Goal: Task Accomplishment & Management: Manage account settings

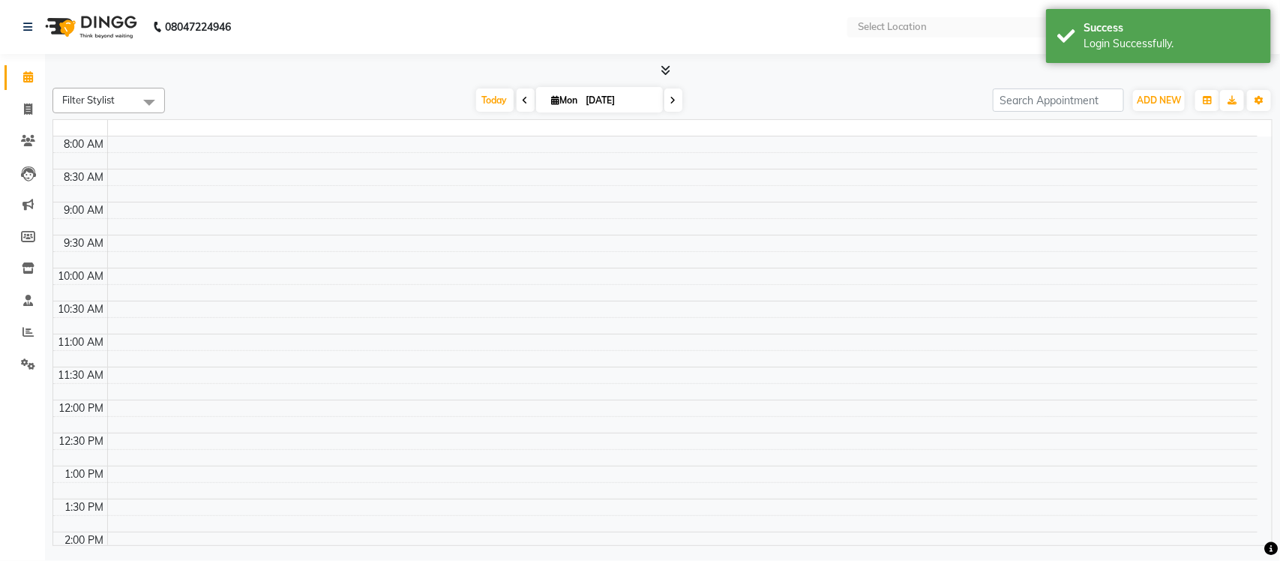
click at [619, 256] on td at bounding box center [682, 259] width 1150 height 16
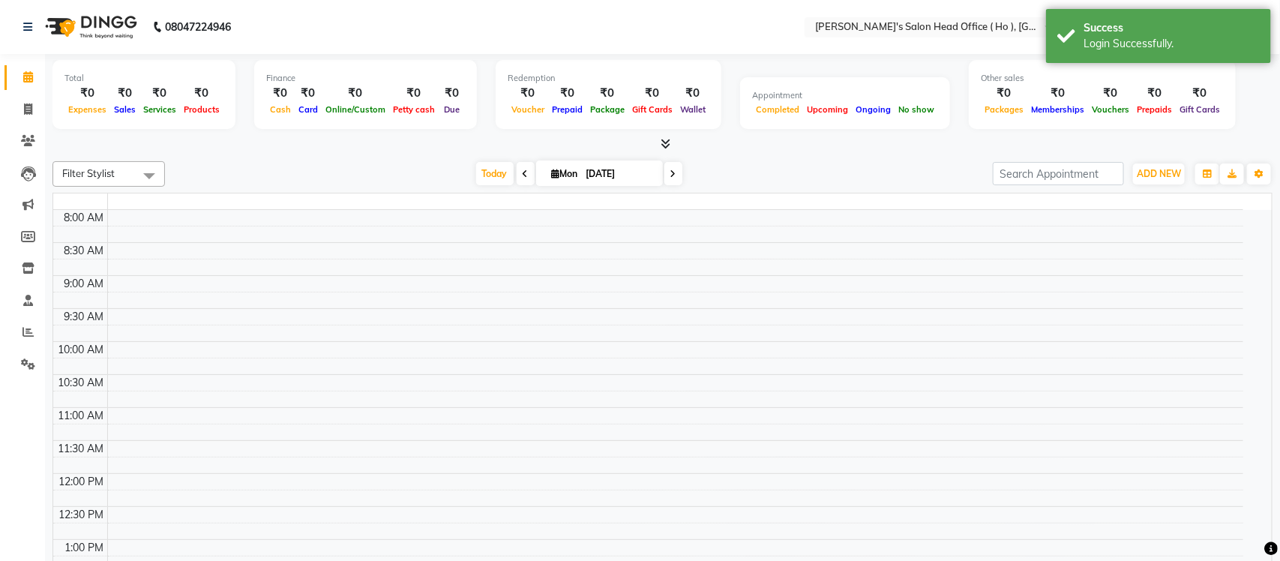
select select "en"
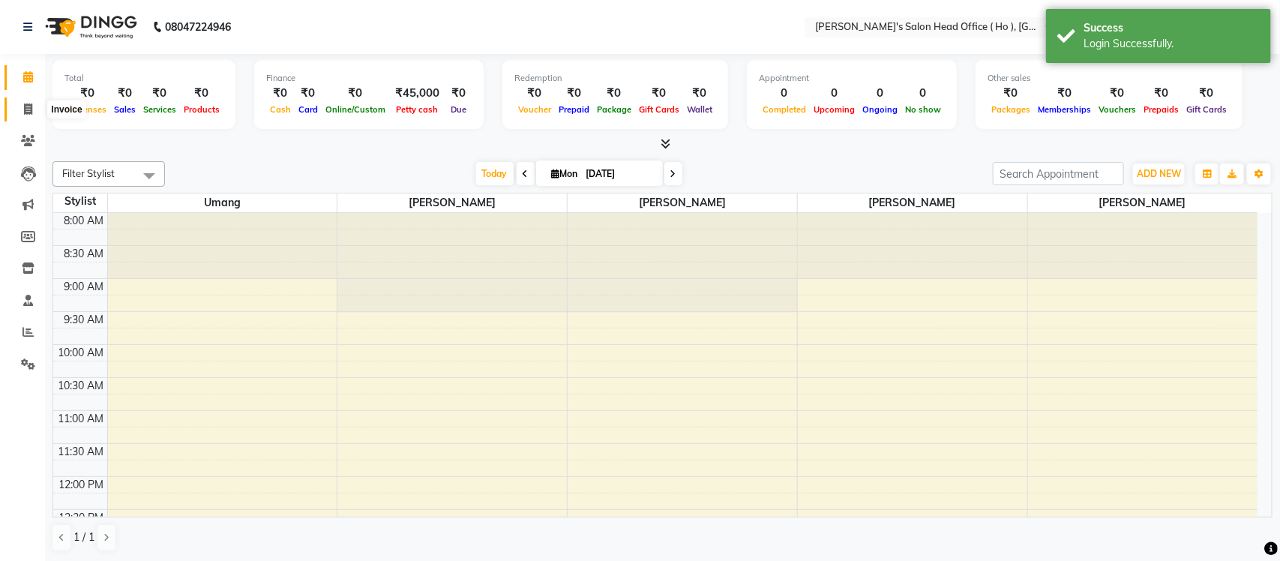
click at [34, 106] on span at bounding box center [28, 109] width 26 height 17
select select "6981"
select select "service"
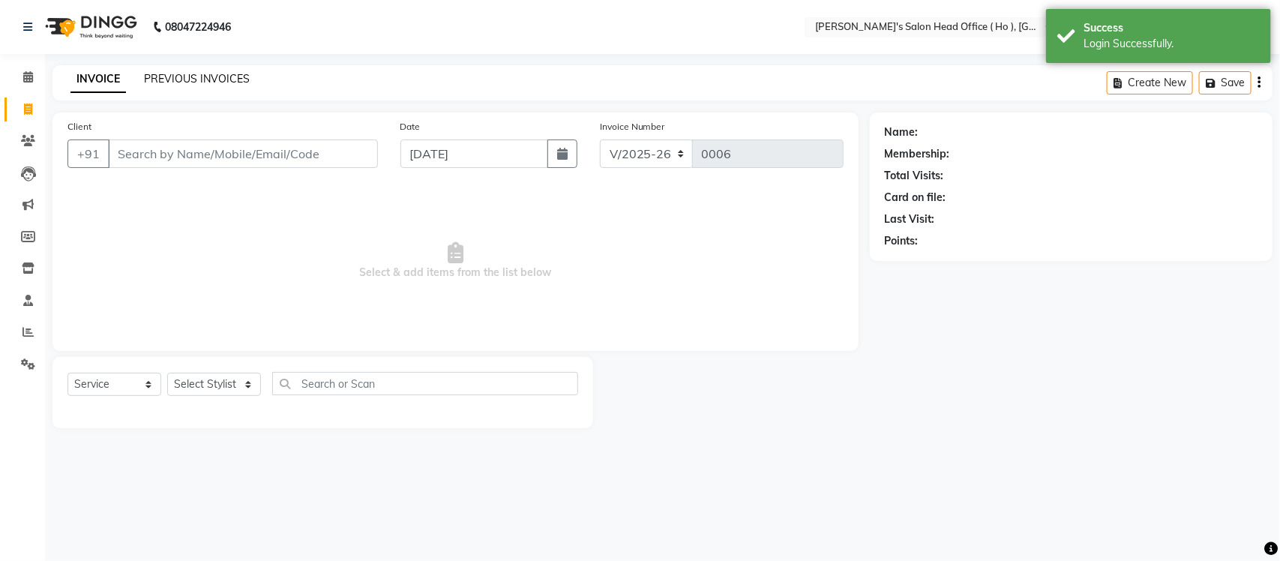
click at [219, 77] on link "PREVIOUS INVOICES" at bounding box center [197, 78] width 106 height 13
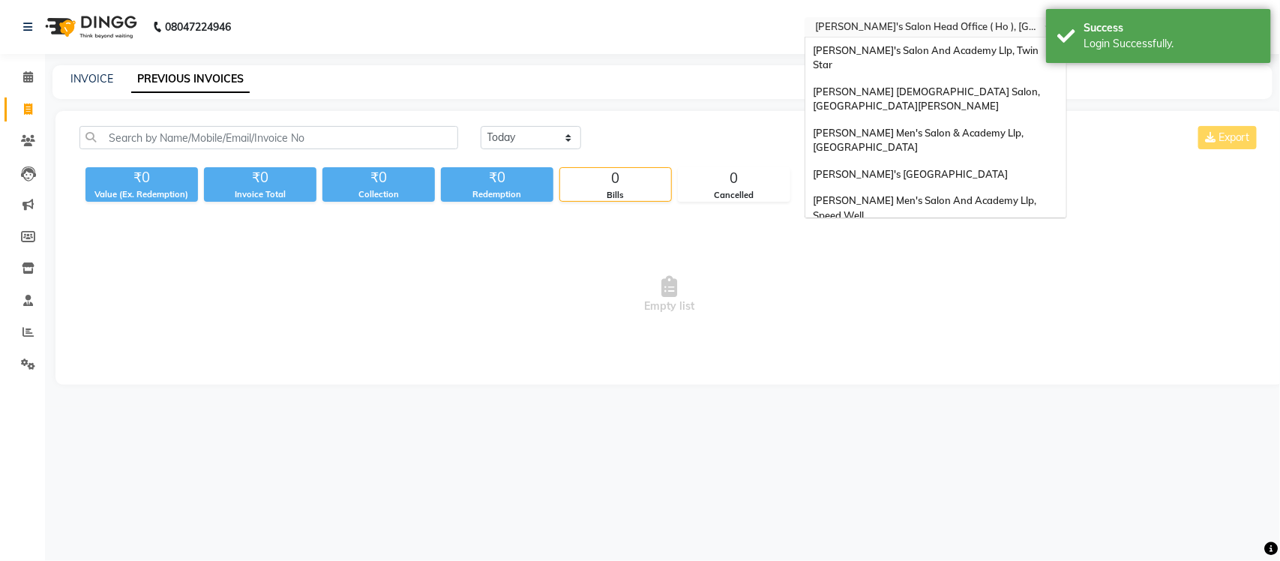
click at [931, 22] on input "text" at bounding box center [920, 28] width 217 height 15
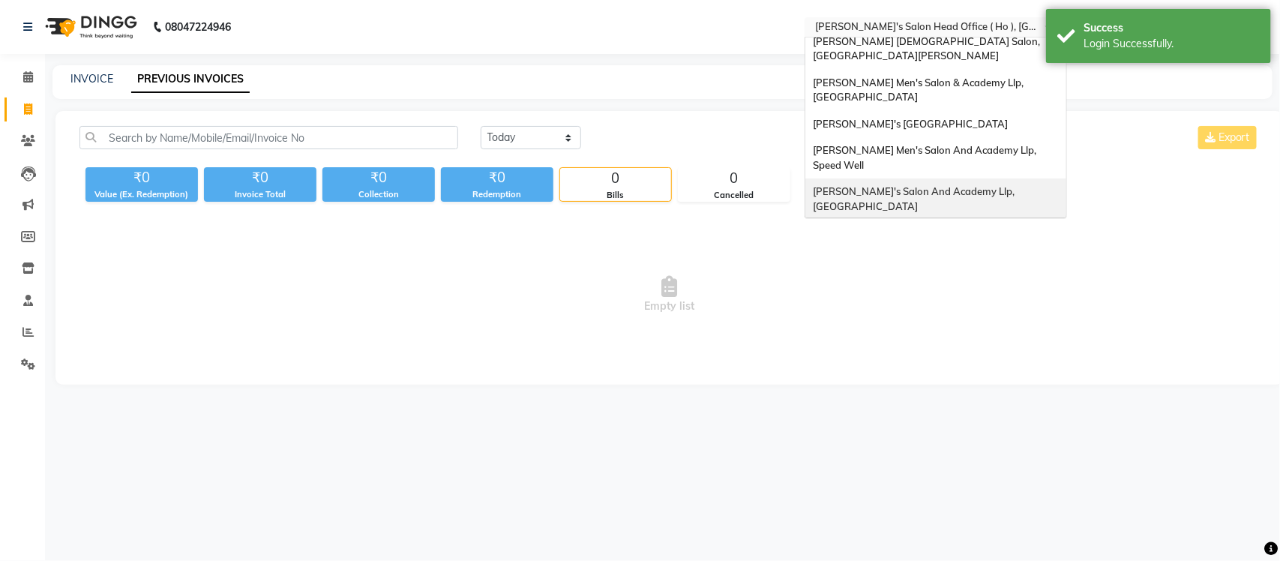
click at [950, 185] on span "[PERSON_NAME]'s Salon And Academy Llp, [GEOGRAPHIC_DATA]" at bounding box center [915, 198] width 204 height 27
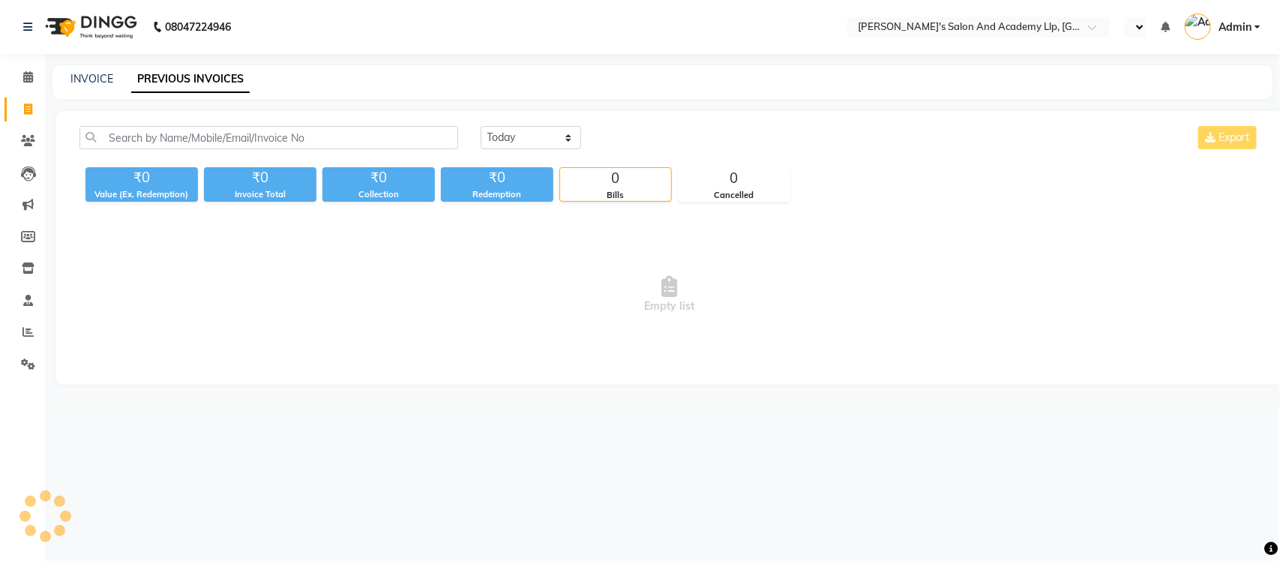
select select "en"
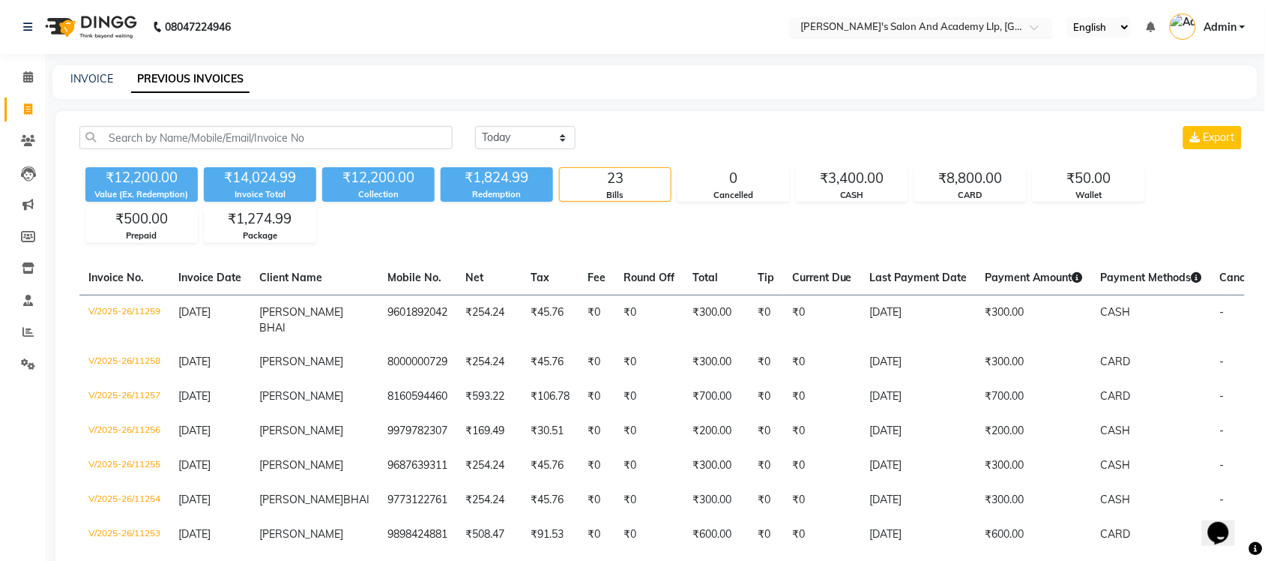
click at [887, 28] on input "text" at bounding box center [906, 28] width 217 height 15
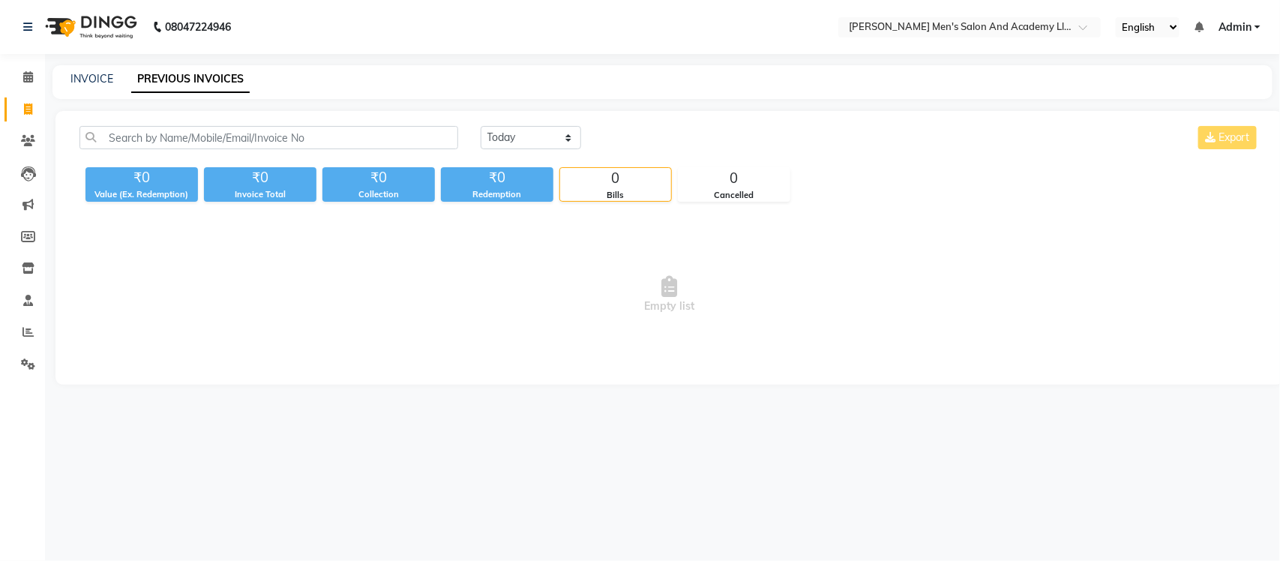
select select "en"
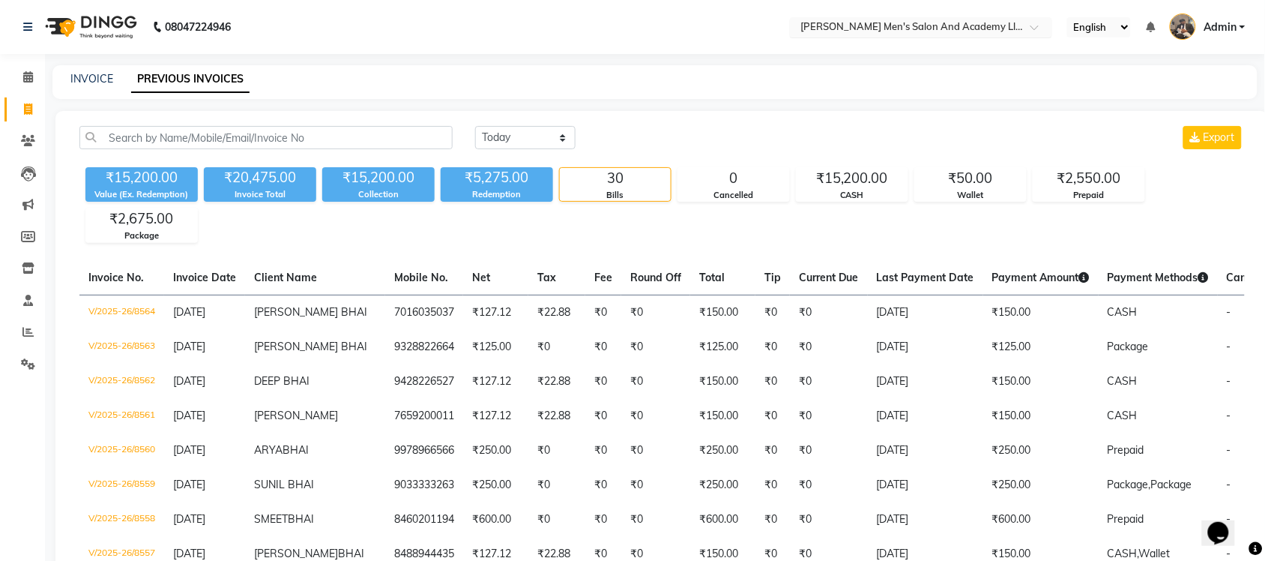
click at [911, 26] on input "text" at bounding box center [906, 28] width 217 height 15
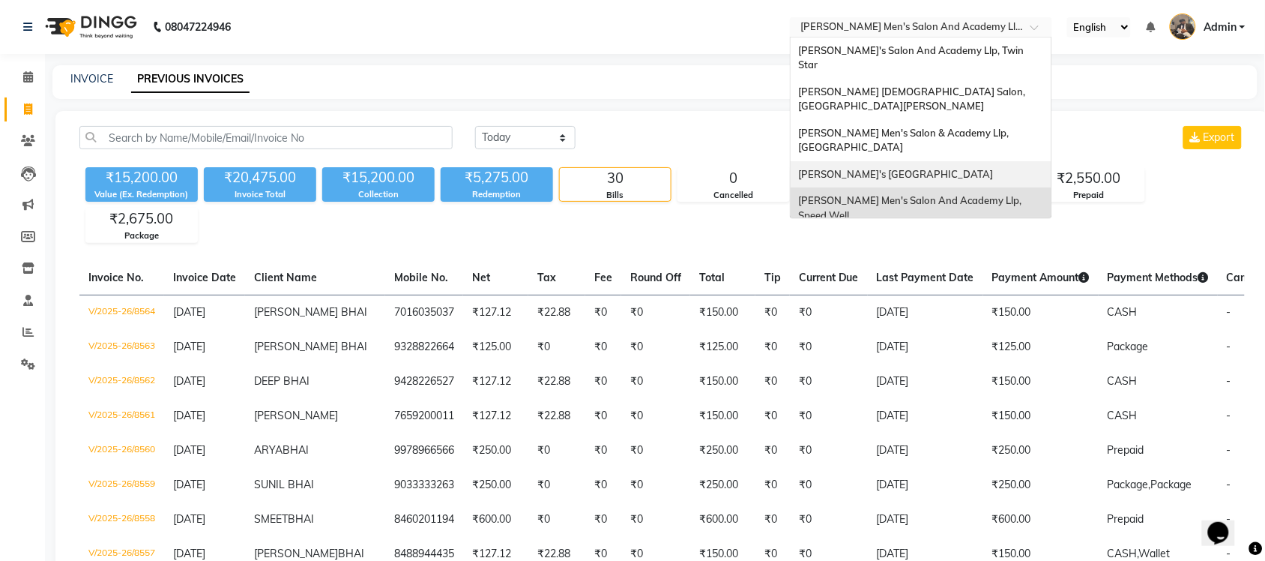
click at [915, 168] on span "[PERSON_NAME]'s [GEOGRAPHIC_DATA]" at bounding box center [895, 174] width 195 height 12
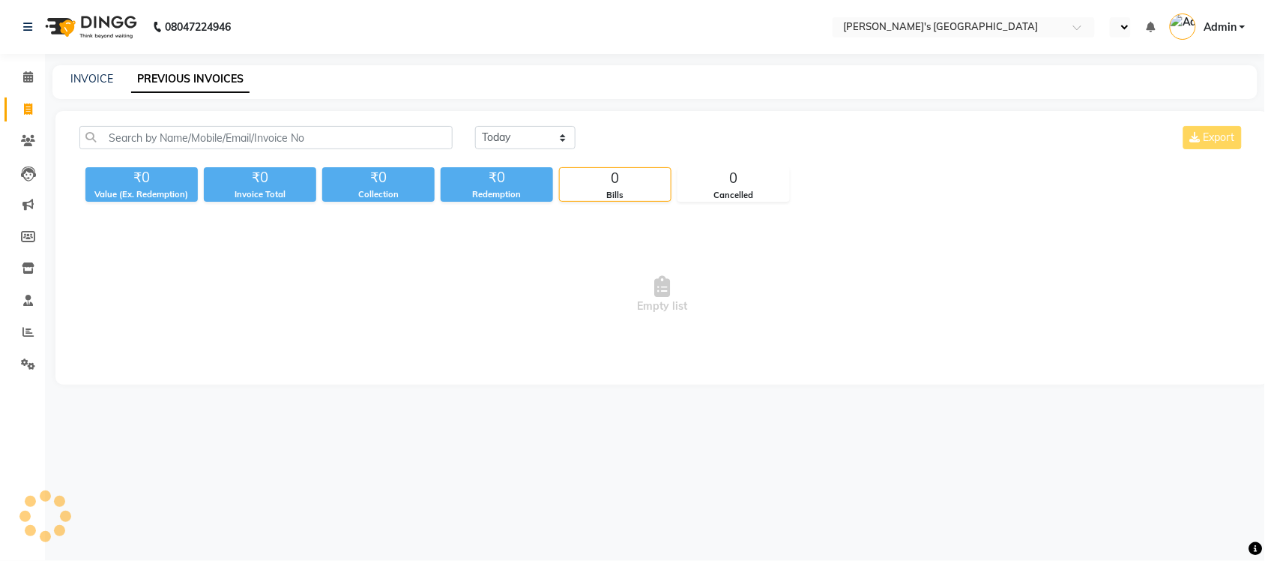
select select "en"
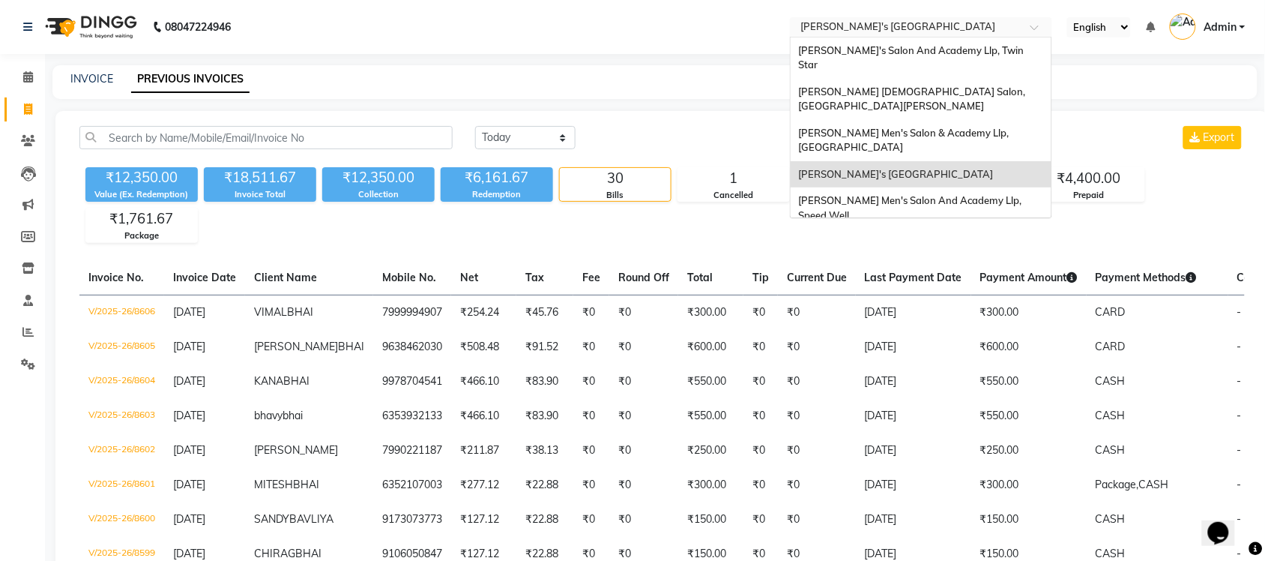
click at [923, 31] on input "text" at bounding box center [906, 28] width 217 height 15
click at [918, 127] on span "[PERSON_NAME] Men's Salon & Academy Llp, [GEOGRAPHIC_DATA]" at bounding box center [904, 140] width 213 height 27
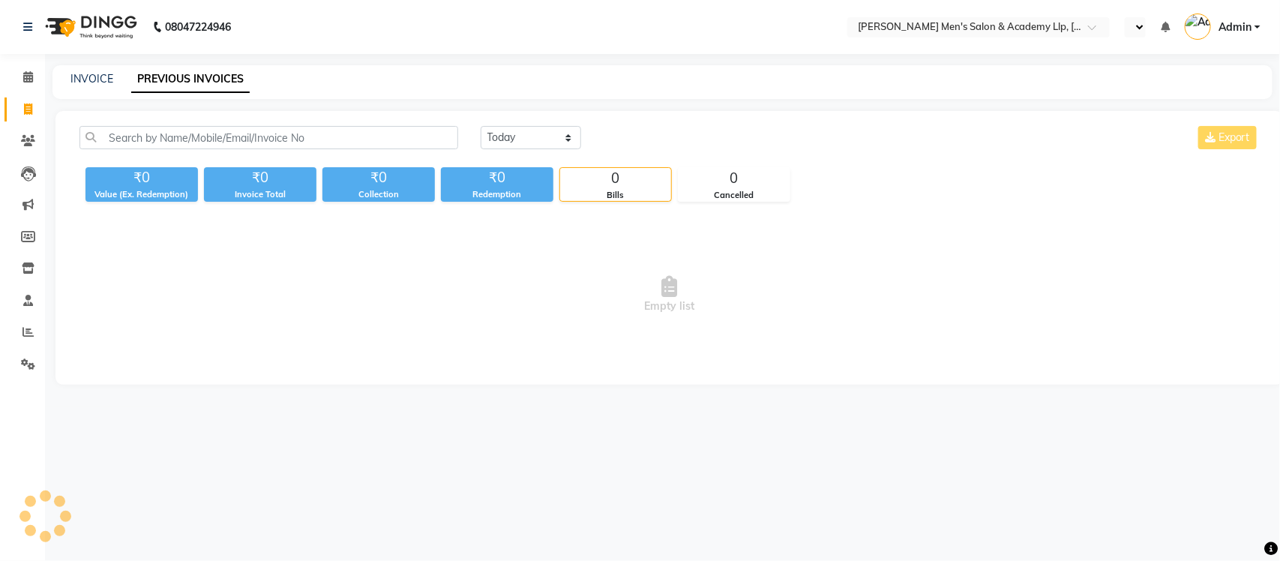
select select "en"
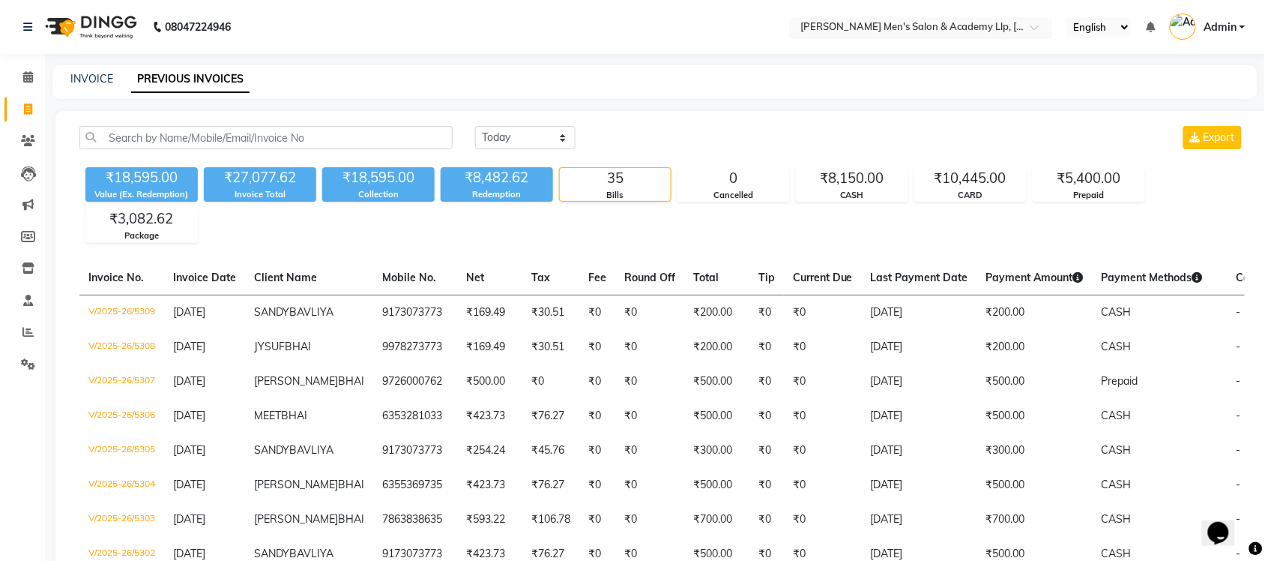
click at [855, 17] on div "Select Location × [PERSON_NAME] Men's [GEOGRAPHIC_DATA]" at bounding box center [921, 27] width 262 height 20
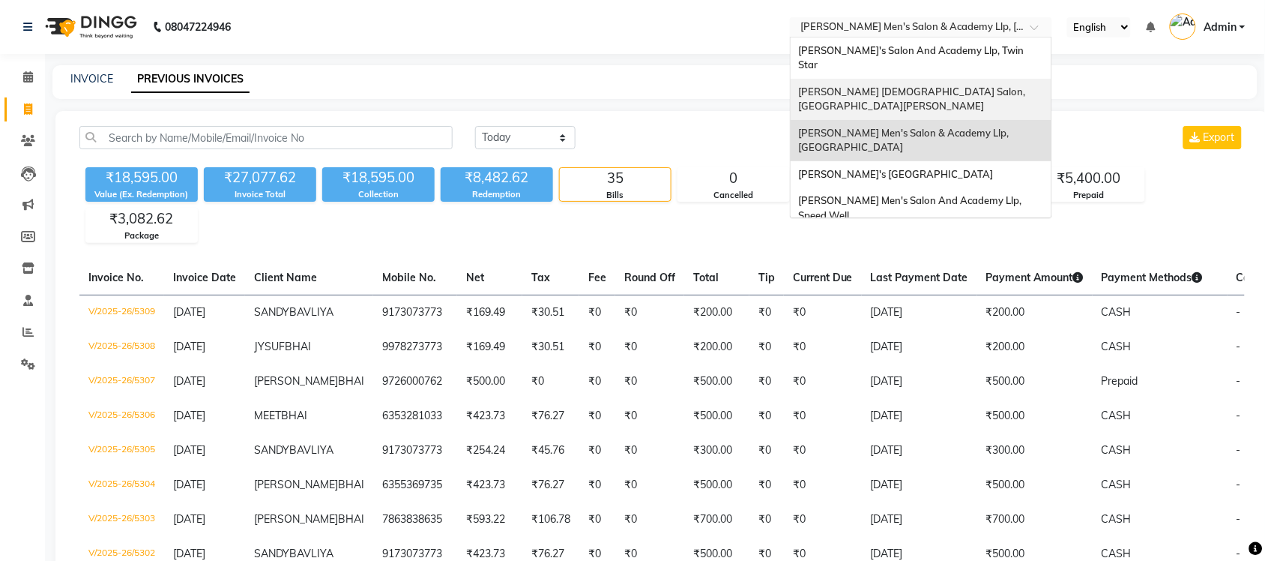
click at [855, 85] on span "[PERSON_NAME] [DEMOGRAPHIC_DATA] Salon, [GEOGRAPHIC_DATA][PERSON_NAME]" at bounding box center [912, 98] width 229 height 27
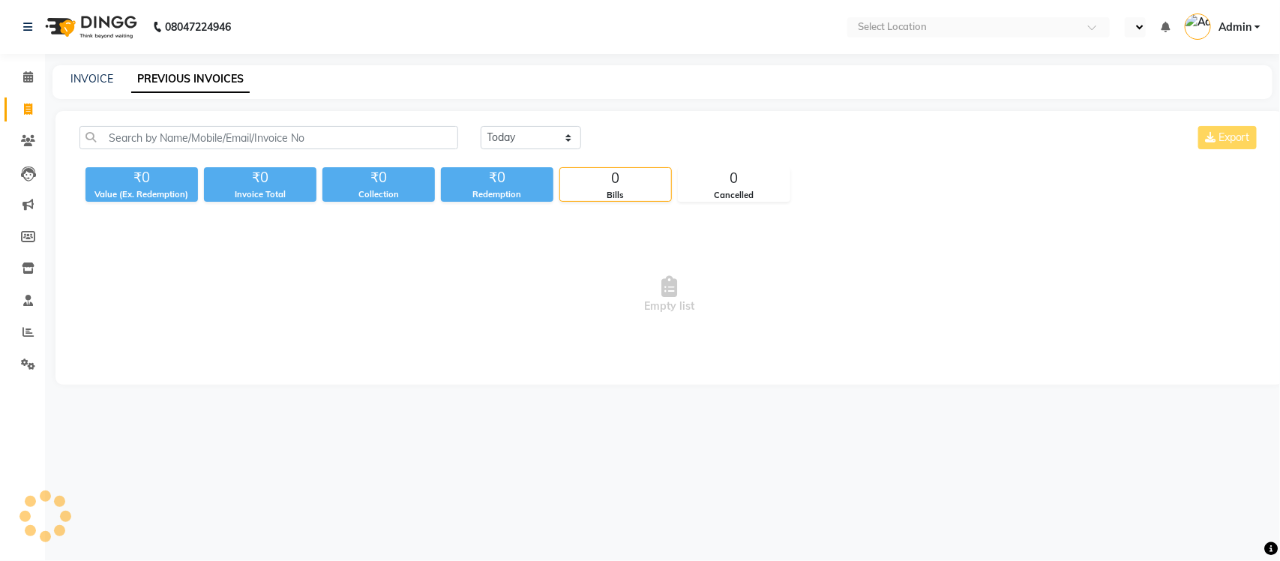
select select "en"
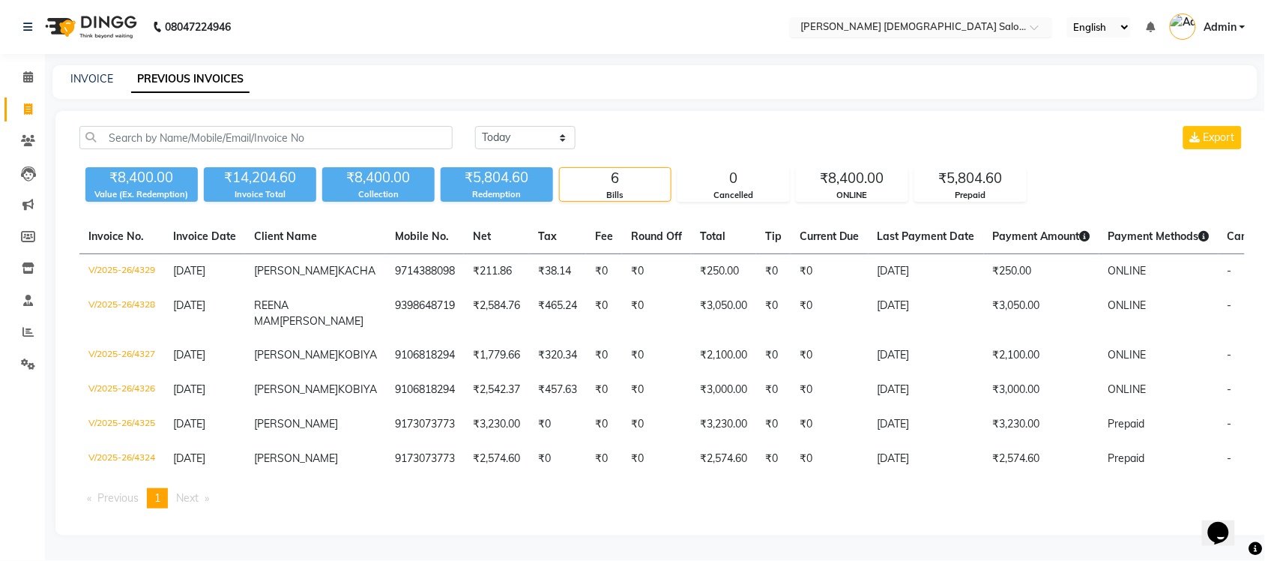
click at [933, 19] on div "× Elaine Ladies Salon, Nr Balaji Hall" at bounding box center [914, 26] width 226 height 15
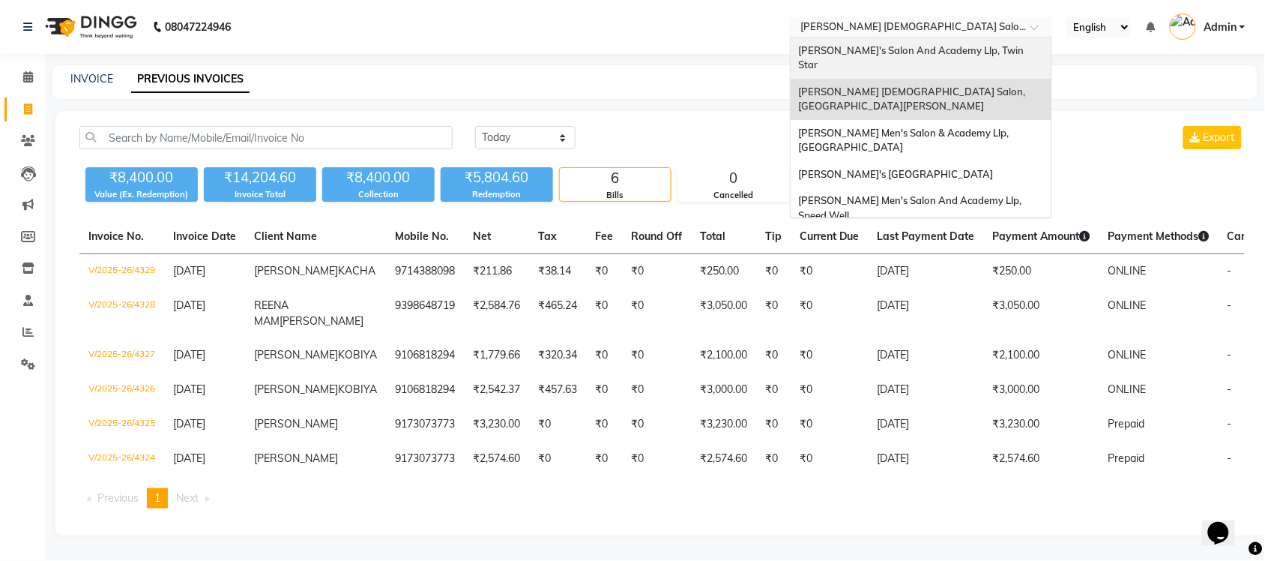
click at [917, 49] on span "[PERSON_NAME]'s Salon And Academy Llp, Twin Star" at bounding box center [912, 57] width 228 height 27
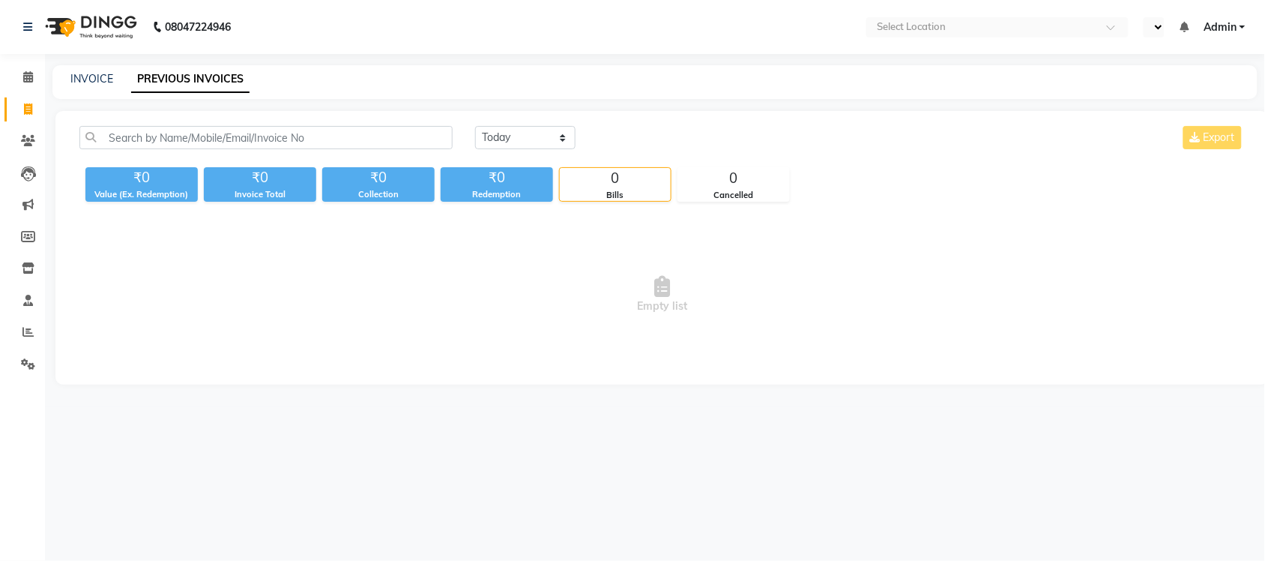
select select "en"
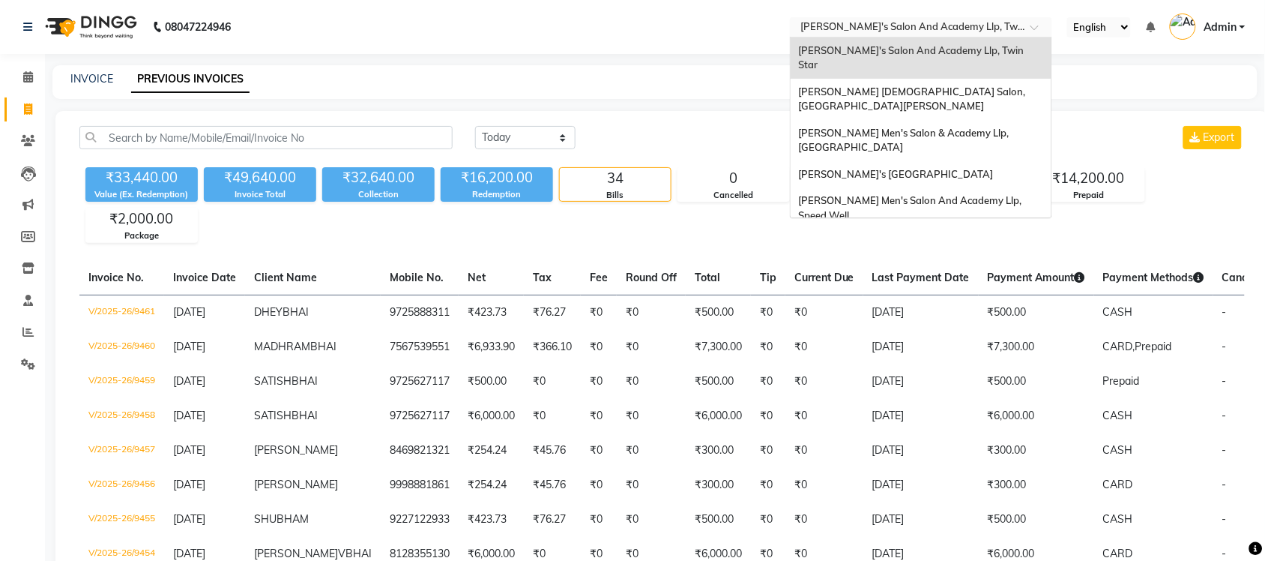
click at [982, 31] on input "text" at bounding box center [906, 28] width 217 height 15
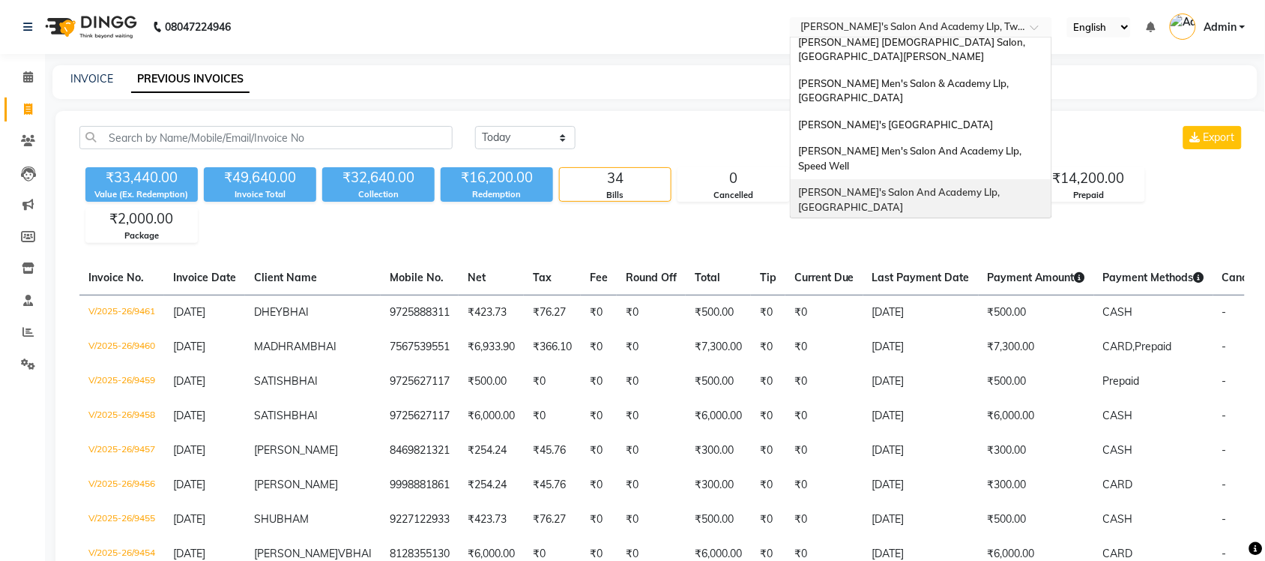
click at [967, 186] on span "[PERSON_NAME]'s Salon And Academy Llp, [GEOGRAPHIC_DATA]" at bounding box center [900, 199] width 204 height 27
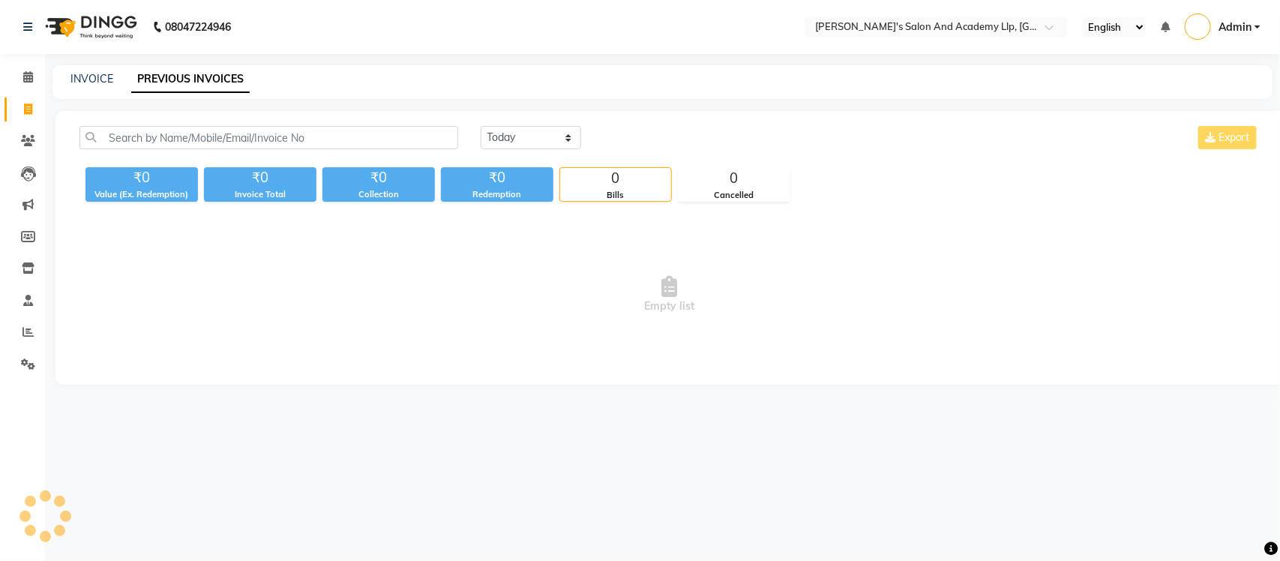
select select "en"
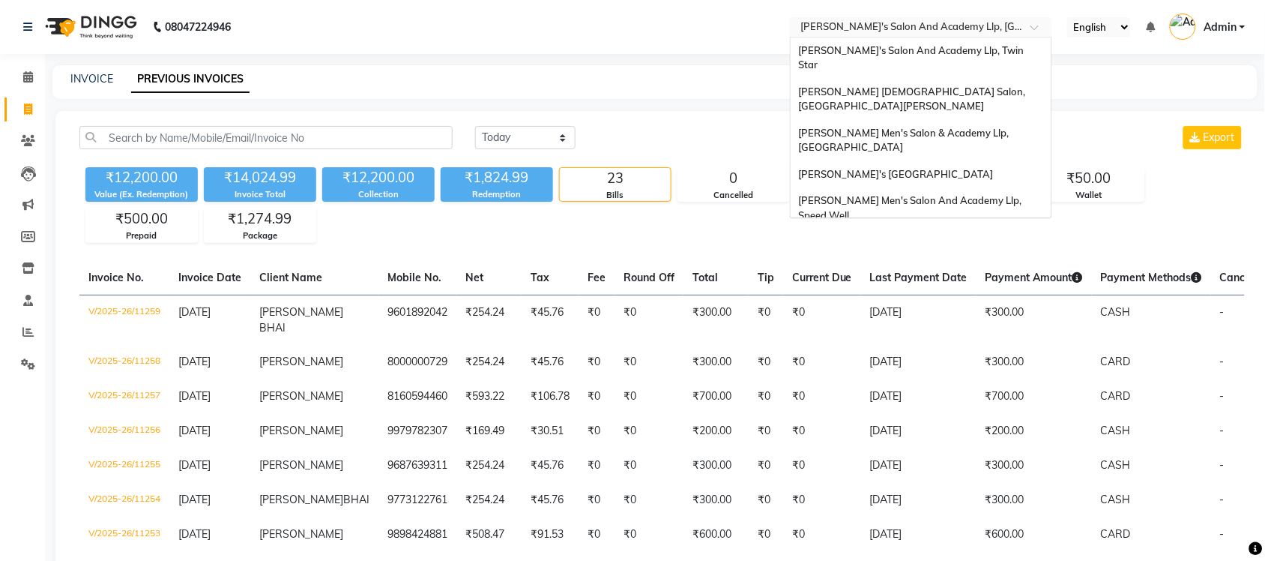
click at [945, 30] on input "text" at bounding box center [906, 28] width 217 height 15
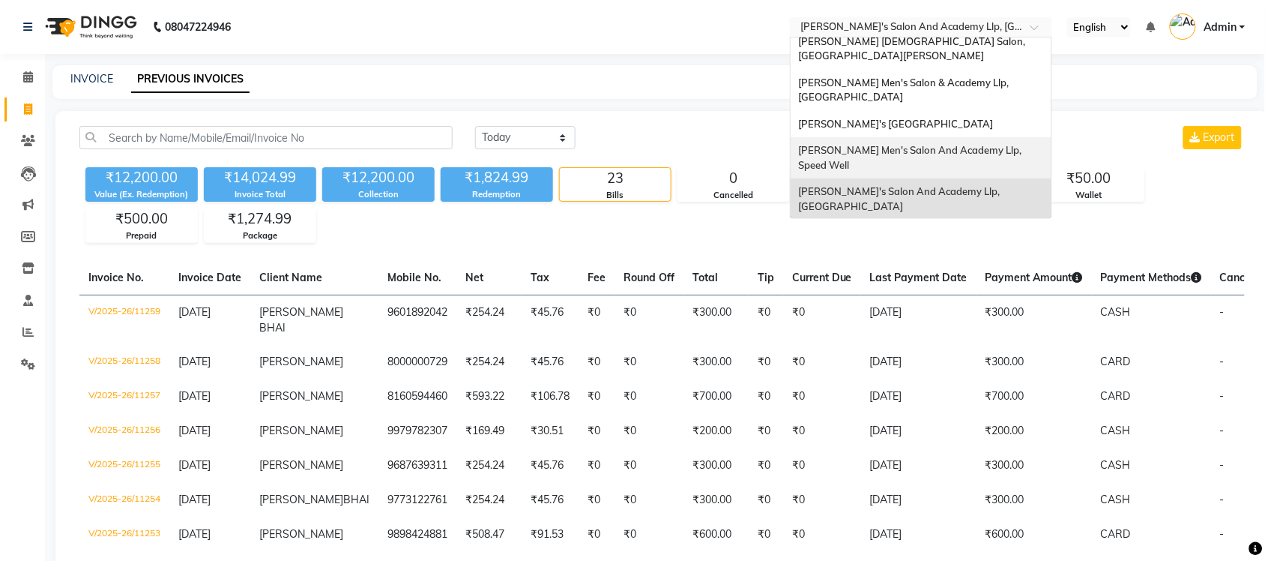
click at [961, 144] on span "[PERSON_NAME] Men's Salon And Academy Llp, Speed Well" at bounding box center [911, 157] width 226 height 27
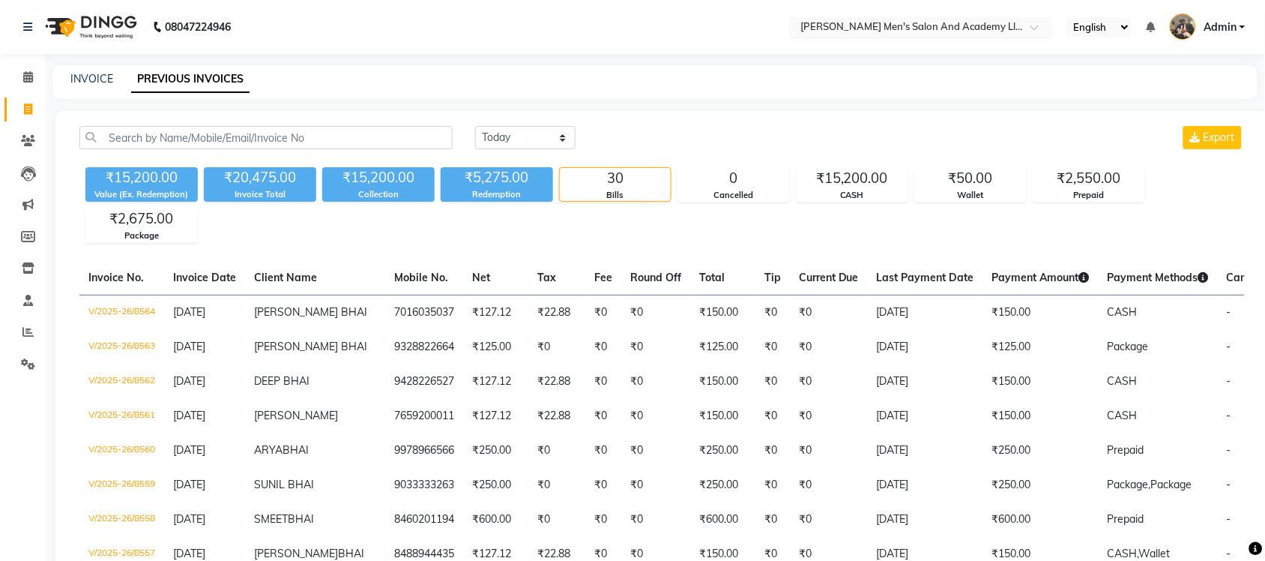
click at [957, 28] on input "text" at bounding box center [906, 28] width 217 height 15
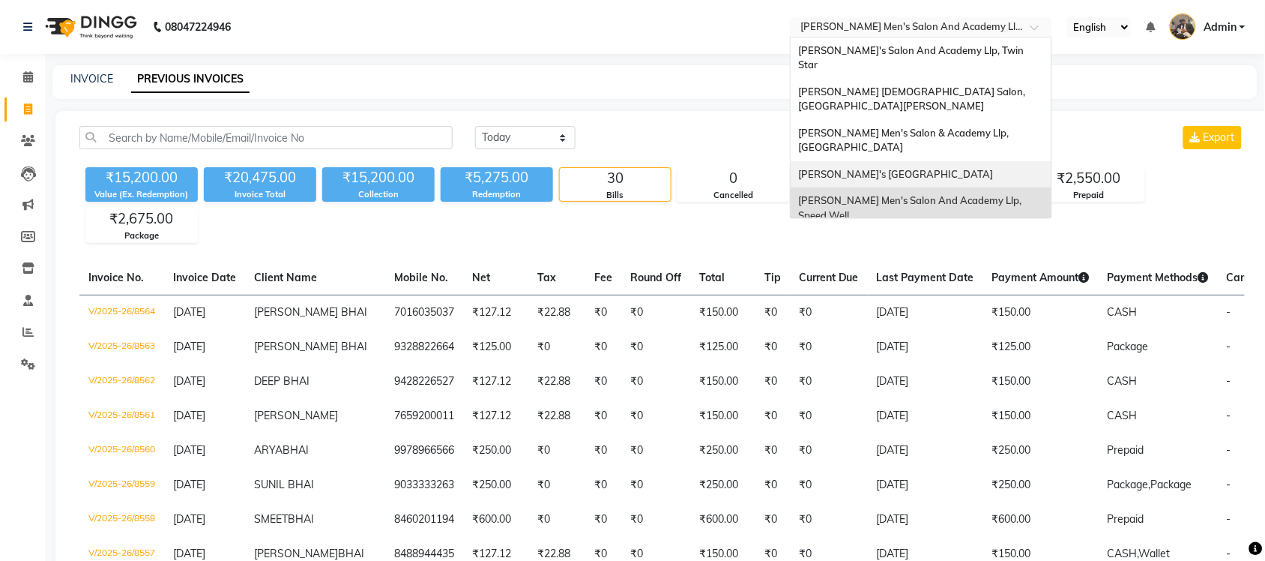
click at [963, 161] on div "[PERSON_NAME]'s [GEOGRAPHIC_DATA]" at bounding box center [921, 174] width 261 height 27
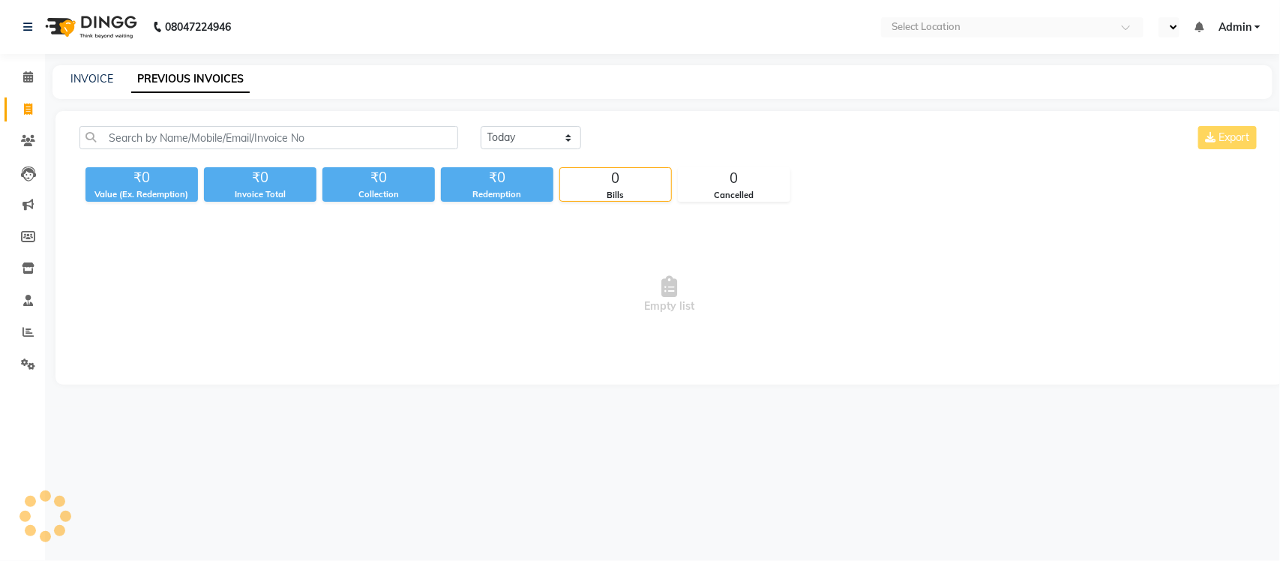
select select "en"
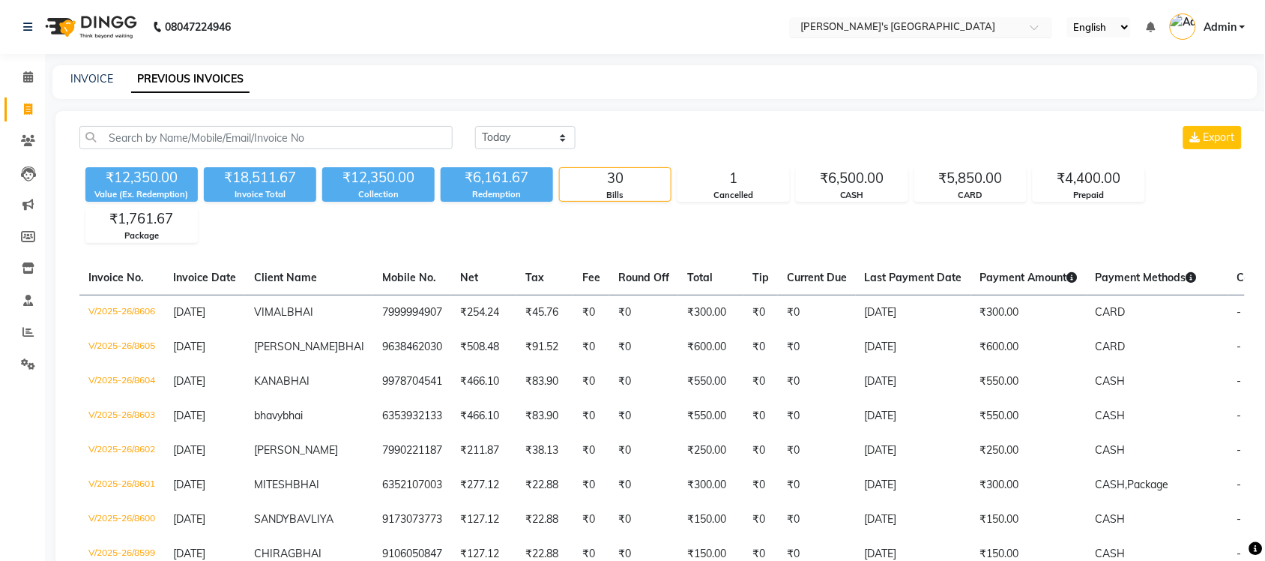
click at [935, 30] on input "text" at bounding box center [906, 28] width 217 height 15
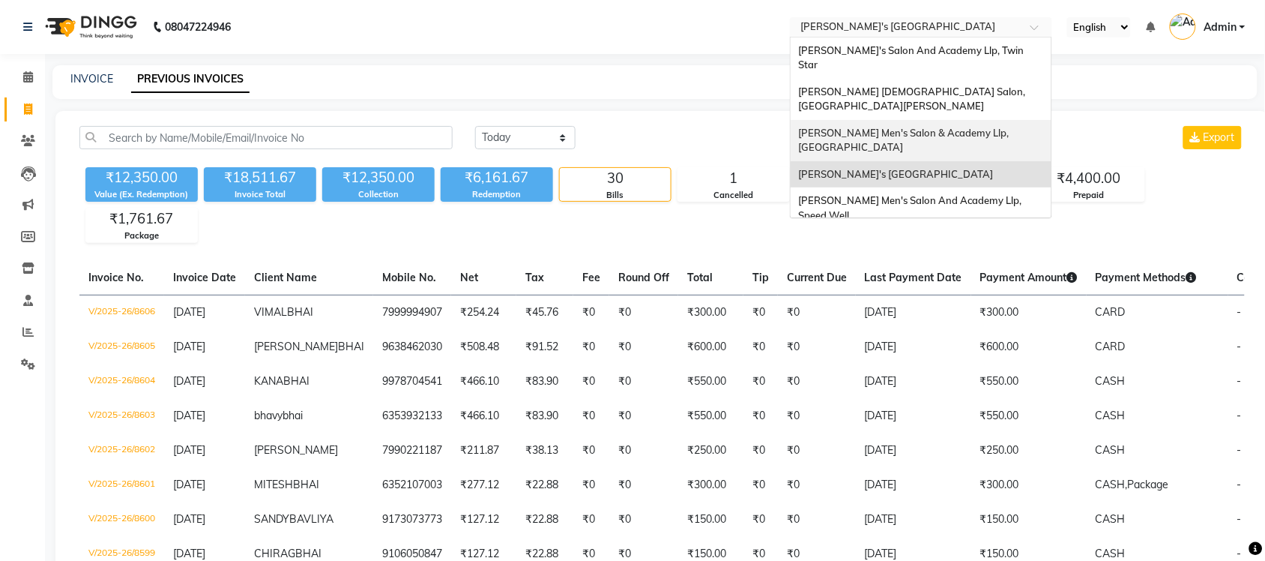
click at [938, 127] on span "[PERSON_NAME] Men's Salon & Academy Llp, [GEOGRAPHIC_DATA]" at bounding box center [904, 140] width 213 height 27
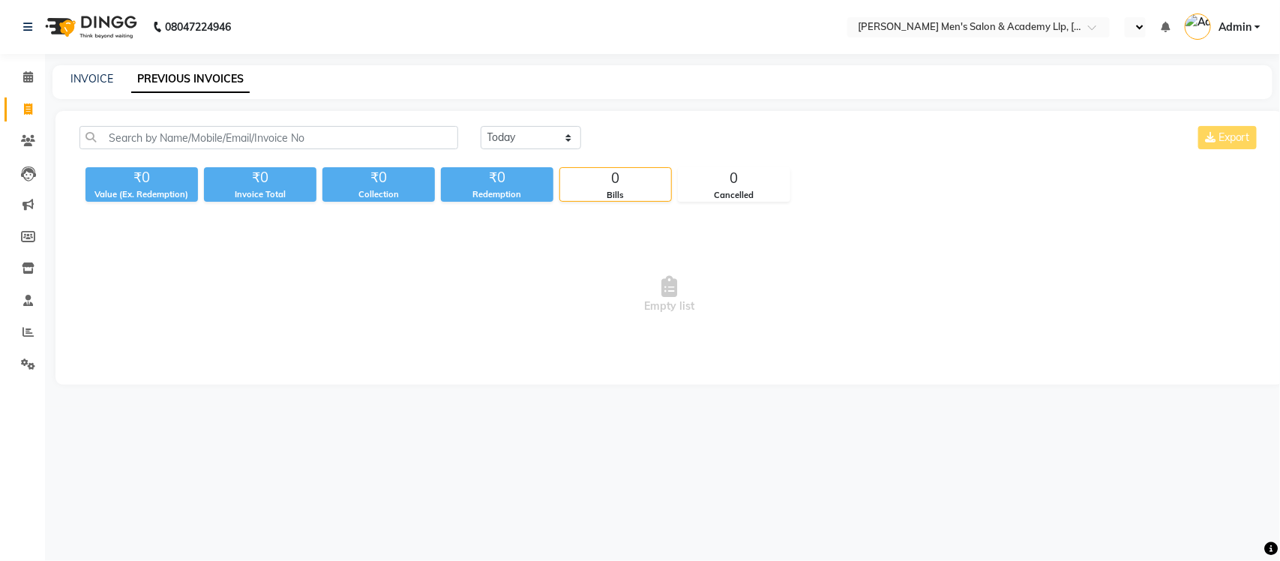
select select "en"
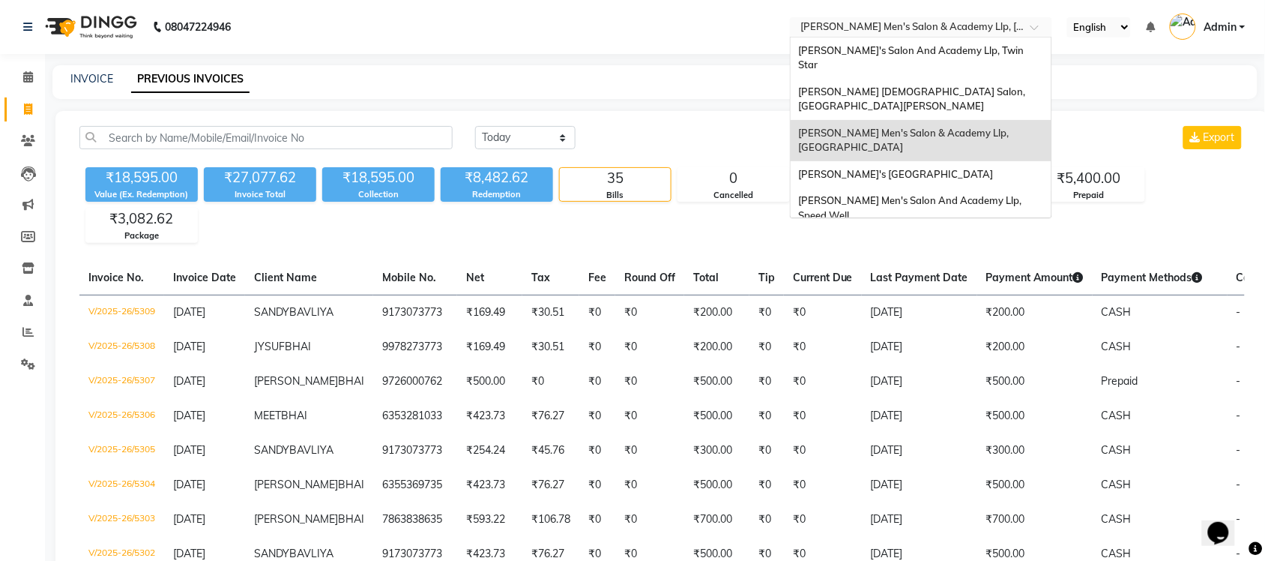
click at [967, 17] on div "Select Location × [PERSON_NAME] Men's [GEOGRAPHIC_DATA]" at bounding box center [921, 27] width 262 height 20
click at [973, 79] on div "[PERSON_NAME] [DEMOGRAPHIC_DATA] Salon, [GEOGRAPHIC_DATA][PERSON_NAME]" at bounding box center [921, 99] width 261 height 41
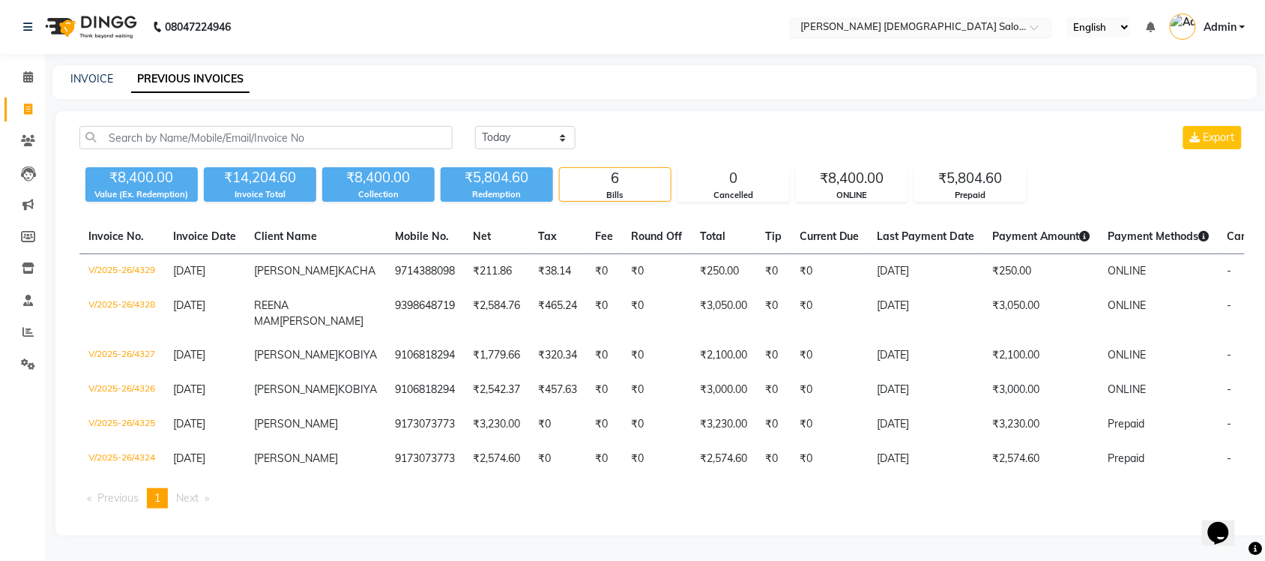
click at [935, 24] on input "text" at bounding box center [906, 28] width 217 height 15
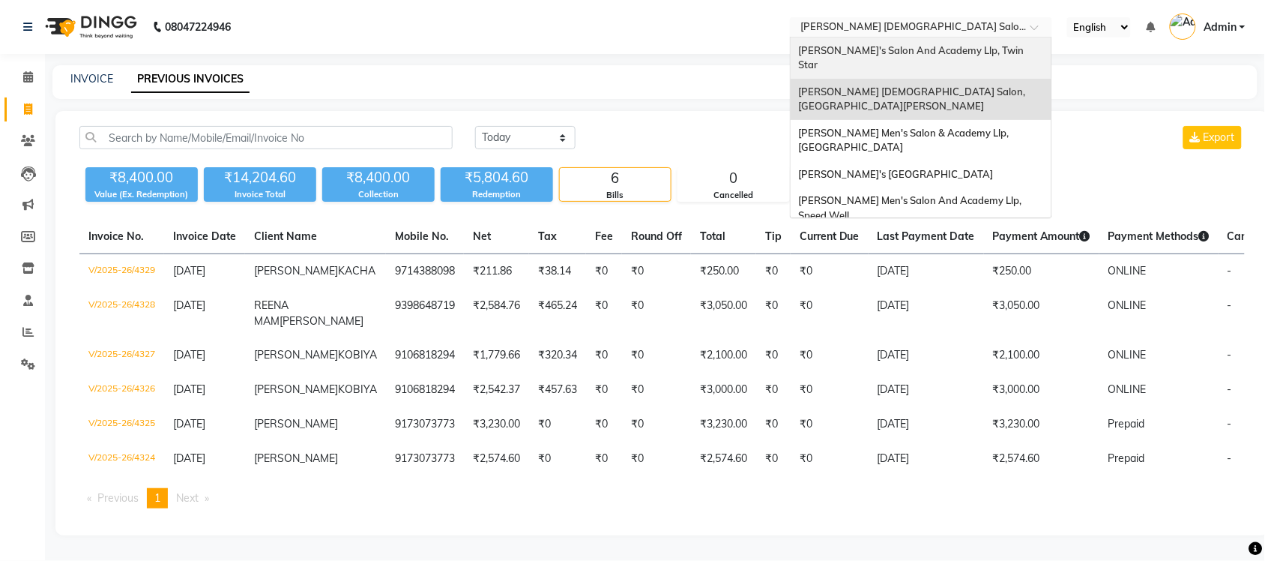
click at [933, 49] on span "[PERSON_NAME]'s Salon And Academy Llp, Twin Star" at bounding box center [912, 57] width 228 height 27
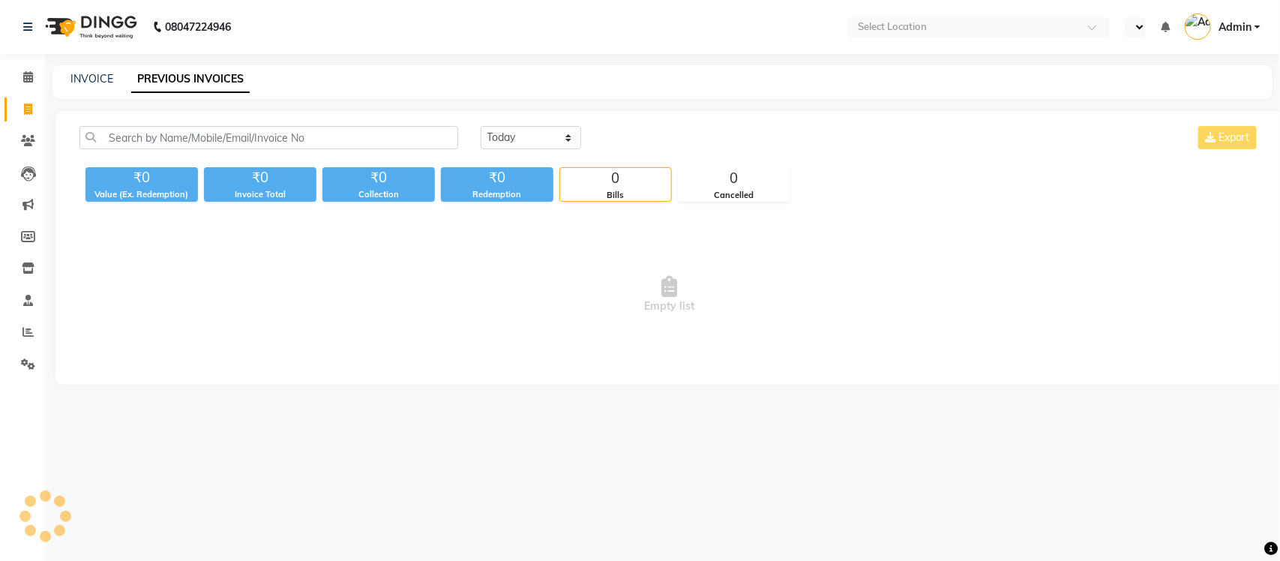
select select "en"
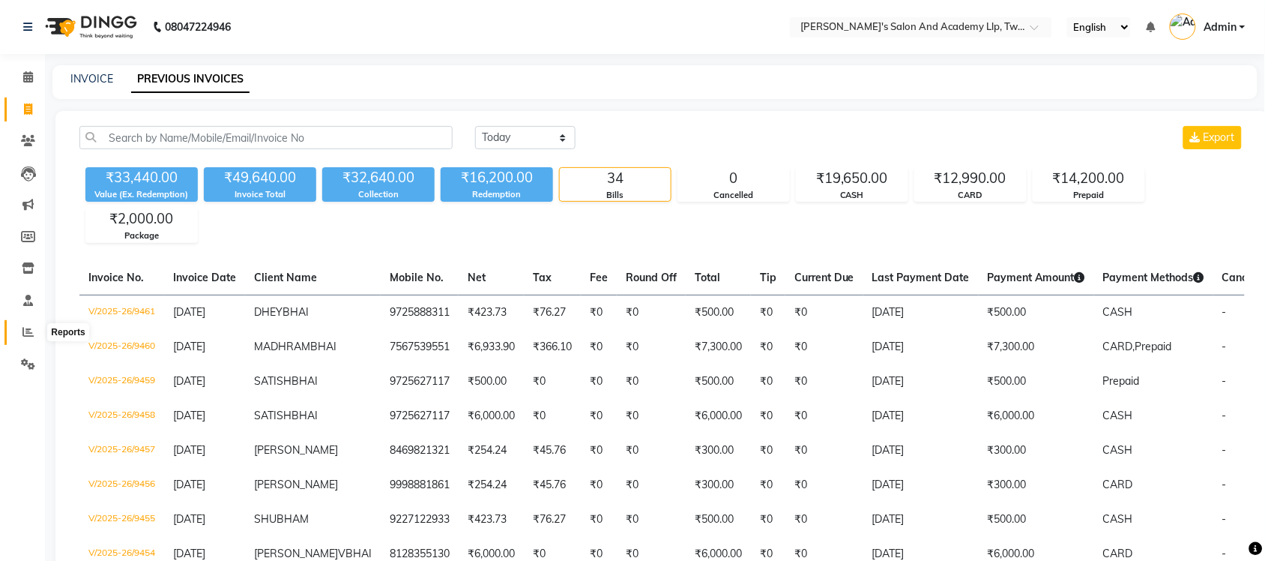
click at [31, 326] on icon at bounding box center [27, 331] width 11 height 11
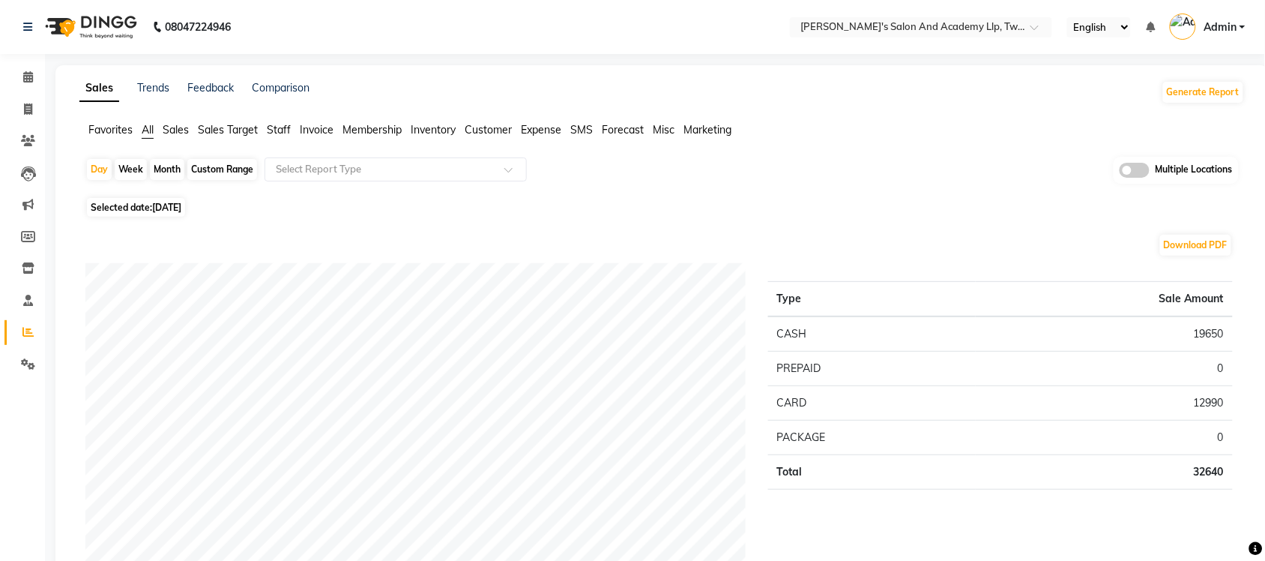
click at [1137, 169] on span at bounding box center [1135, 170] width 30 height 15
click at [1120, 172] on input "checkbox" at bounding box center [1120, 172] width 0 height 0
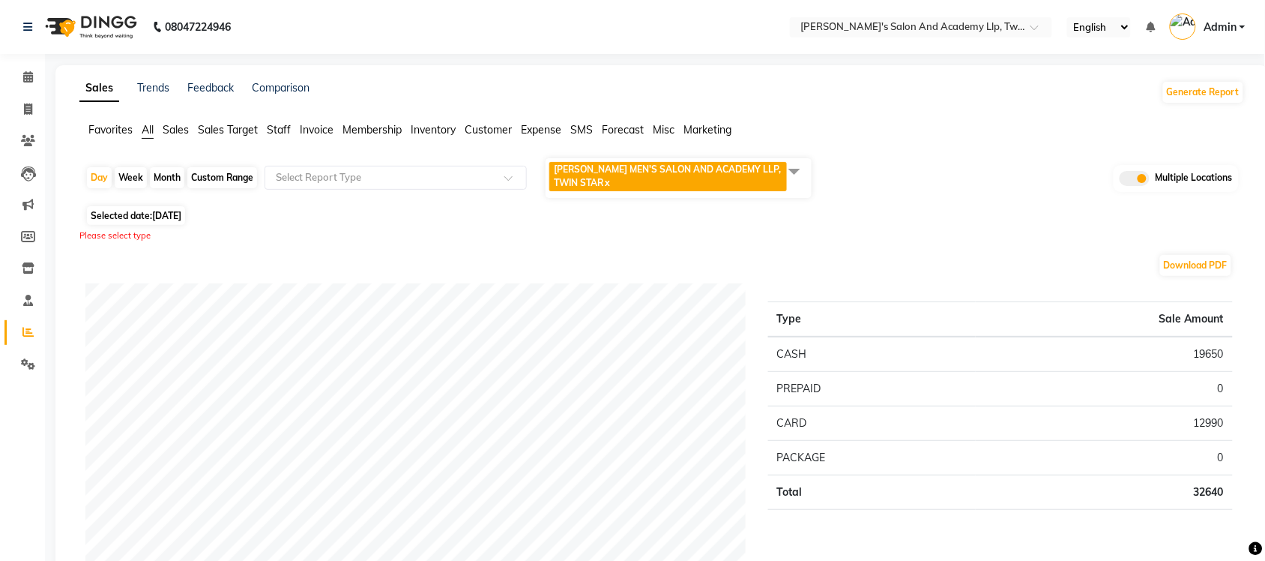
click at [804, 171] on span at bounding box center [795, 171] width 30 height 28
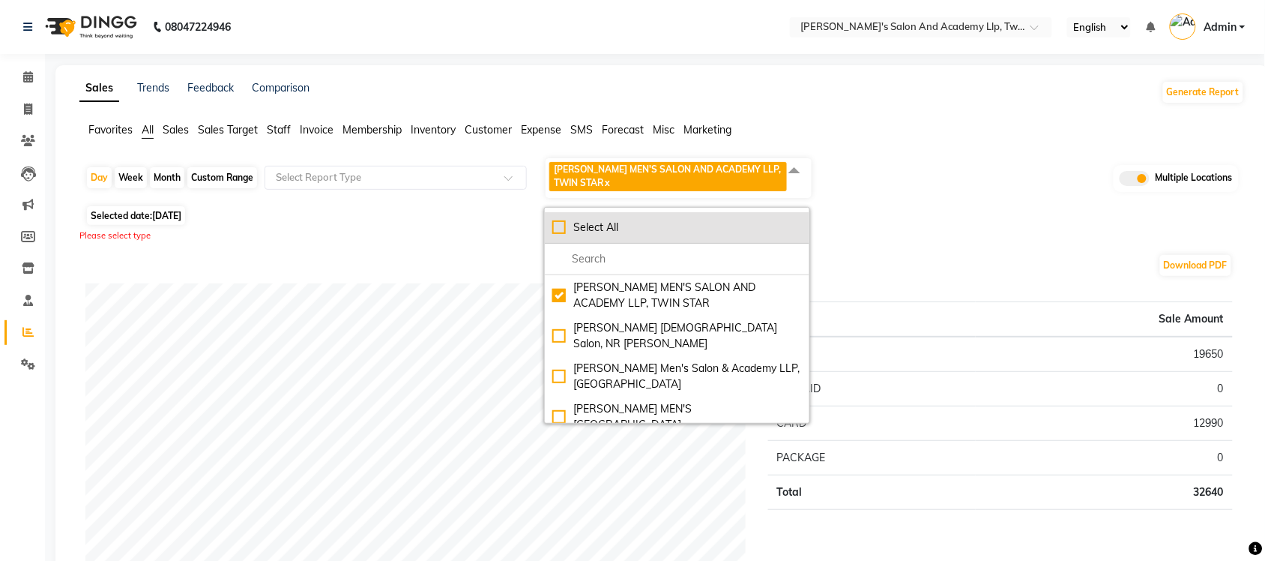
click at [567, 229] on div "Select All" at bounding box center [677, 228] width 250 height 16
checkbox input "true"
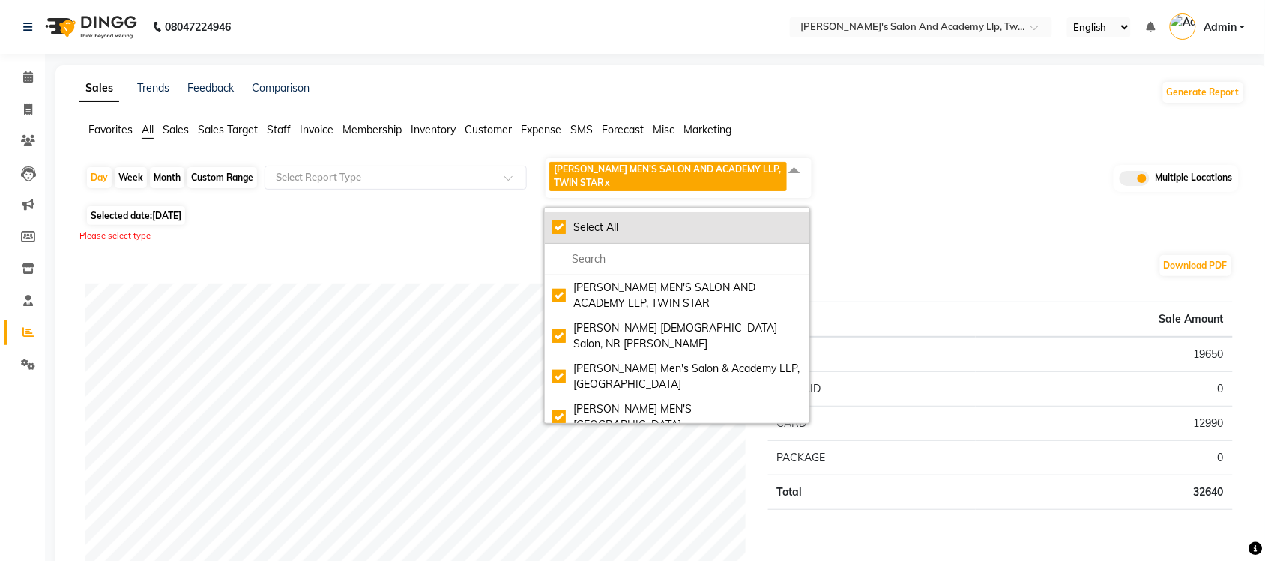
checkbox input "true"
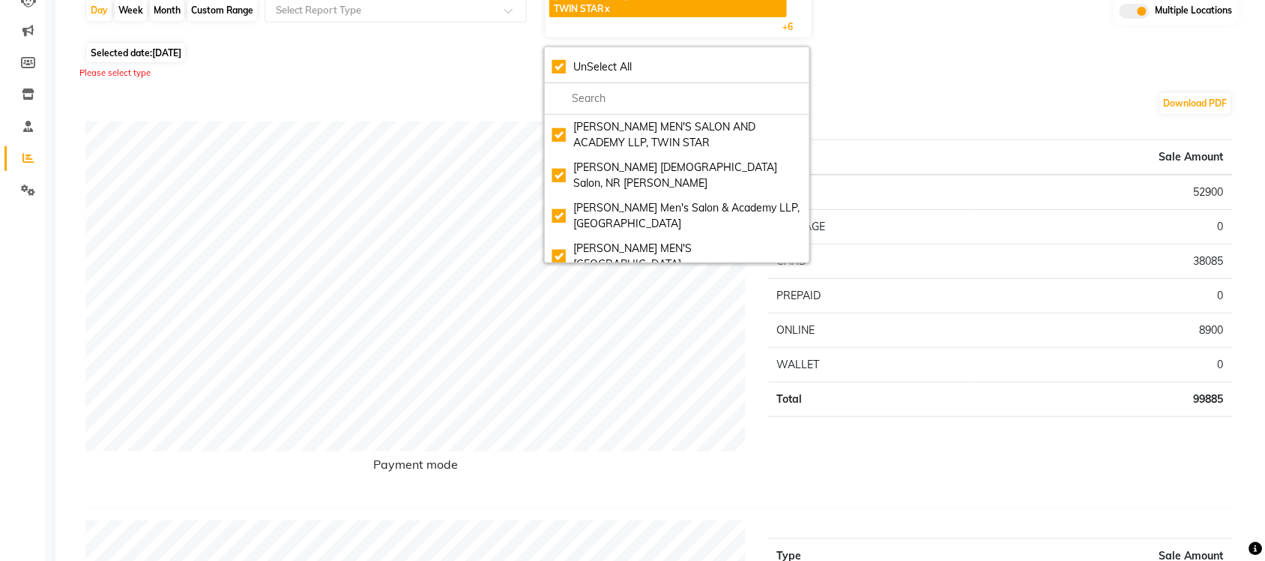
scroll to position [187, 0]
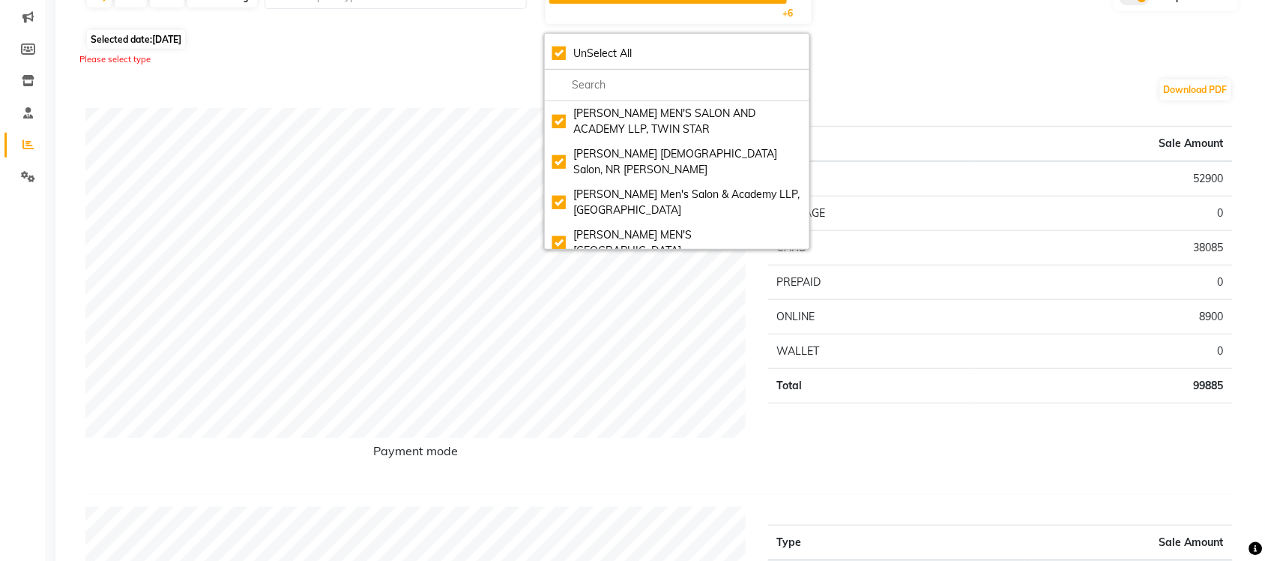
click at [921, 46] on div "Selected date: [DATE]" at bounding box center [665, 39] width 1160 height 16
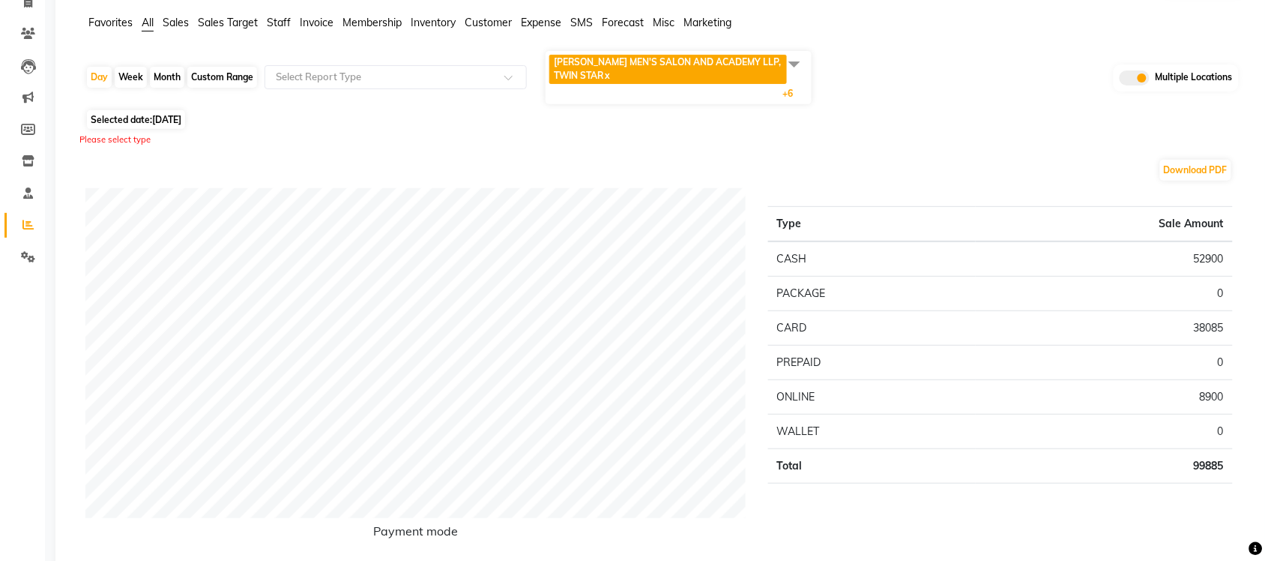
scroll to position [0, 0]
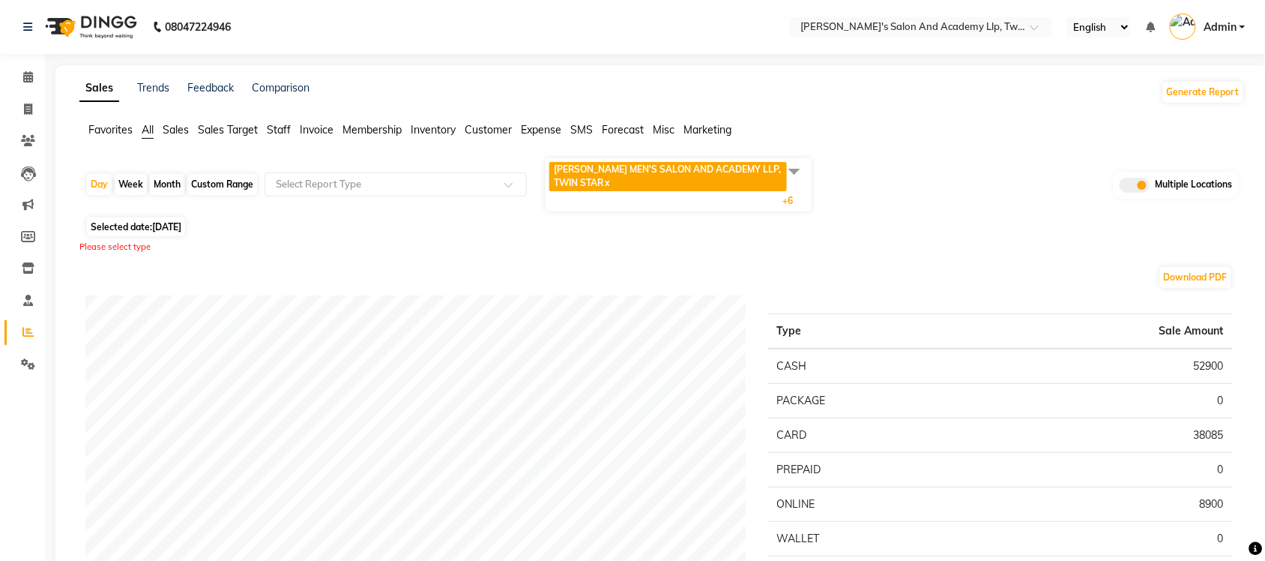
click at [792, 170] on span at bounding box center [795, 171] width 30 height 28
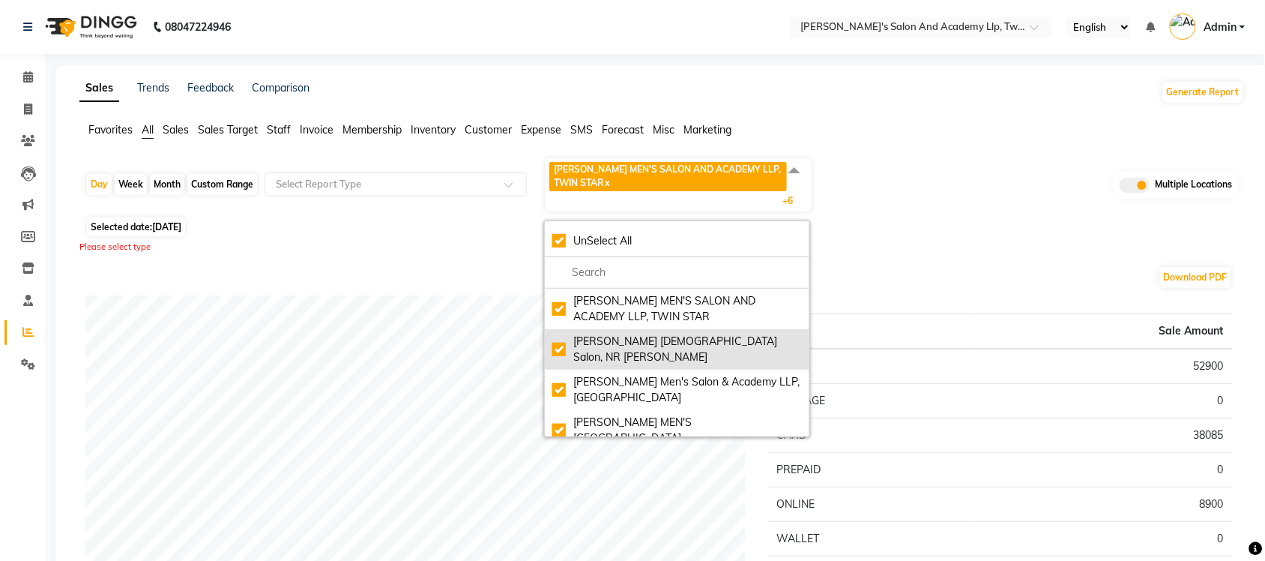
click at [563, 343] on div "[PERSON_NAME] [DEMOGRAPHIC_DATA] Salon, NR [PERSON_NAME]" at bounding box center [677, 349] width 250 height 31
checkbox input "false"
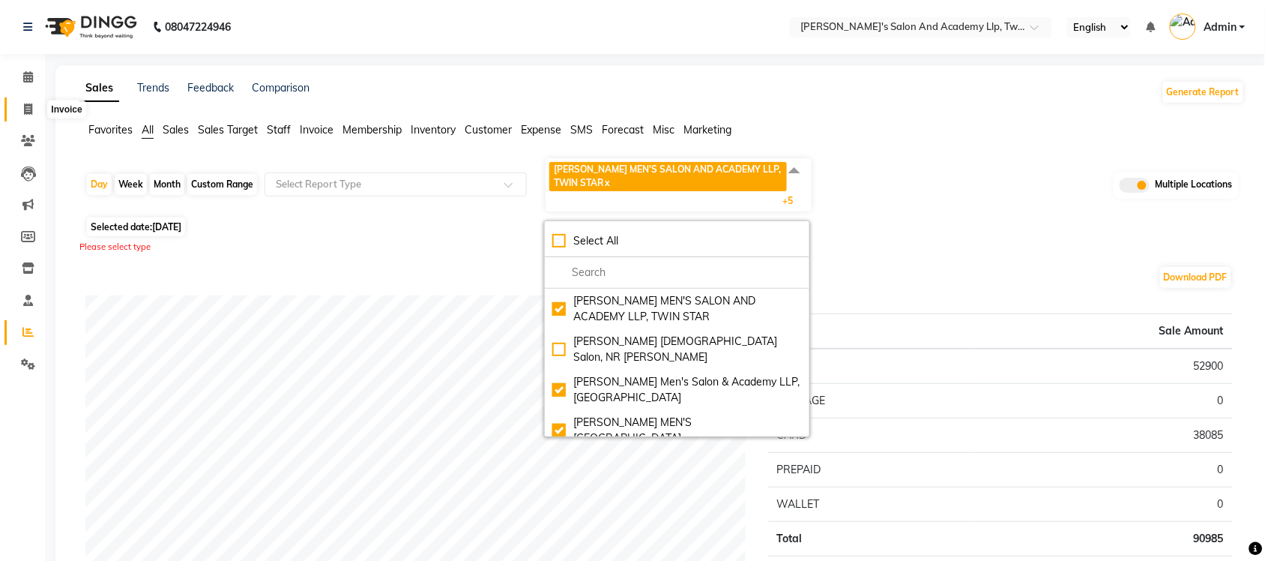
click at [17, 106] on span at bounding box center [28, 109] width 26 height 17
select select "service"
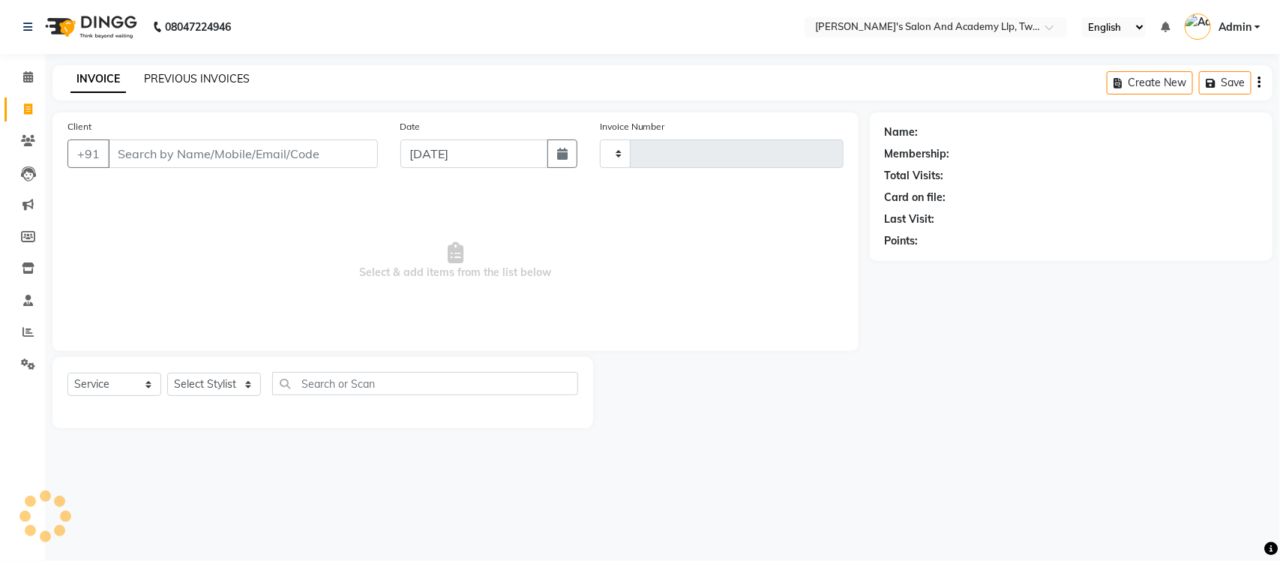
type input "9462"
select select "6985"
select select "membership"
click at [206, 75] on link "PREVIOUS INVOICES" at bounding box center [197, 78] width 106 height 13
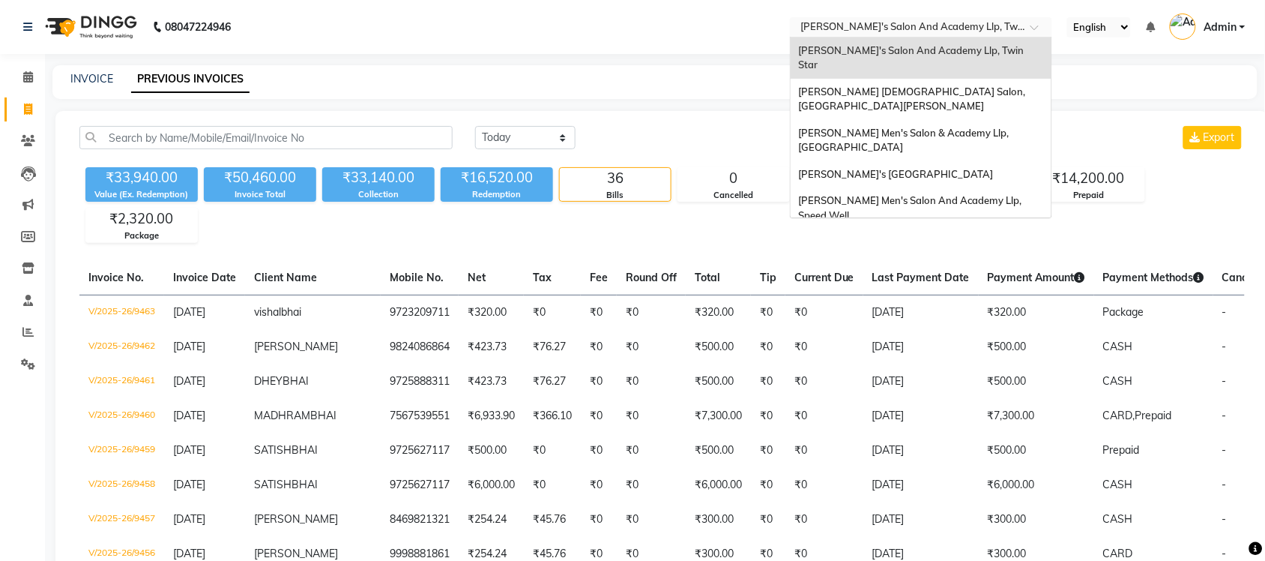
click at [967, 34] on input "text" at bounding box center [906, 28] width 217 height 15
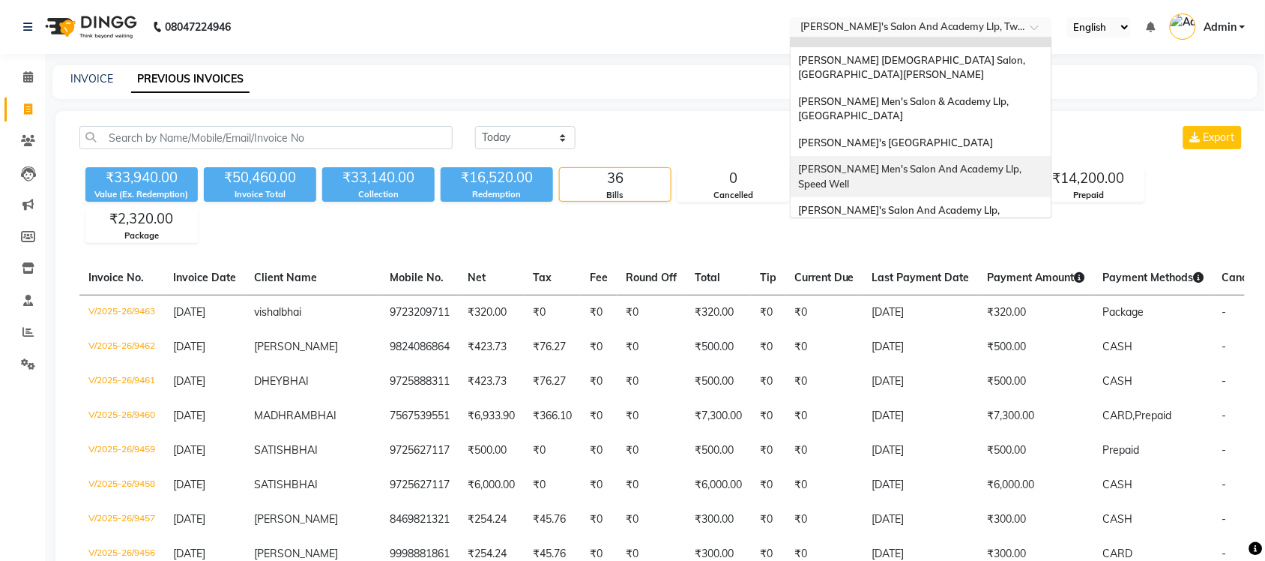
scroll to position [49, 0]
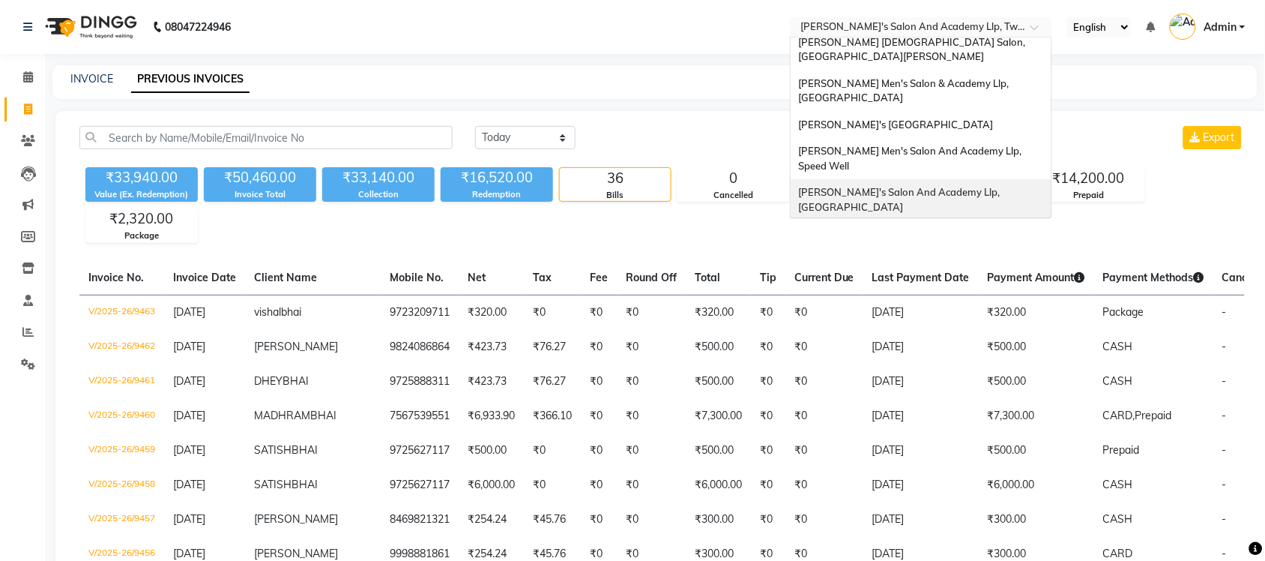
click at [979, 186] on span "[PERSON_NAME]'s Salon And Academy Llp, [GEOGRAPHIC_DATA]" at bounding box center [900, 199] width 204 height 27
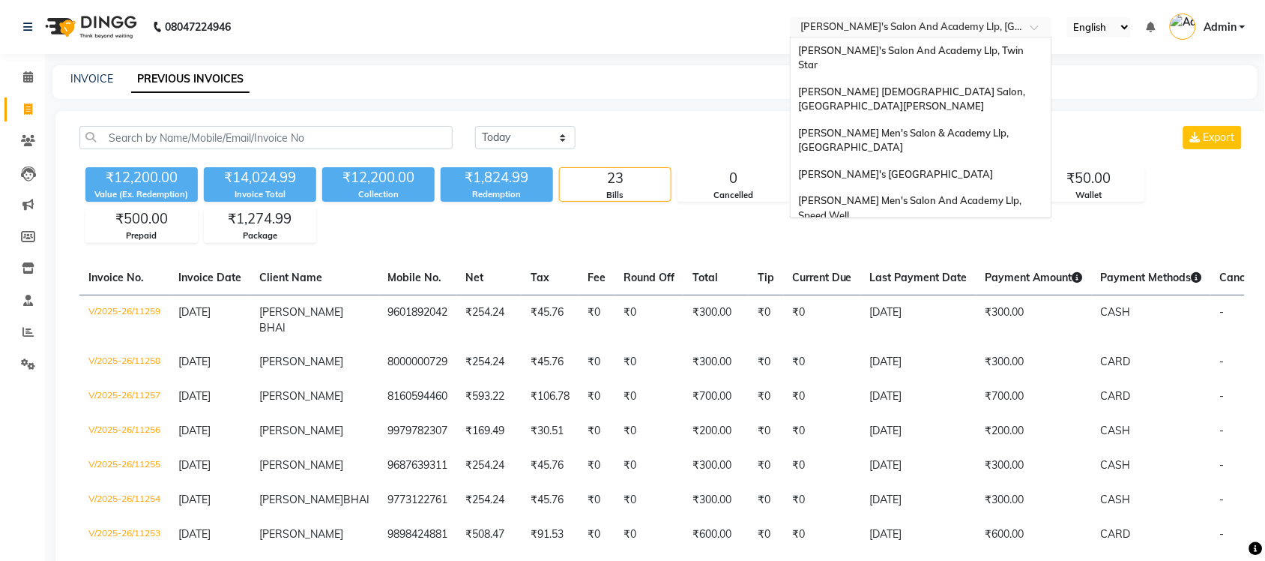
click at [941, 23] on input "text" at bounding box center [906, 28] width 217 height 15
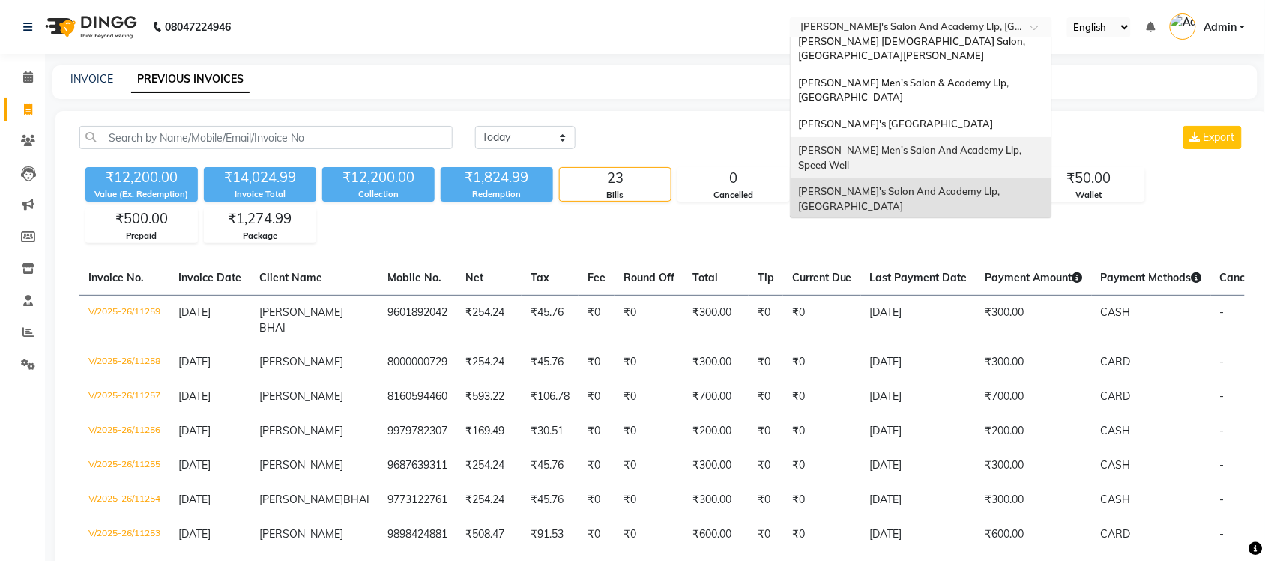
click at [949, 144] on span "[PERSON_NAME] Men's Salon And Academy Llp, Speed Well" at bounding box center [911, 157] width 226 height 27
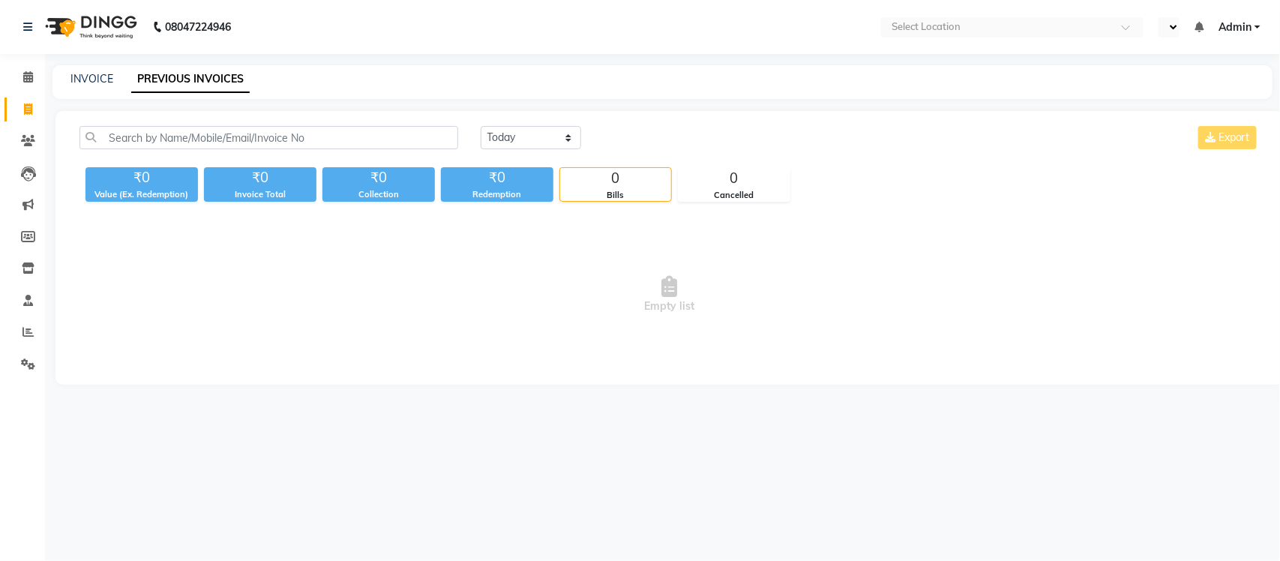
select select "en"
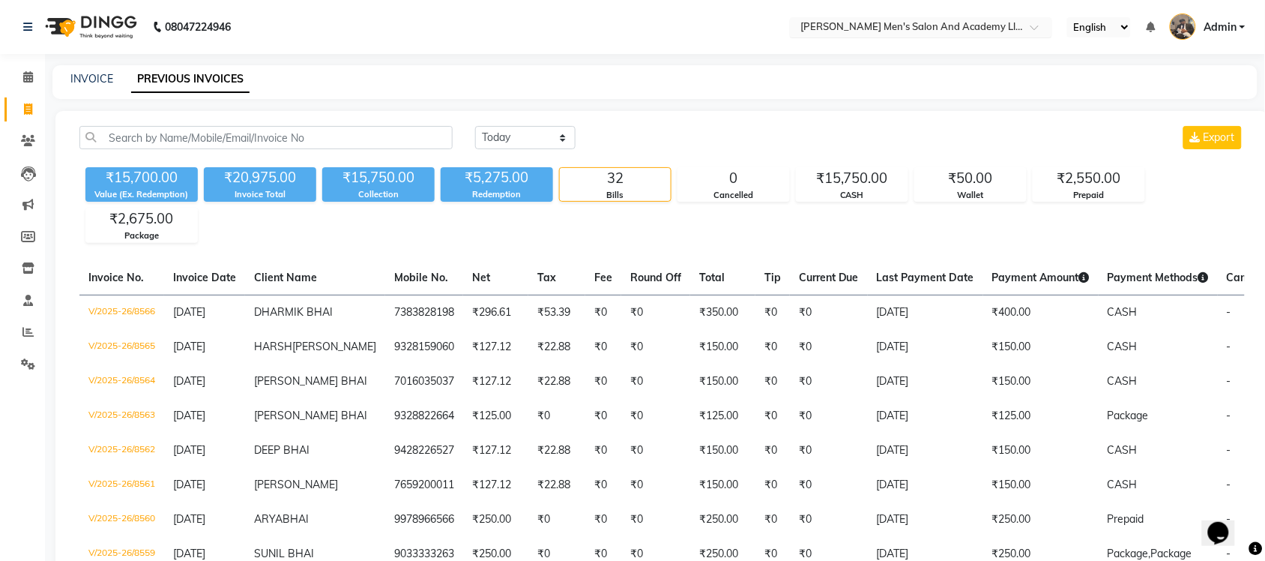
click at [974, 26] on input "text" at bounding box center [906, 28] width 217 height 15
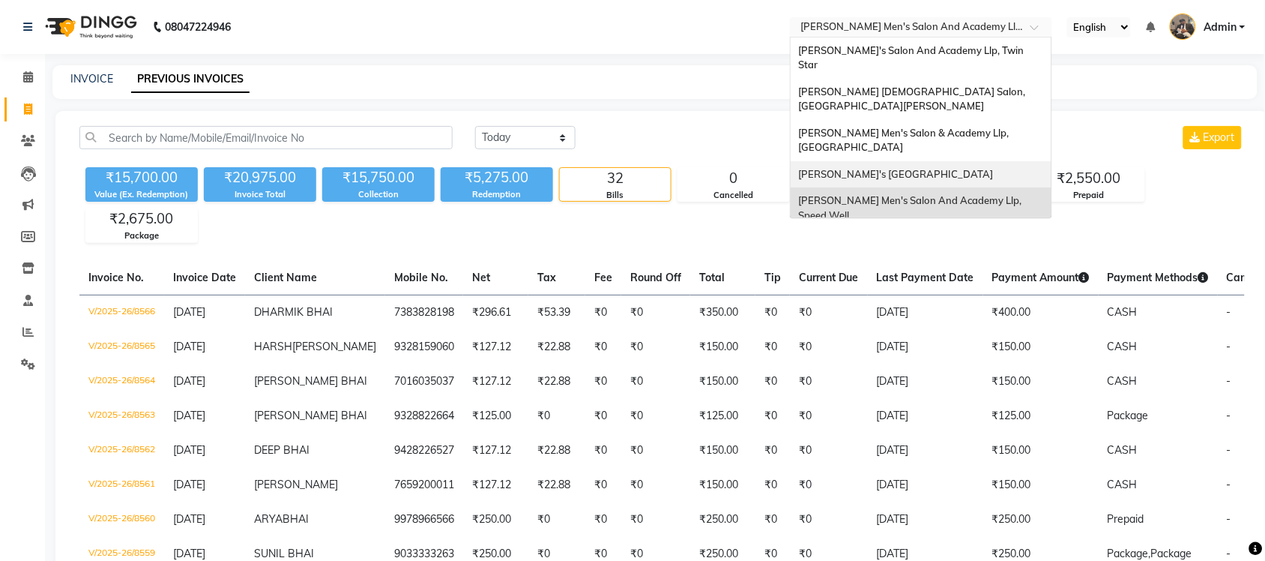
click at [986, 161] on div "[PERSON_NAME]'s [GEOGRAPHIC_DATA]" at bounding box center [921, 174] width 261 height 27
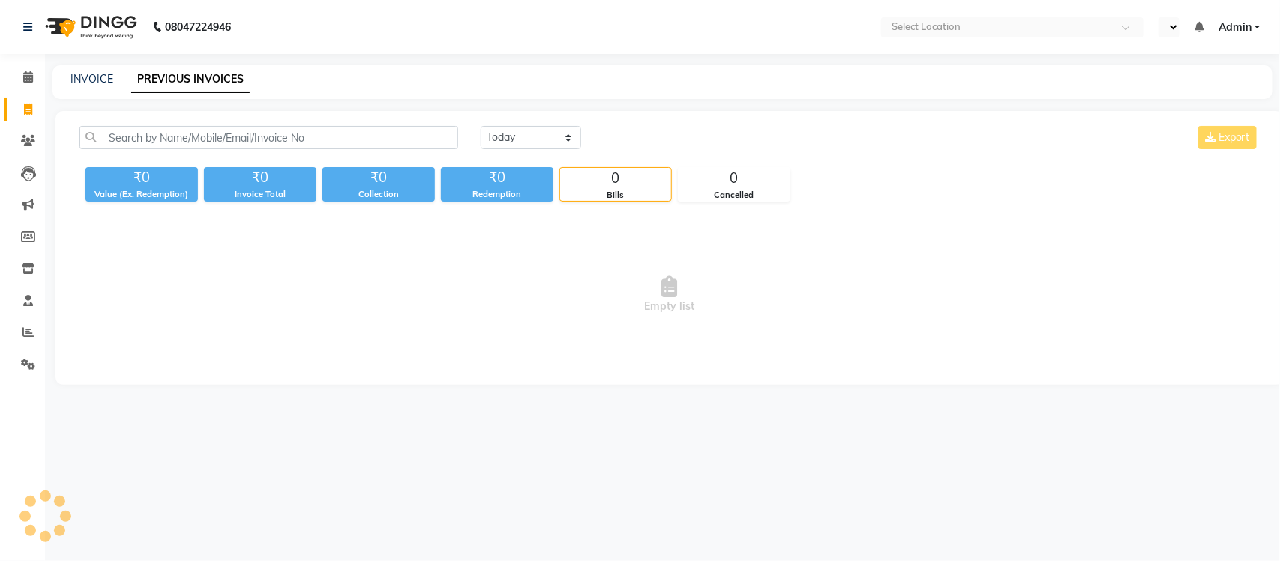
select select "en"
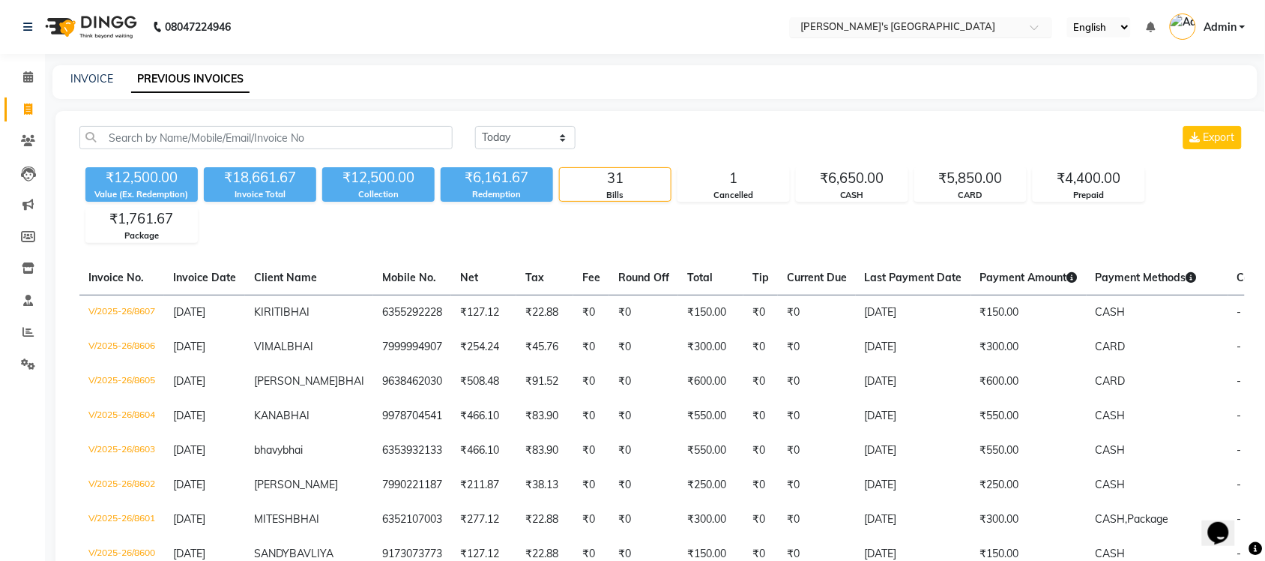
click at [988, 24] on input "text" at bounding box center [906, 28] width 217 height 15
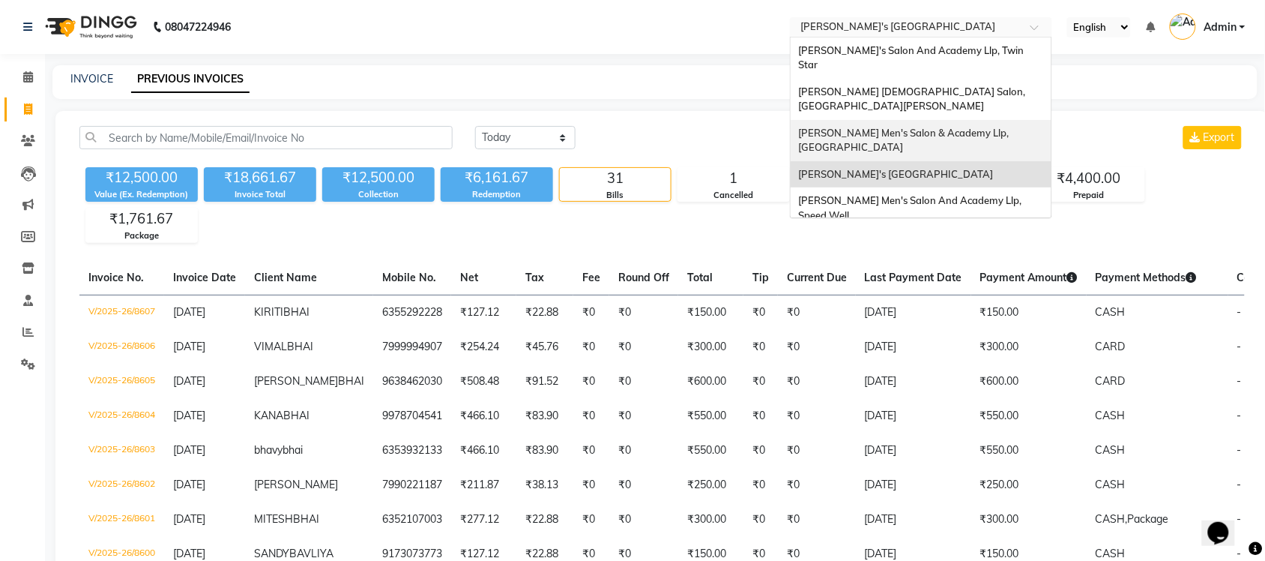
click at [999, 120] on div "[PERSON_NAME] Men's Salon & Academy Llp, [GEOGRAPHIC_DATA]" at bounding box center [921, 140] width 261 height 41
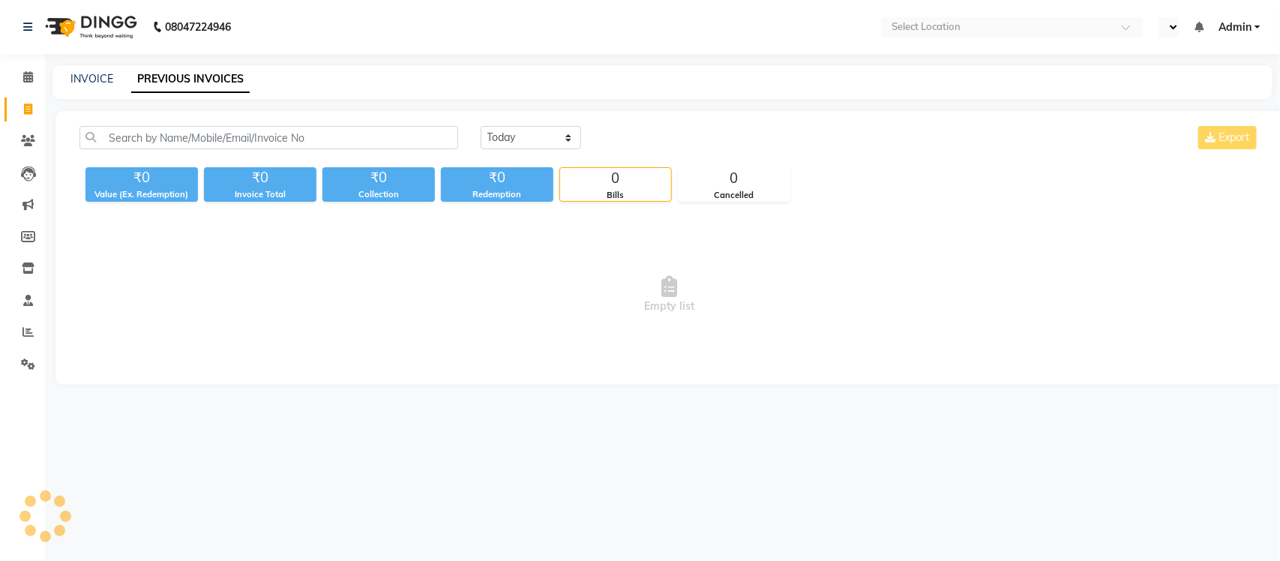
select select "en"
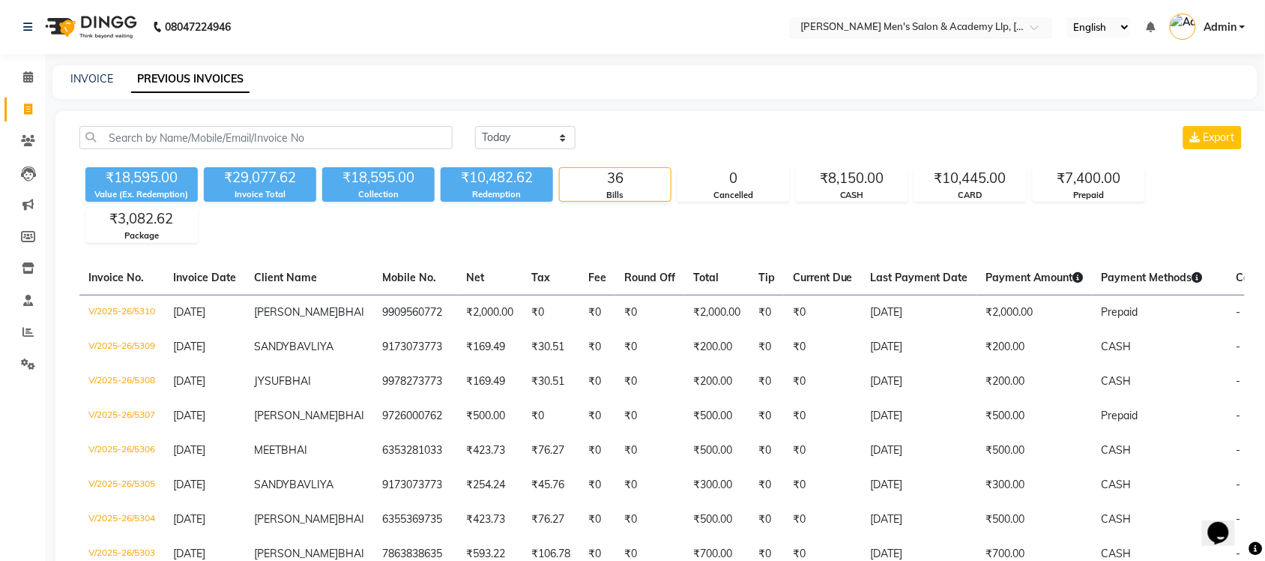
click at [980, 26] on input "text" at bounding box center [906, 28] width 217 height 15
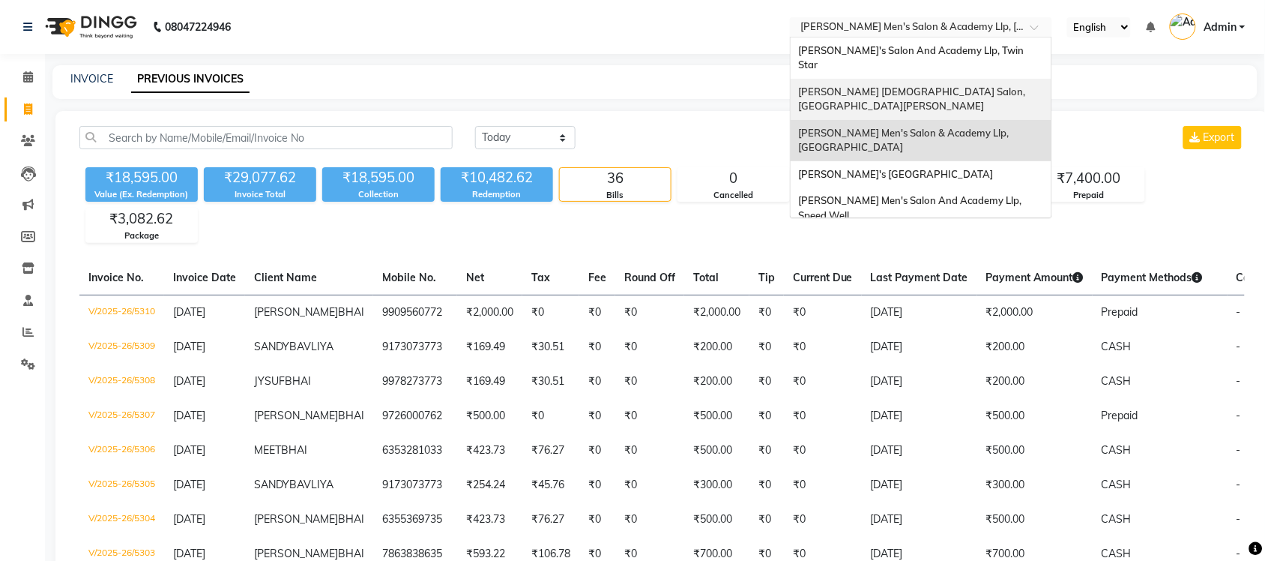
click at [968, 79] on div "[PERSON_NAME] [DEMOGRAPHIC_DATA] Salon, [GEOGRAPHIC_DATA][PERSON_NAME]" at bounding box center [921, 99] width 261 height 41
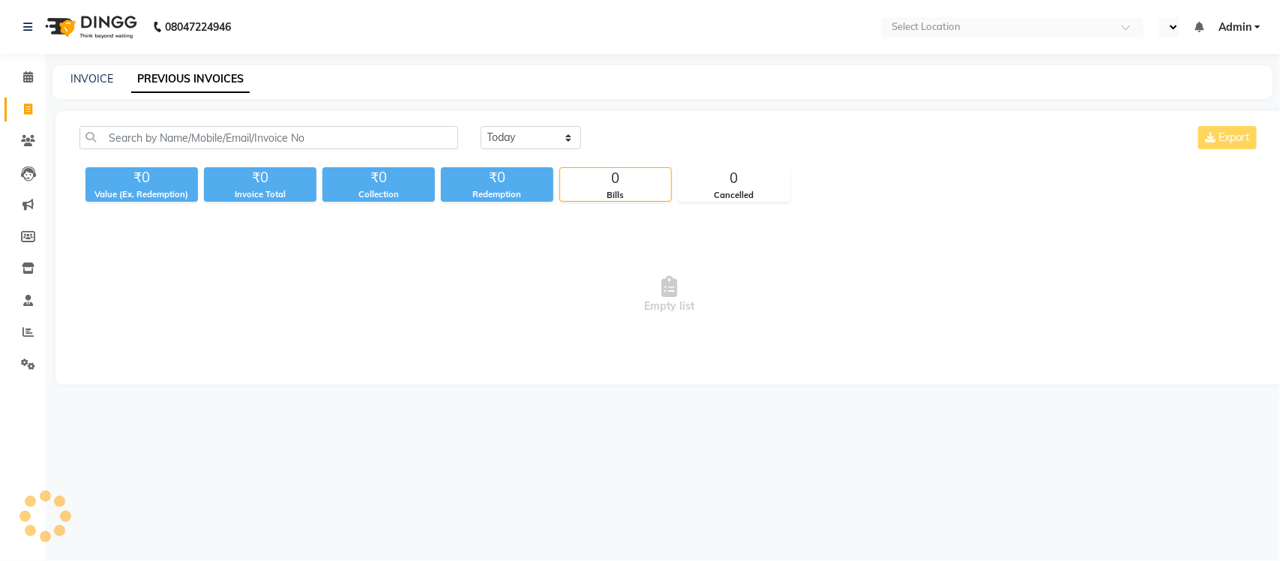
select select "en"
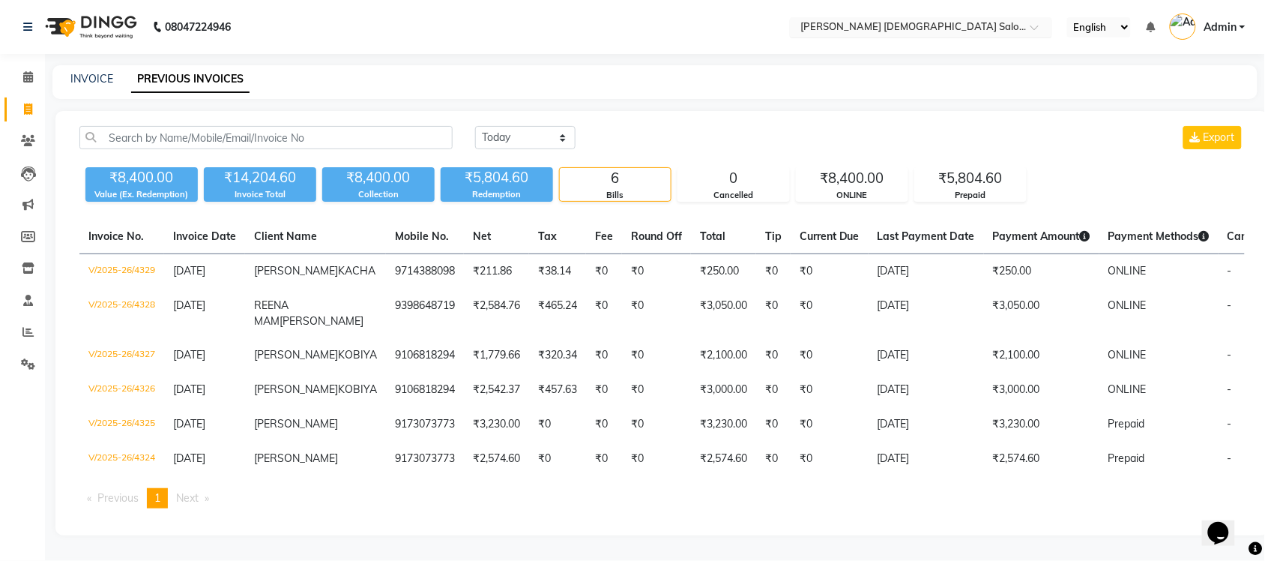
click at [975, 28] on input "text" at bounding box center [906, 28] width 217 height 15
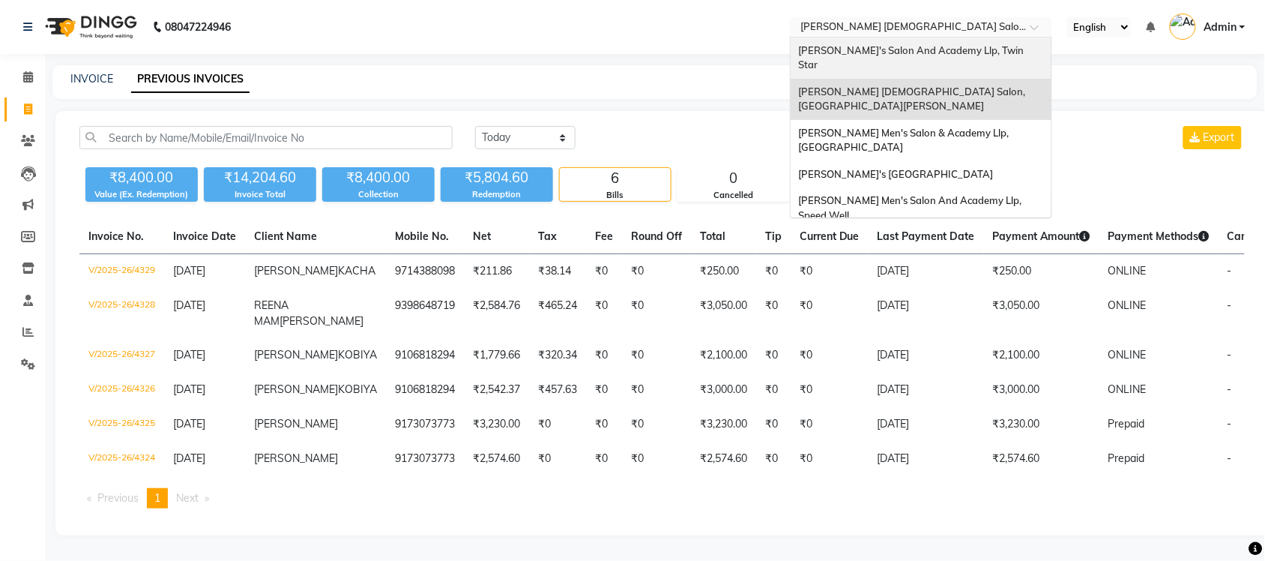
drag, startPoint x: 968, startPoint y: 57, endPoint x: 968, endPoint y: 65, distance: 8.2
click at [968, 56] on div "[PERSON_NAME]'s Salon And Academy Llp, Twin Star" at bounding box center [921, 57] width 261 height 41
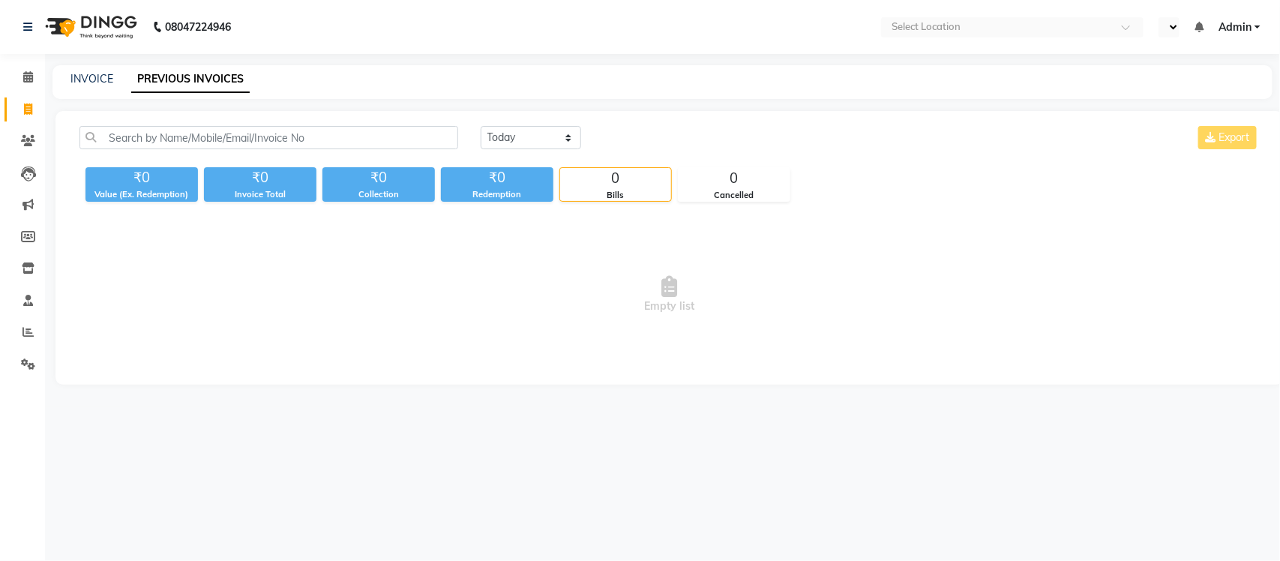
select select "en"
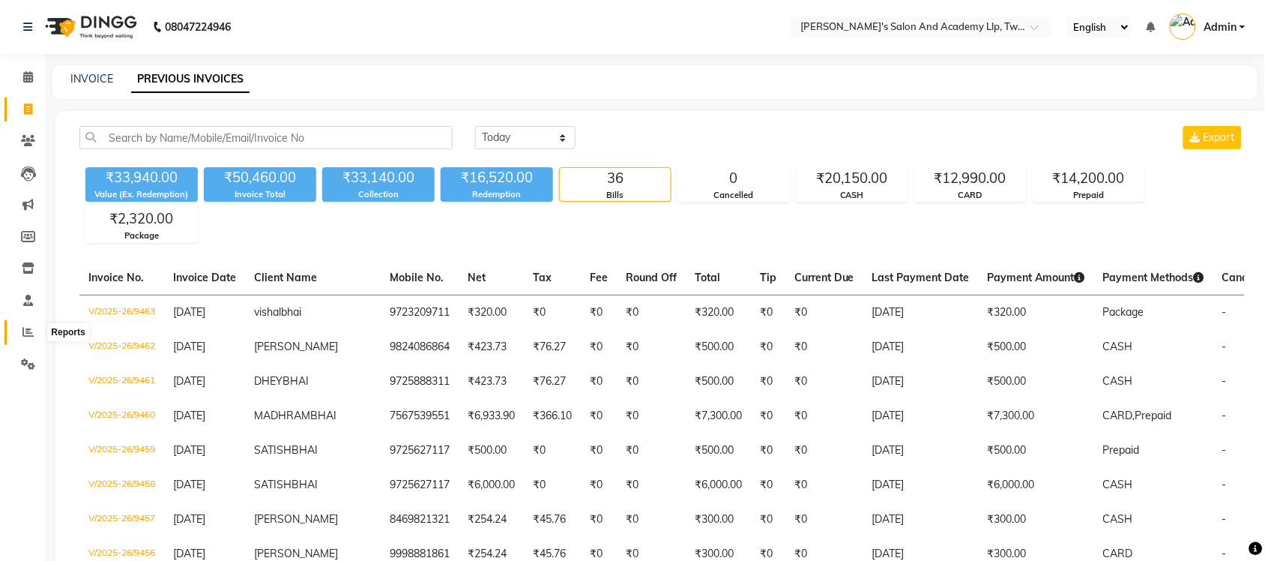
click at [23, 335] on icon at bounding box center [27, 331] width 11 height 11
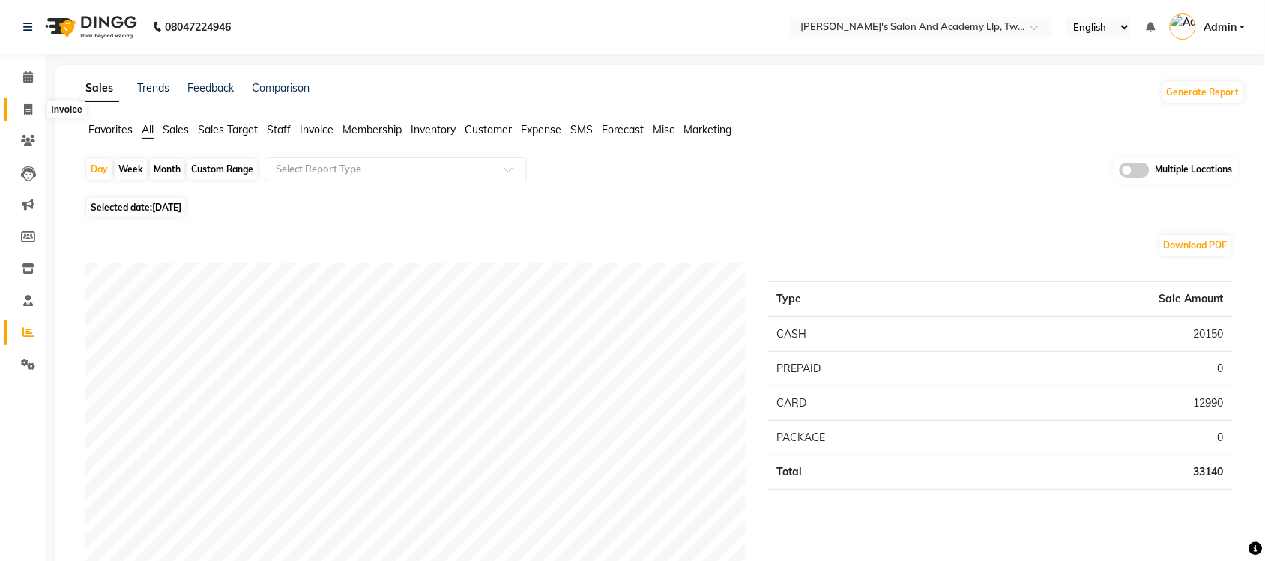
click at [31, 112] on icon at bounding box center [28, 108] width 8 height 11
select select "service"
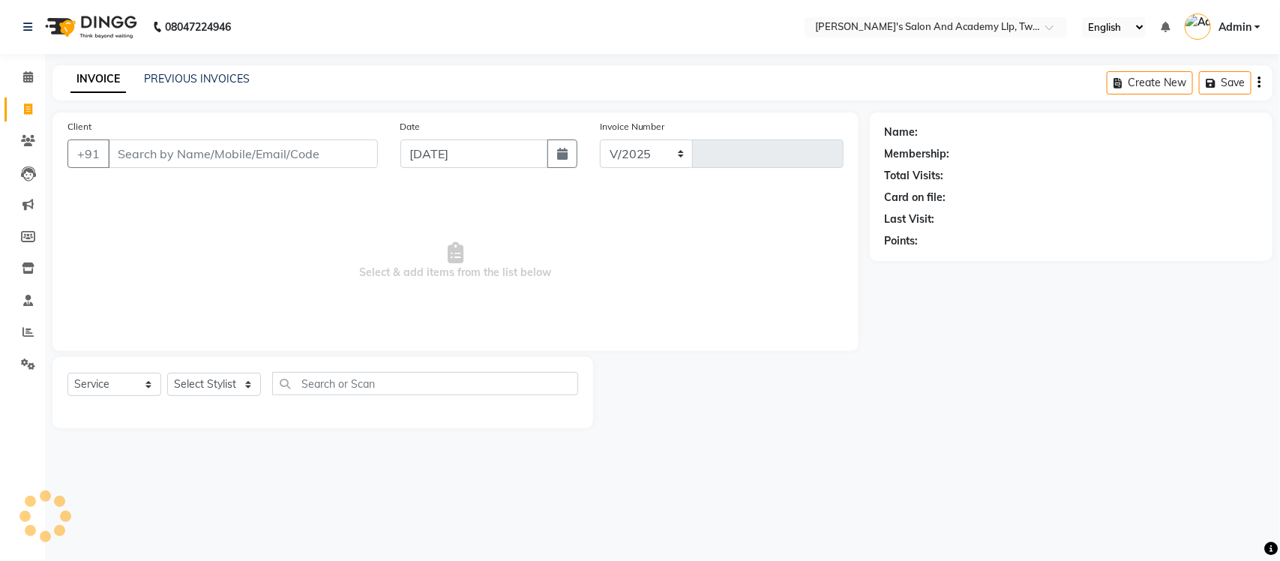
select select "6985"
type input "9464"
select select "membership"
click at [166, 82] on link "PREVIOUS INVOICES" at bounding box center [197, 78] width 106 height 13
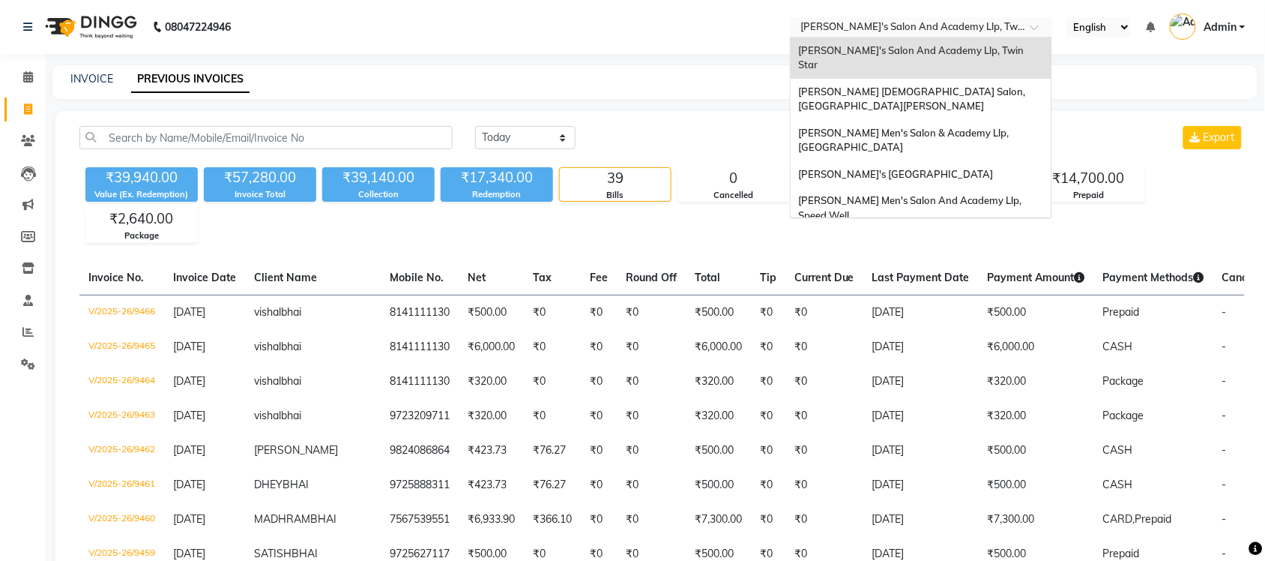
click at [886, 28] on input "text" at bounding box center [906, 28] width 217 height 15
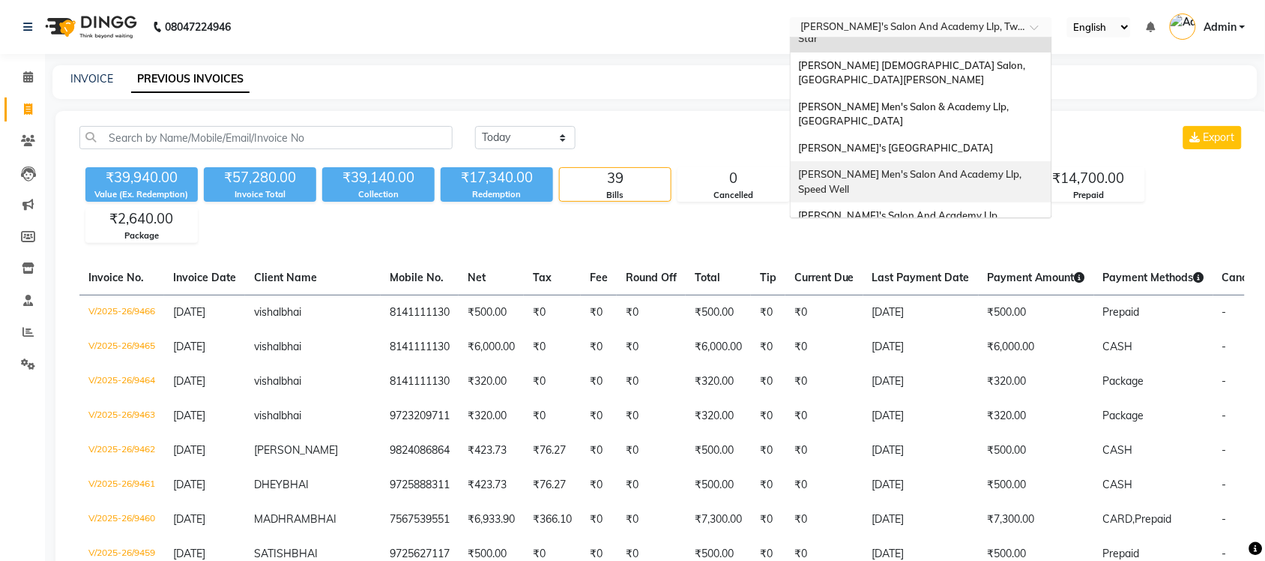
scroll to position [49, 0]
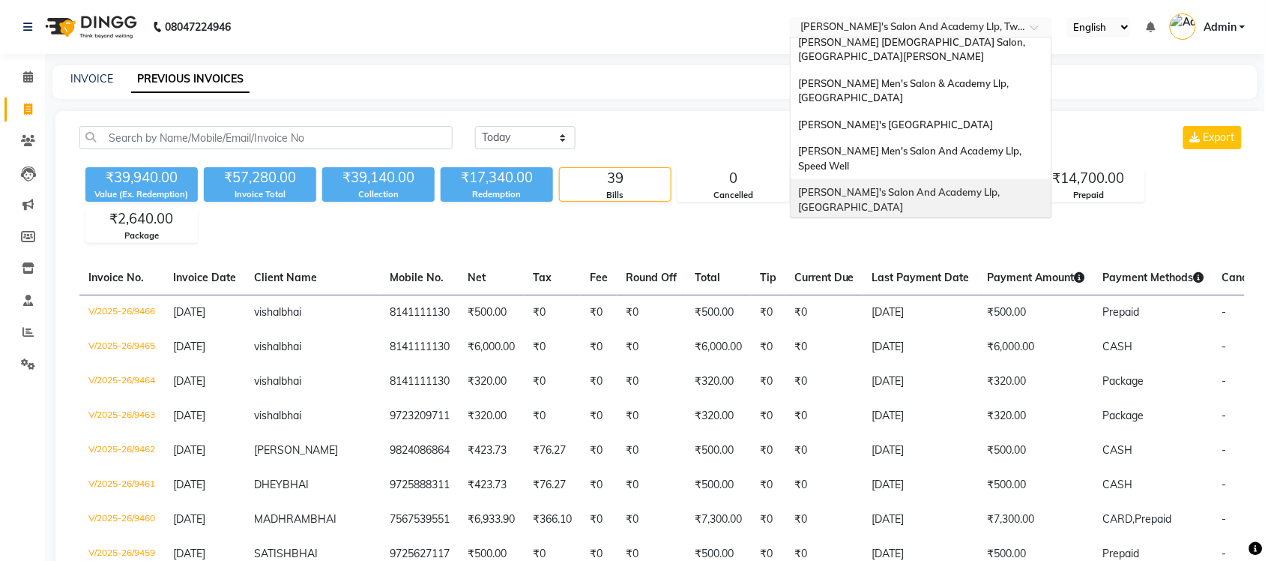
click at [897, 179] on div "Sandy Men's Salon And Academy Llp, University Road" at bounding box center [921, 199] width 261 height 41
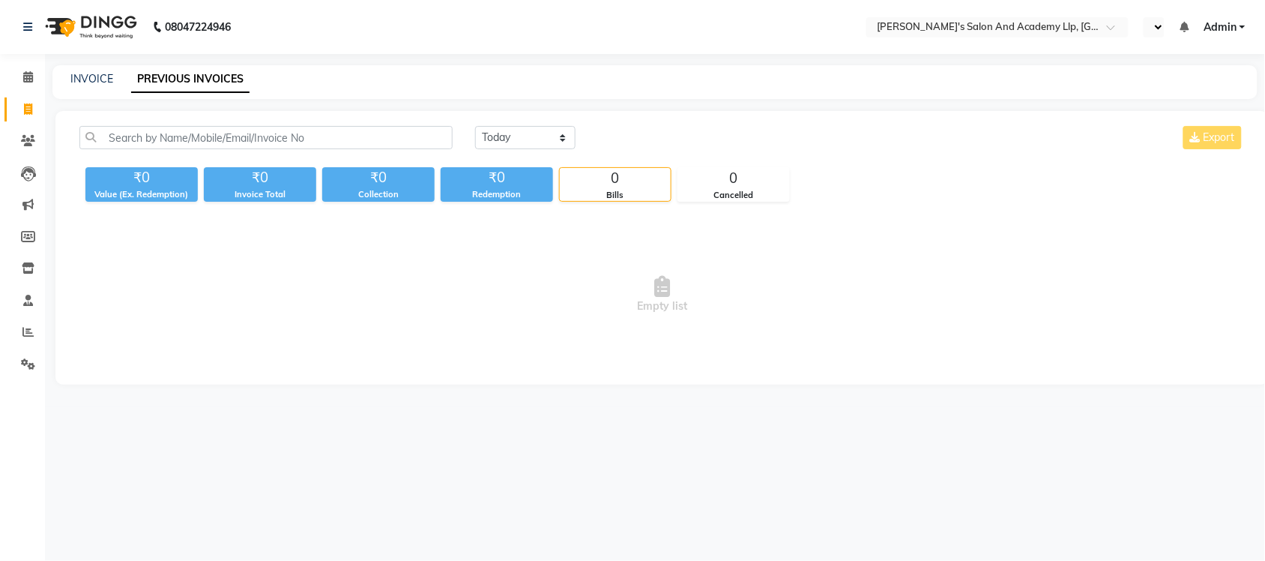
select select "en"
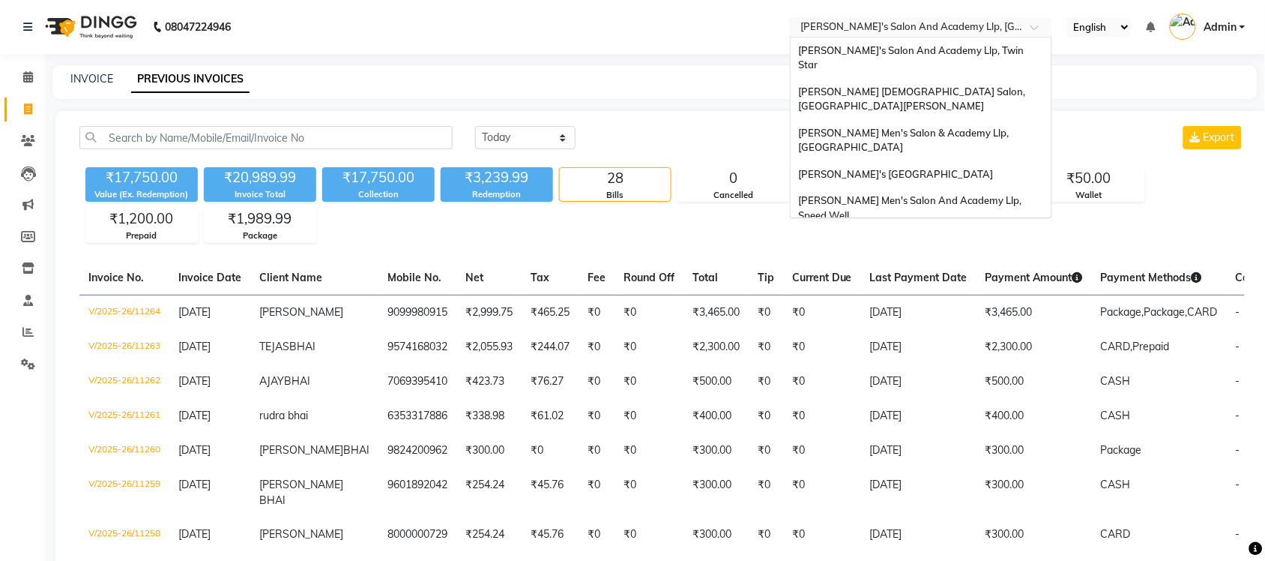
click at [956, 19] on div "× Sandy Men's Salon And Academy Llp, University Road" at bounding box center [914, 26] width 226 height 15
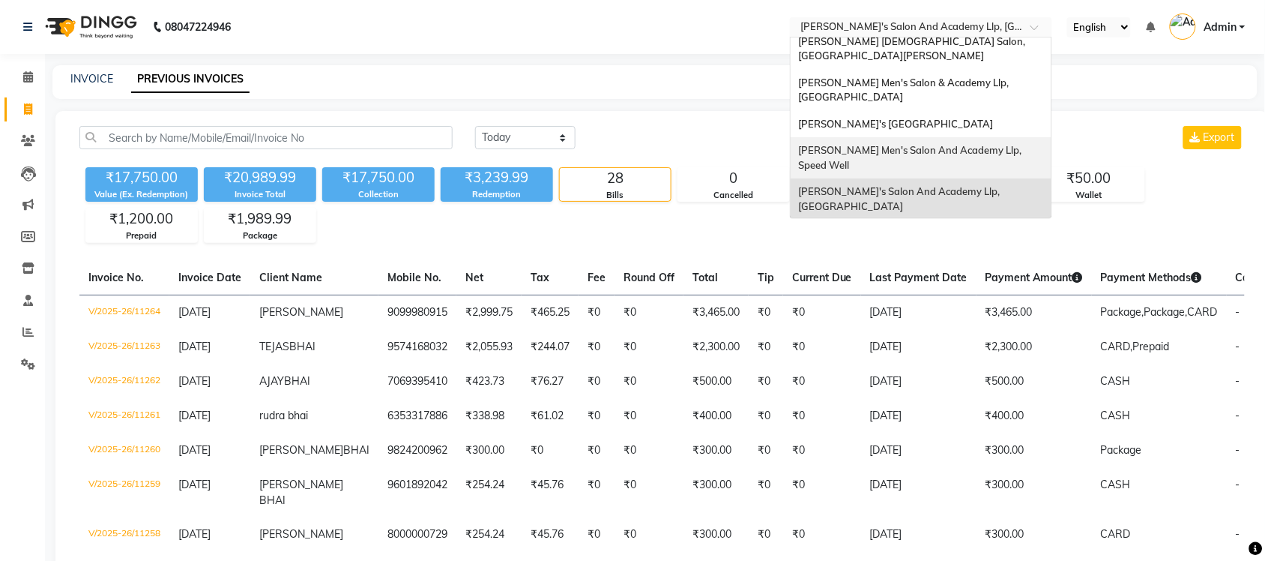
click at [943, 144] on span "[PERSON_NAME] Men's Salon And Academy Llp, Speed Well" at bounding box center [911, 157] width 226 height 27
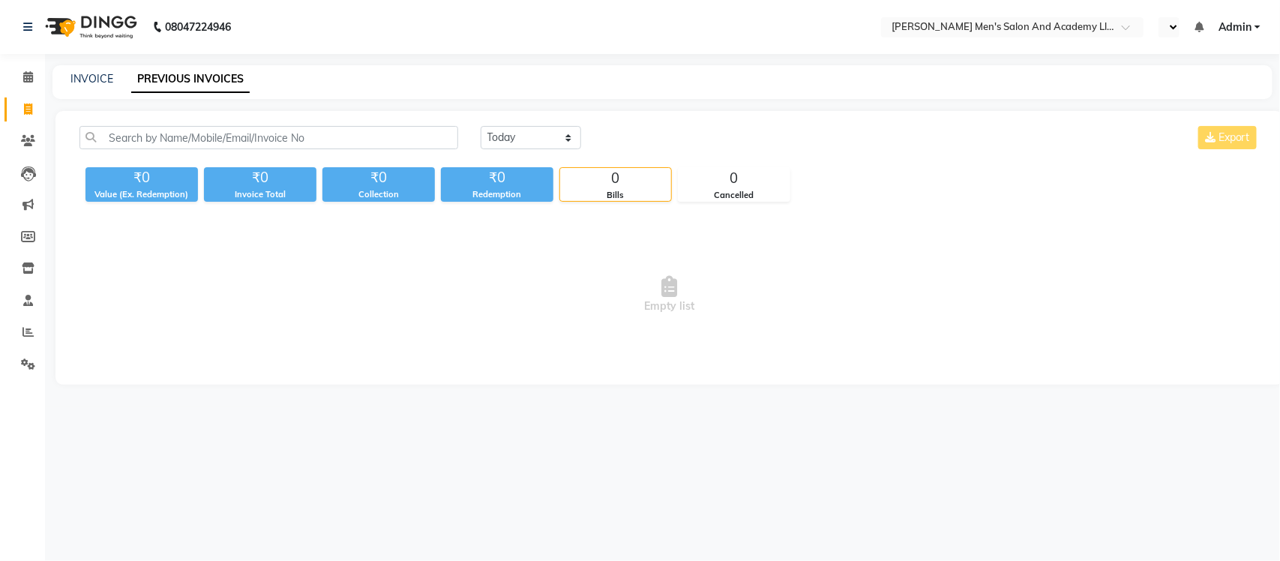
select select "en"
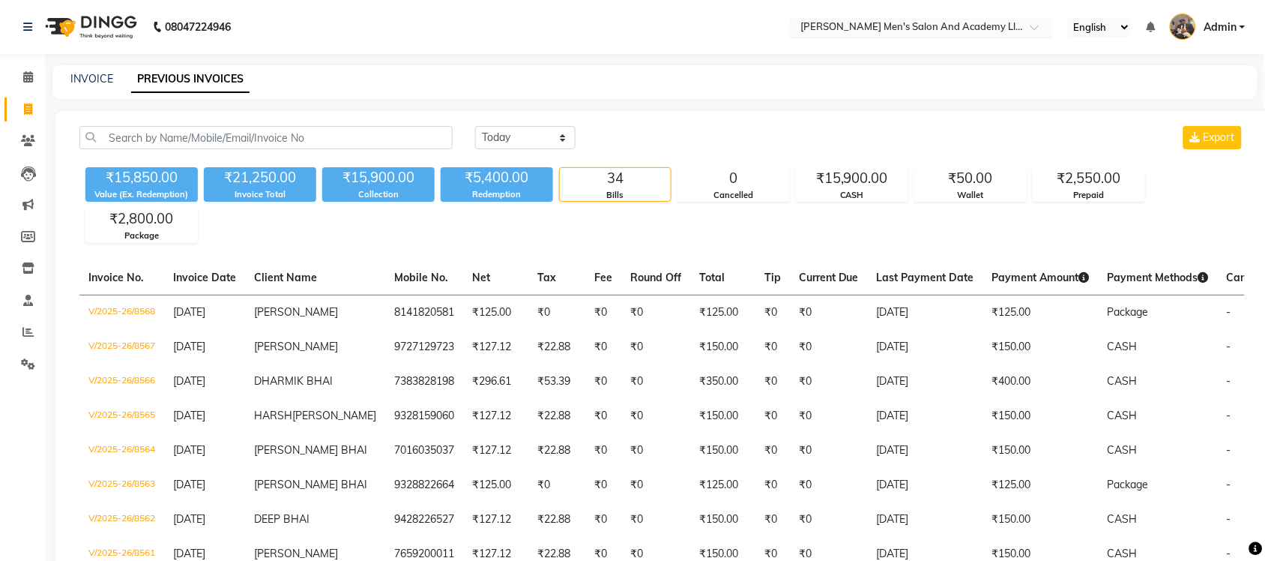
click at [993, 25] on input "text" at bounding box center [906, 28] width 217 height 15
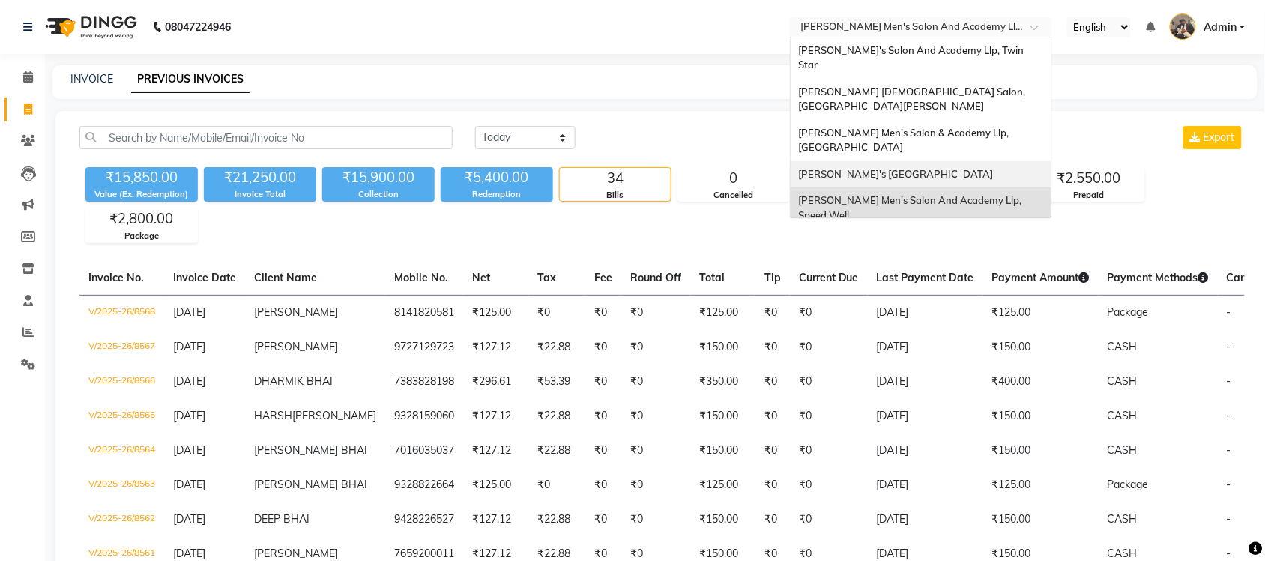
click at [972, 168] on span "[PERSON_NAME]'s [GEOGRAPHIC_DATA]" at bounding box center [895, 174] width 195 height 12
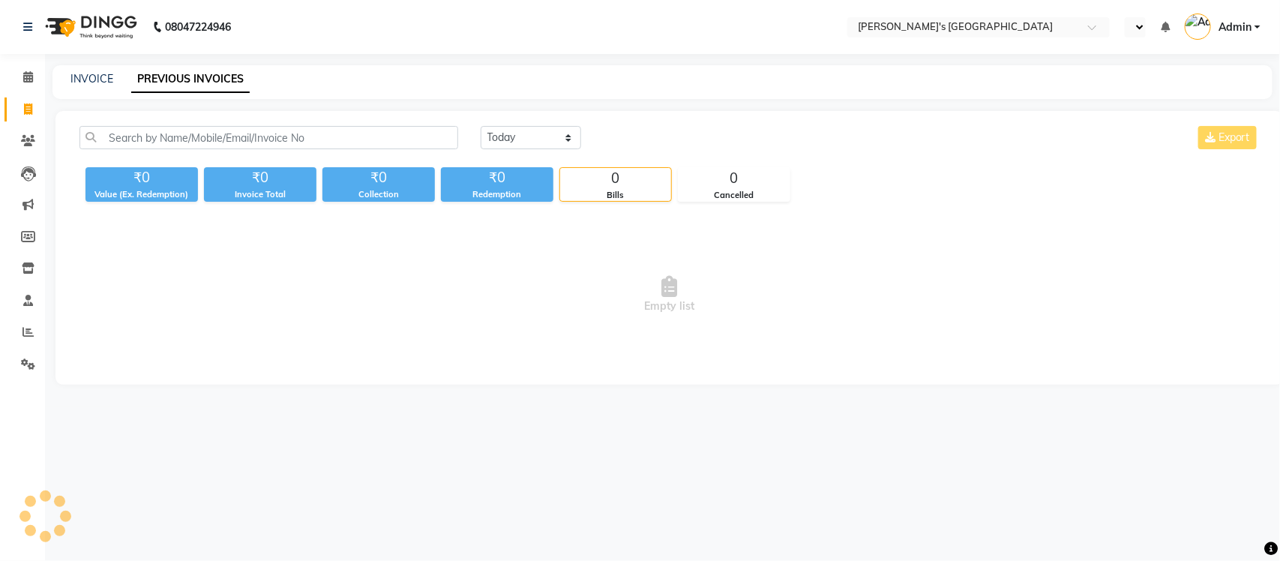
select select "en"
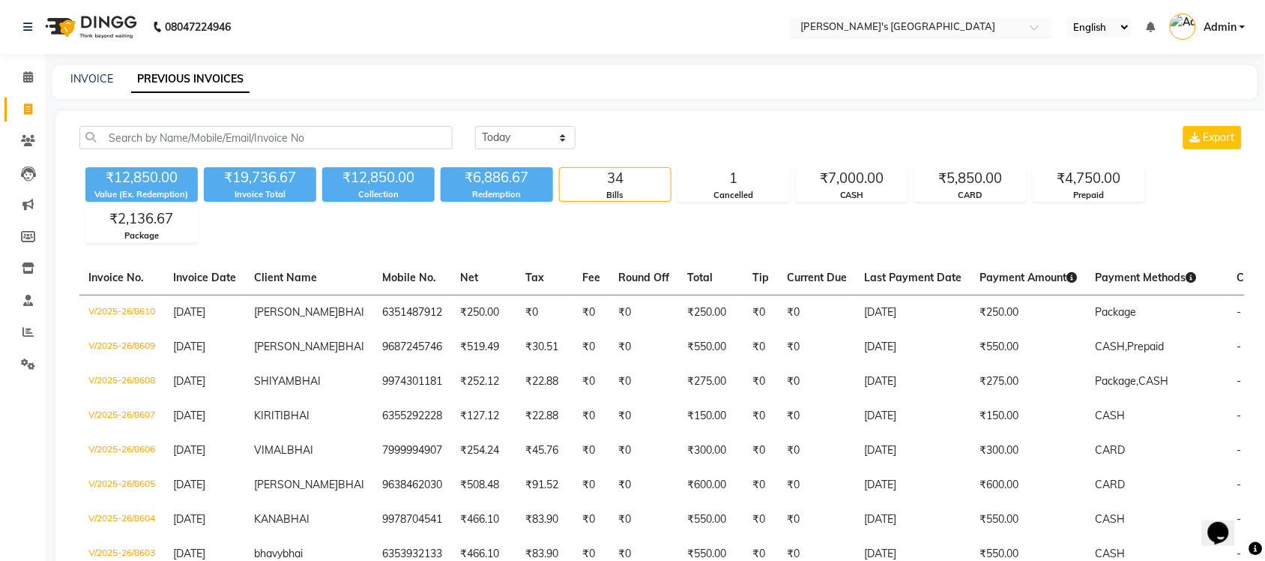
click at [975, 31] on input "text" at bounding box center [906, 28] width 217 height 15
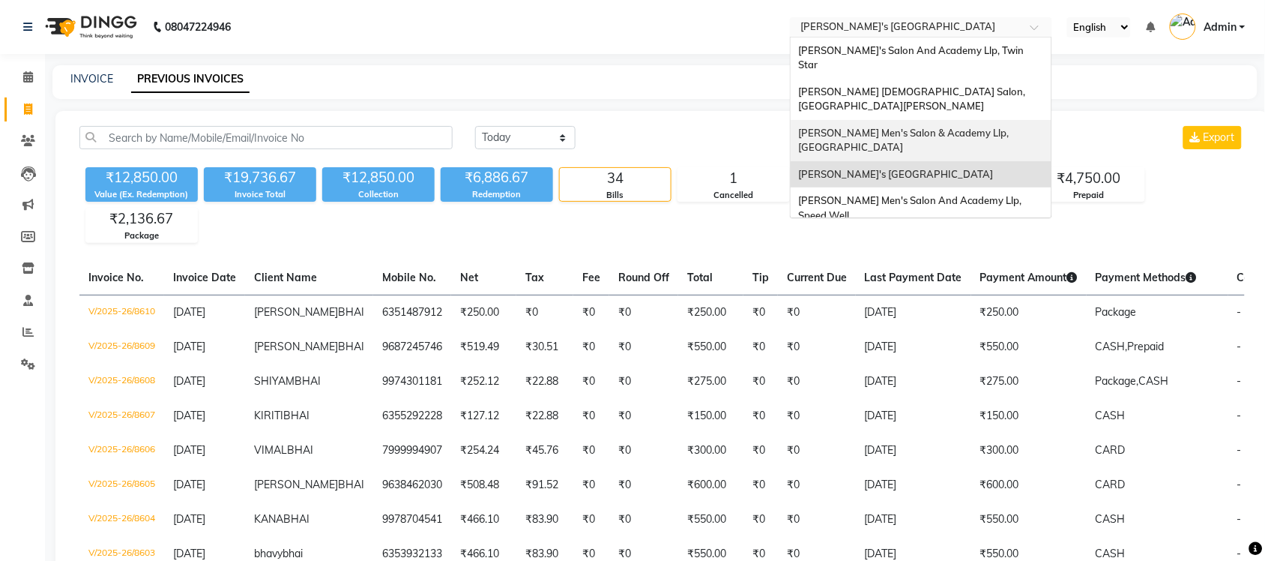
click at [968, 120] on div "[PERSON_NAME] Men's Salon & Academy Llp, [GEOGRAPHIC_DATA]" at bounding box center [921, 140] width 261 height 41
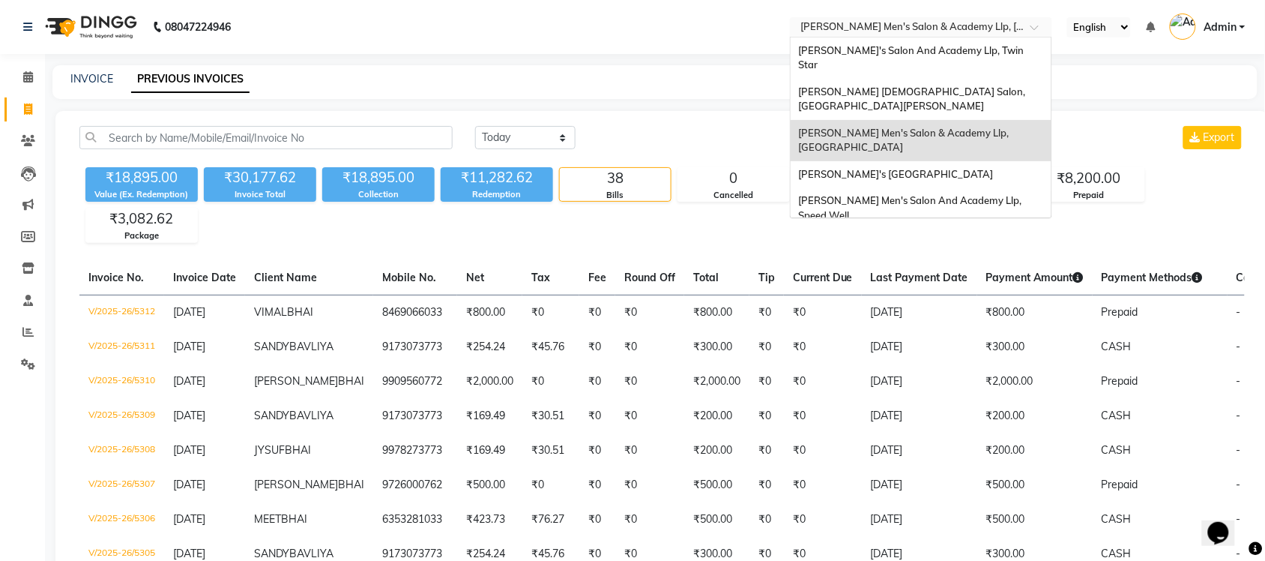
click at [973, 28] on input "text" at bounding box center [906, 28] width 217 height 15
click at [965, 79] on div "[PERSON_NAME] [DEMOGRAPHIC_DATA] Salon, [GEOGRAPHIC_DATA][PERSON_NAME]" at bounding box center [921, 99] width 261 height 41
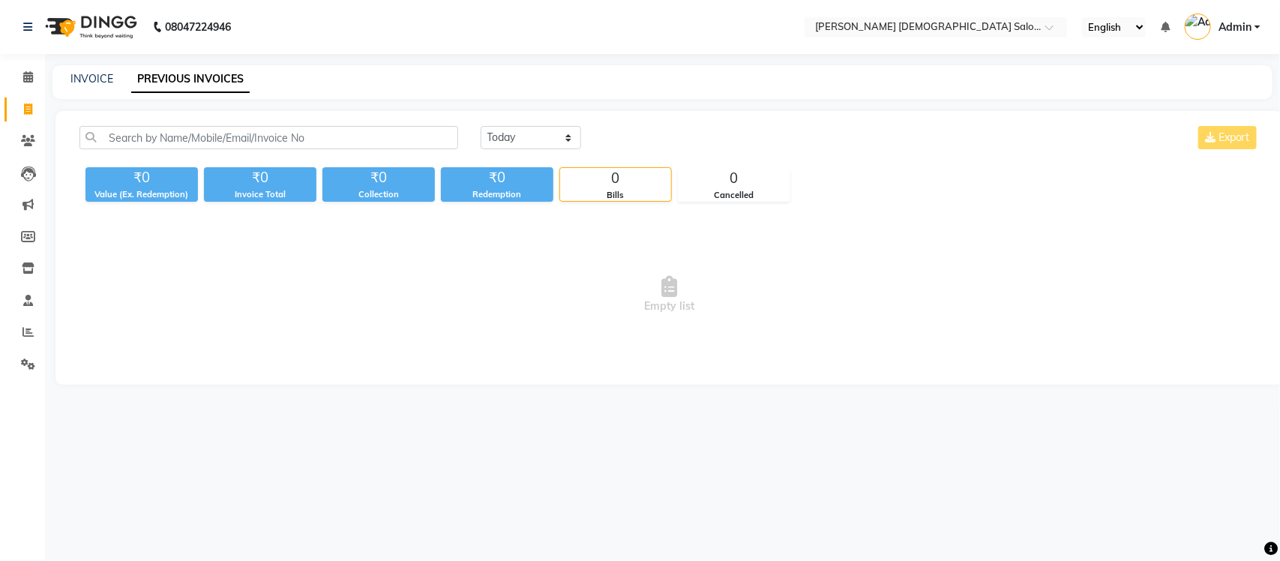
select select "en"
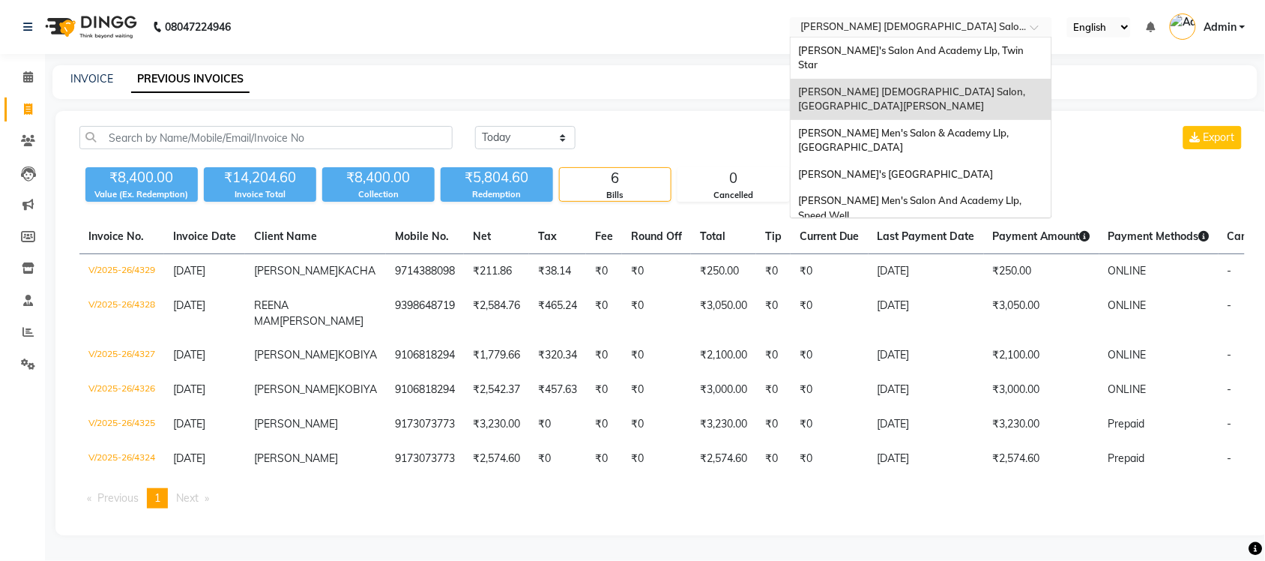
click at [924, 31] on input "text" at bounding box center [906, 28] width 217 height 15
click at [922, 49] on span "[PERSON_NAME]'s Salon And Academy Llp, Twin Star" at bounding box center [912, 57] width 228 height 27
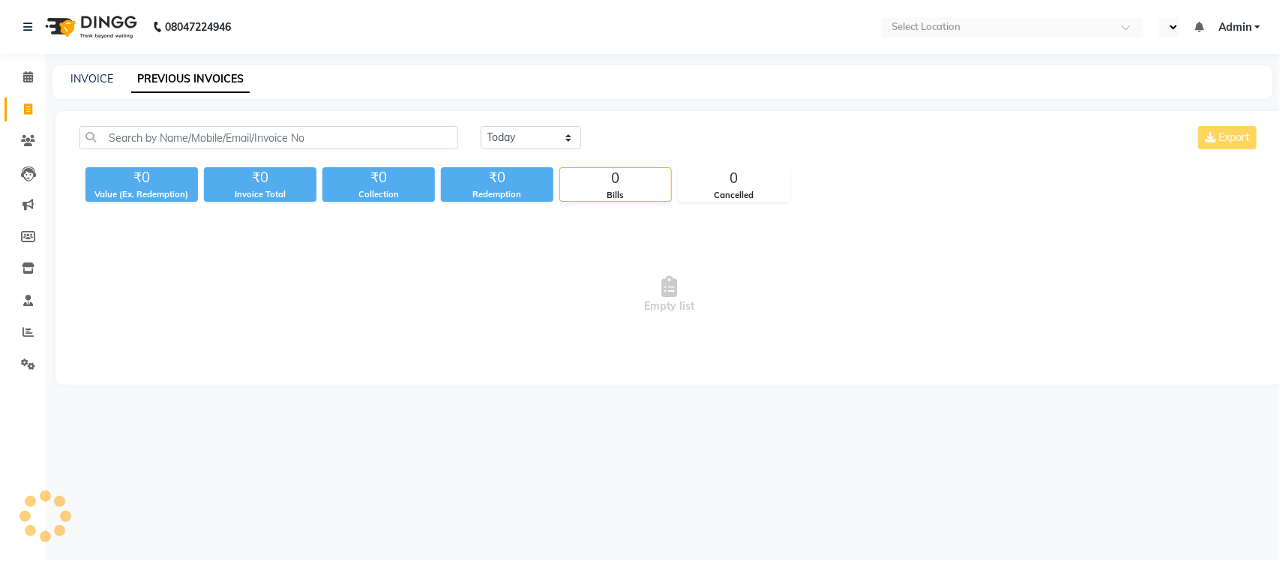
select select "en"
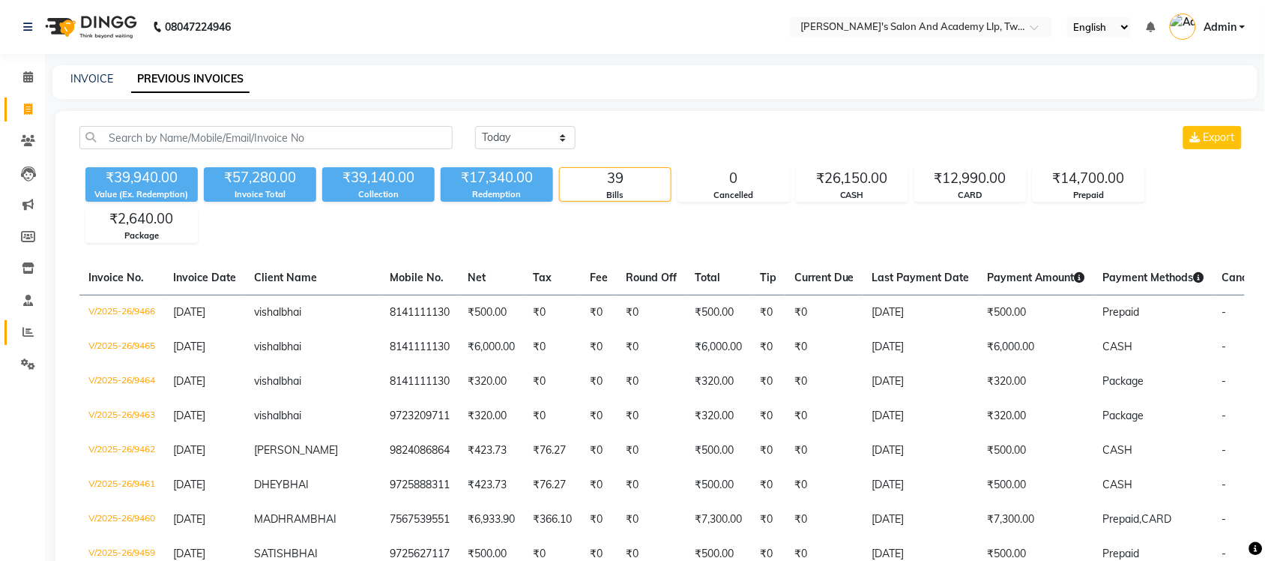
drag, startPoint x: 22, startPoint y: 328, endPoint x: 34, endPoint y: 331, distance: 11.5
click at [22, 328] on icon at bounding box center [27, 331] width 11 height 11
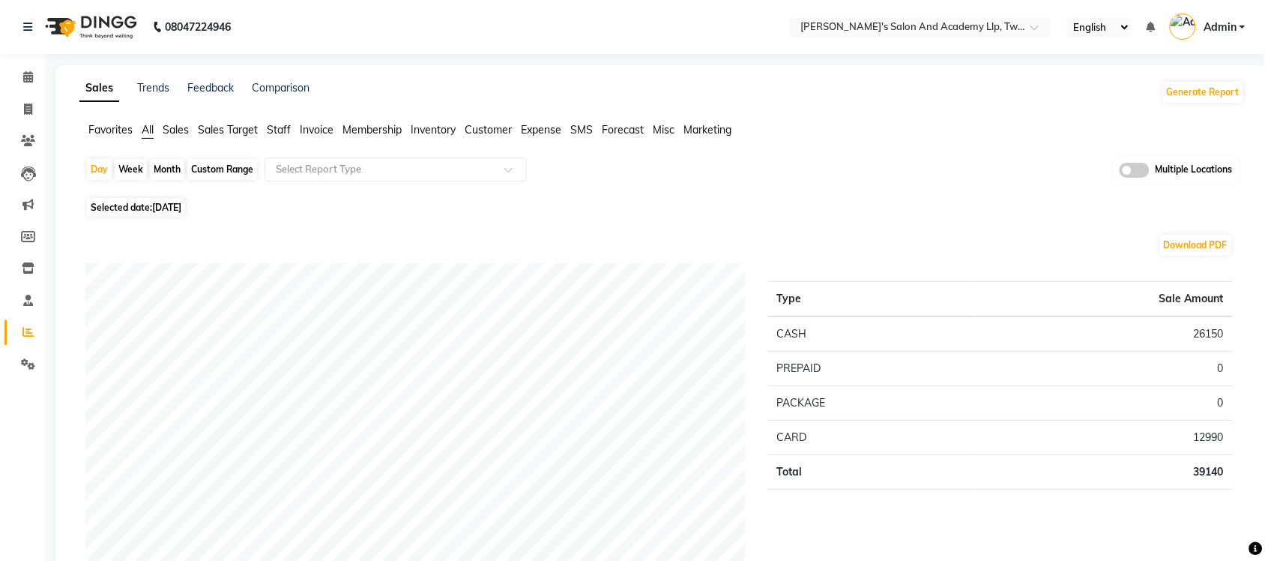
click at [1156, 171] on span "Multiple Locations" at bounding box center [1194, 170] width 77 height 15
click at [1139, 169] on span at bounding box center [1135, 170] width 30 height 15
click at [1120, 172] on input "checkbox" at bounding box center [1120, 172] width 0 height 0
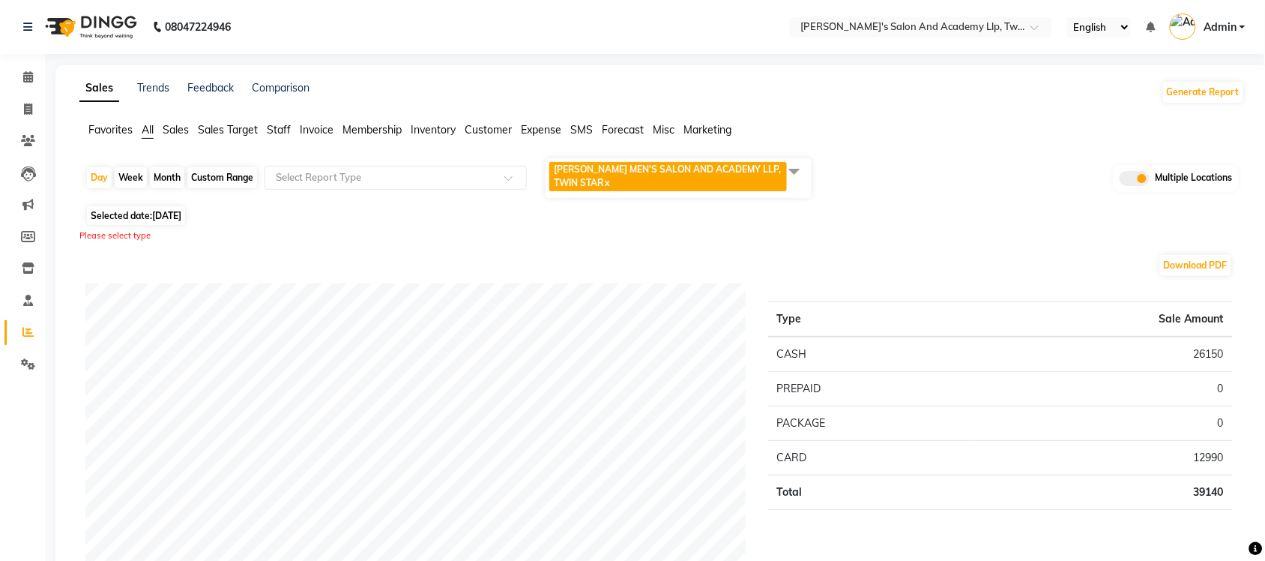
click at [792, 169] on span at bounding box center [795, 171] width 30 height 28
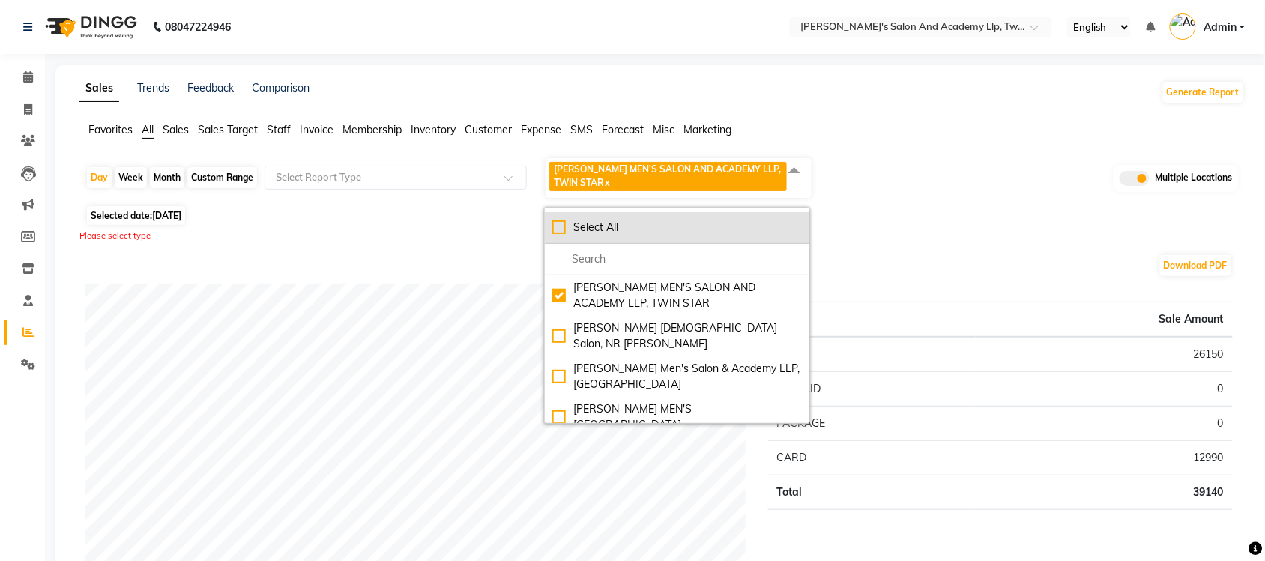
click at [553, 232] on div "Select All" at bounding box center [677, 228] width 250 height 16
checkbox input "true"
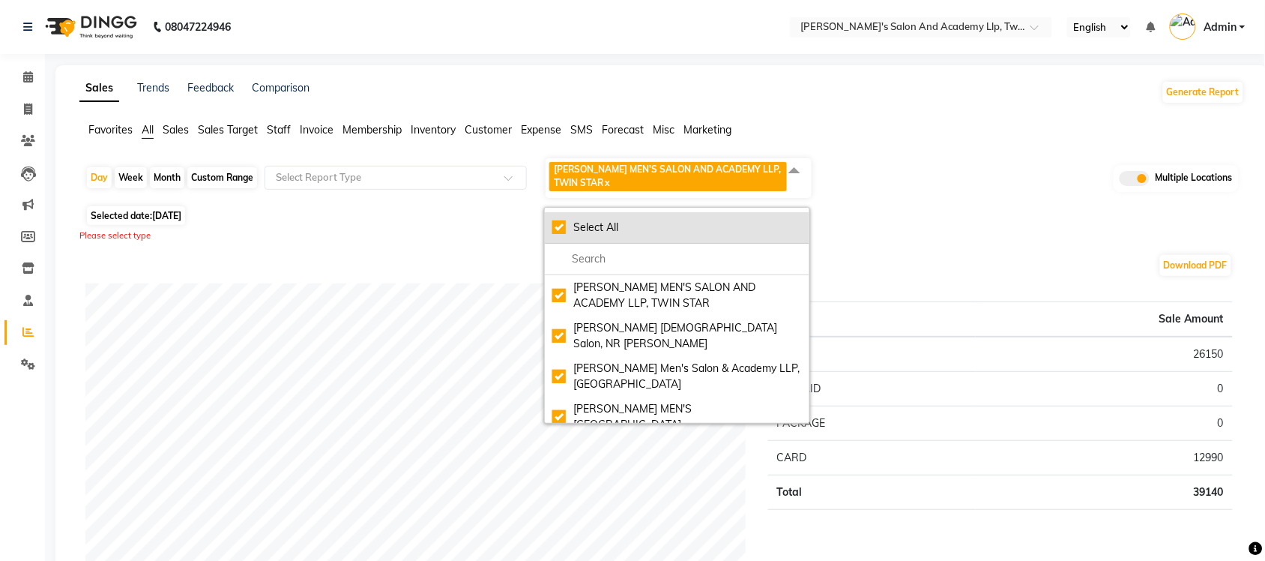
checkbox input "true"
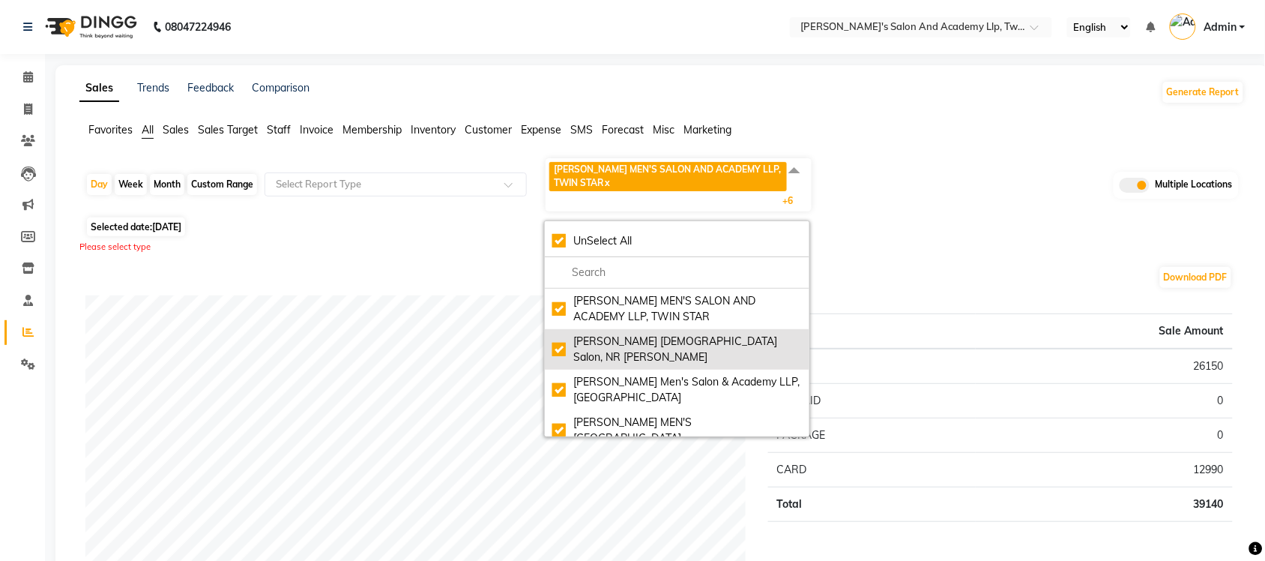
click at [562, 338] on div "Elaine Ladies Salon, NR Balaji Hall" at bounding box center [677, 349] width 250 height 31
checkbox input "false"
click at [562, 338] on div "Elaine Ladies Salon, NR Balaji Hall" at bounding box center [677, 349] width 250 height 31
checkbox input "true"
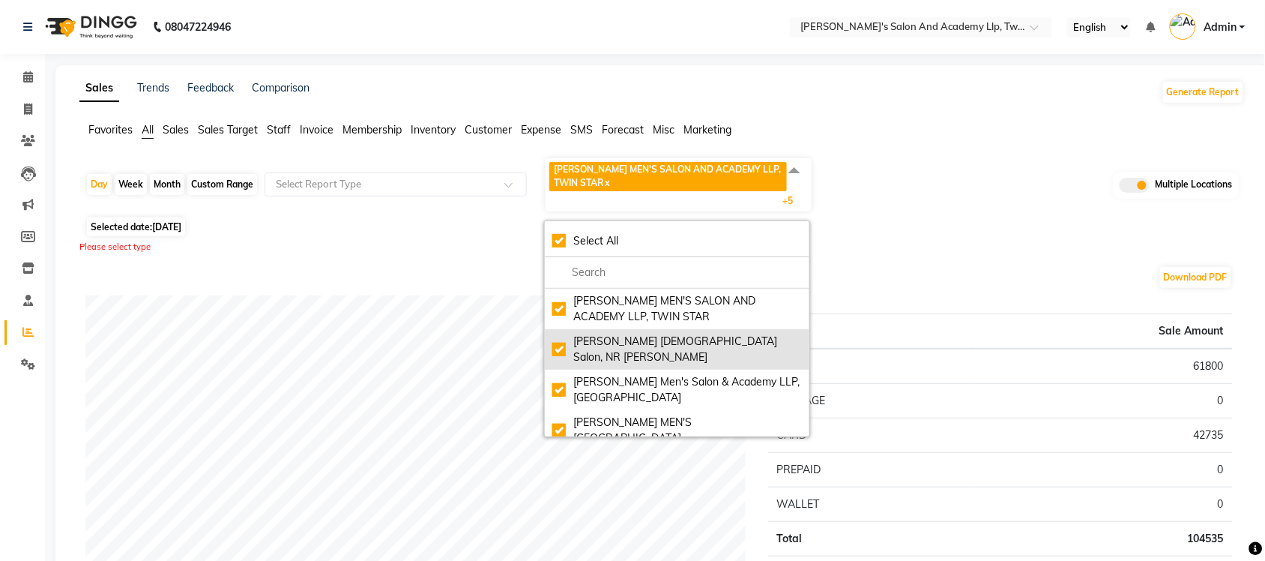
checkbox input "true"
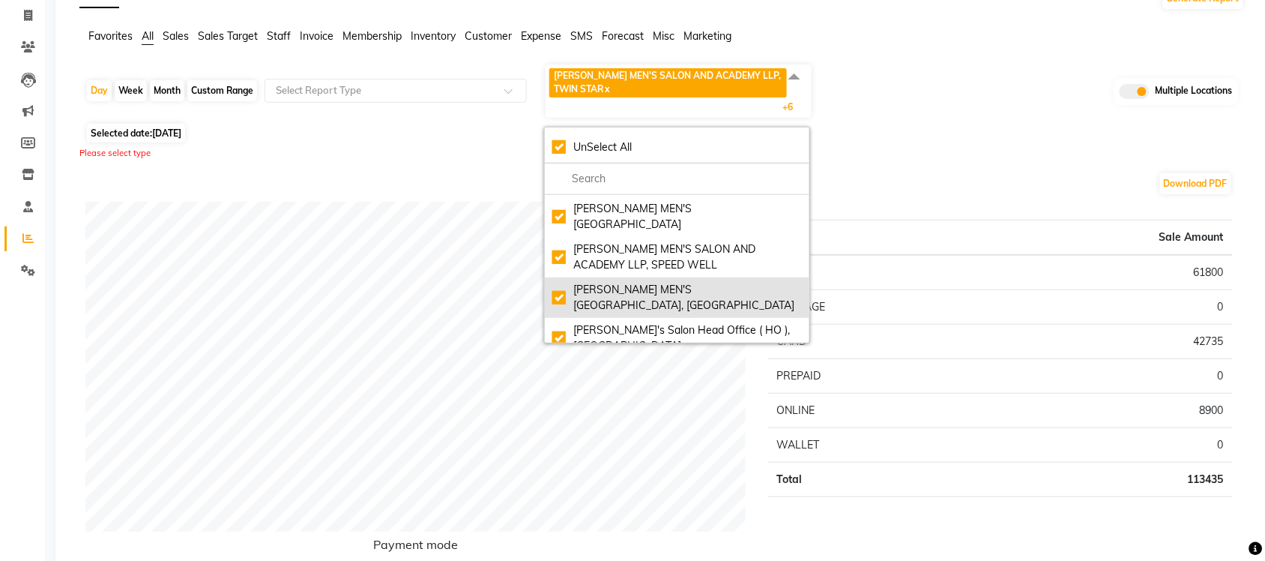
scroll to position [26, 0]
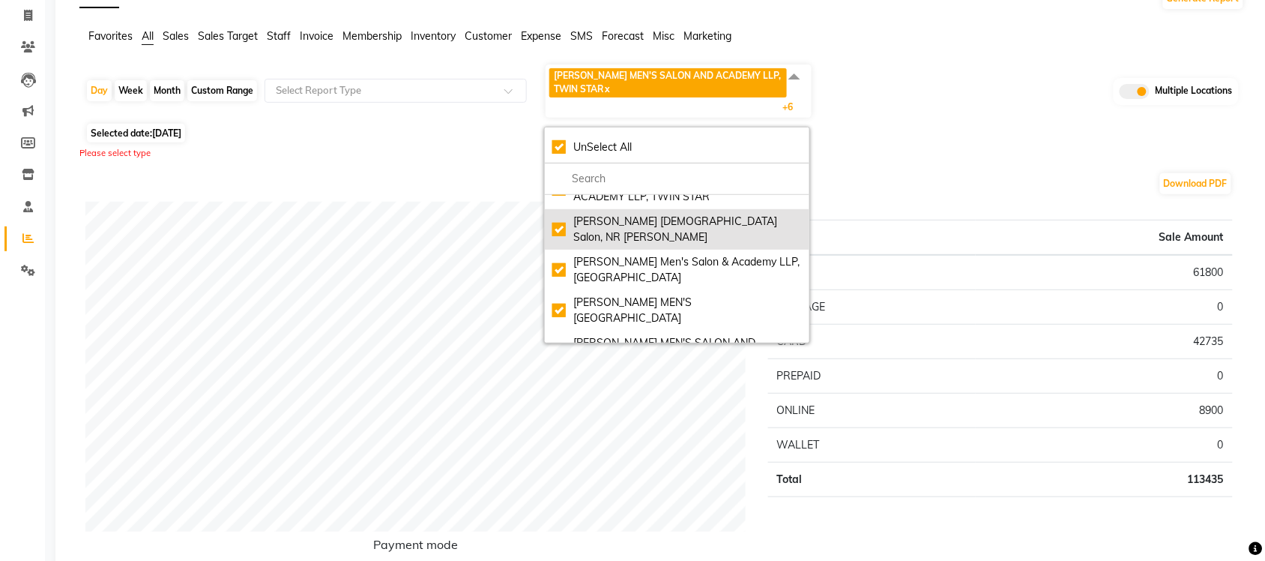
click at [564, 223] on div "Elaine Ladies Salon, NR Balaji Hall" at bounding box center [677, 229] width 250 height 31
checkbox input "false"
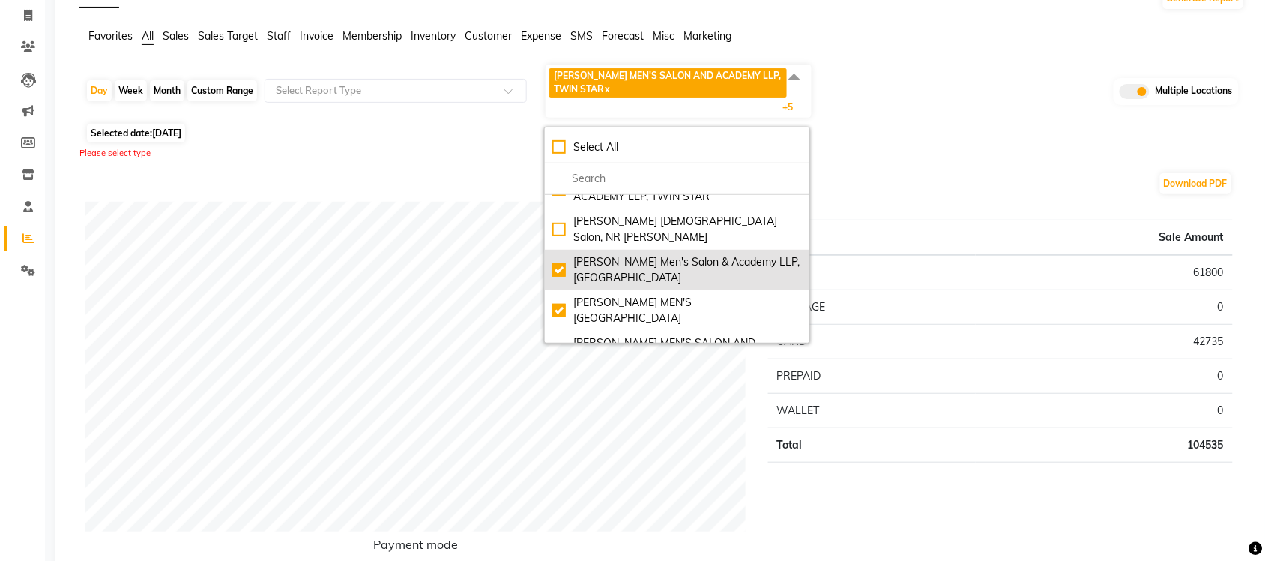
scroll to position [0, 0]
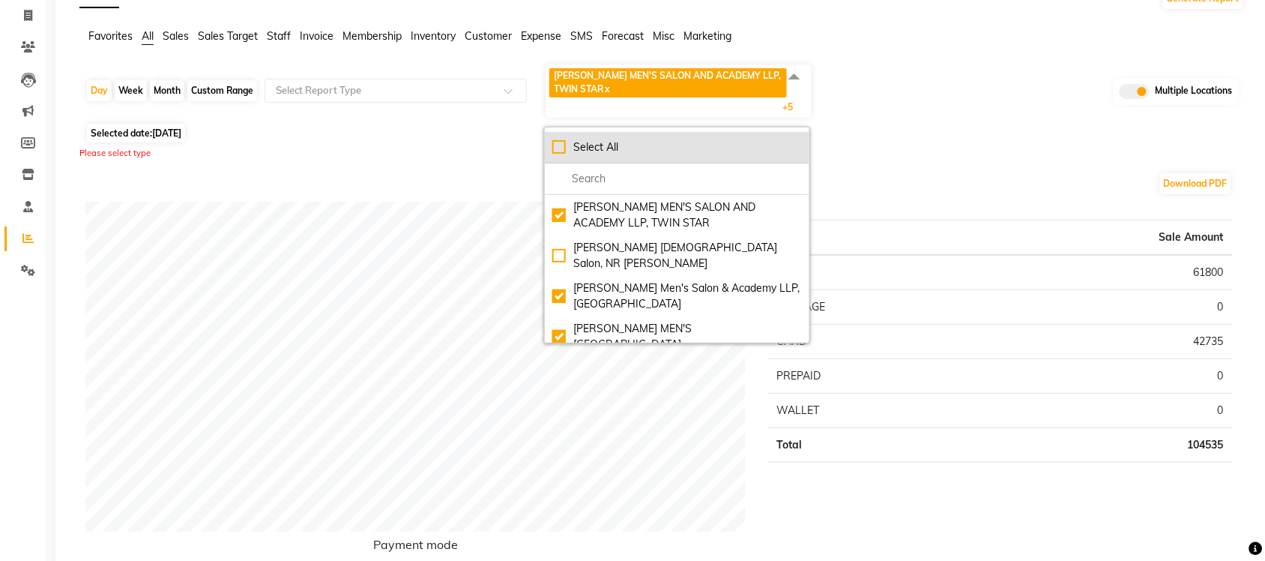
click at [561, 141] on div "Select All" at bounding box center [677, 147] width 250 height 16
checkbox input "true"
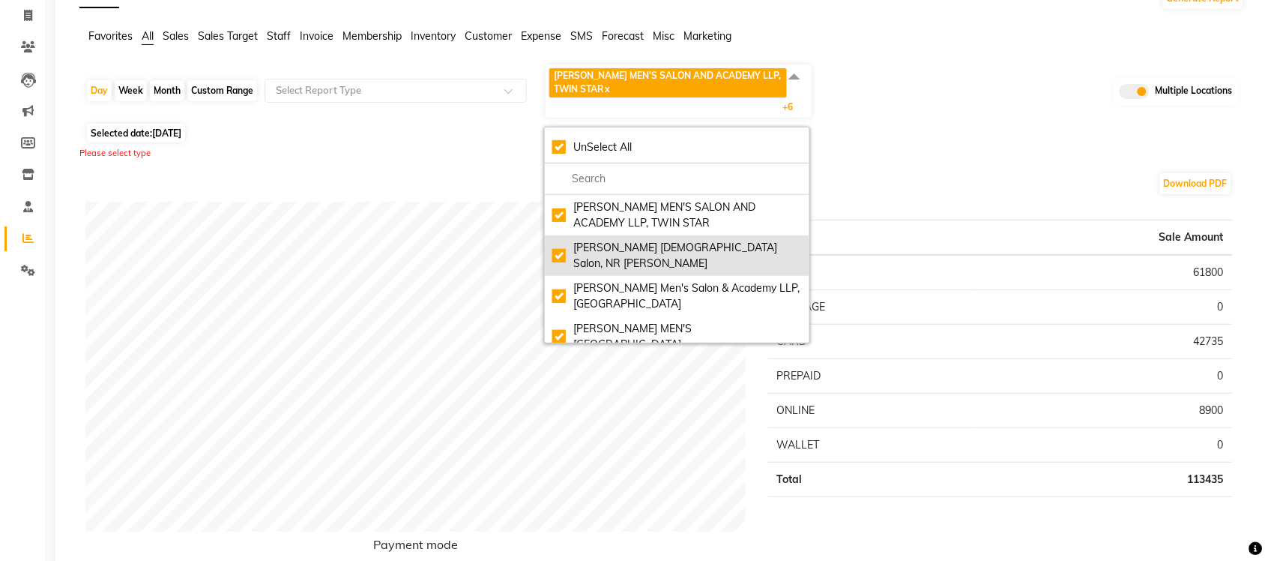
click at [562, 242] on div "Elaine Ladies Salon, NR Balaji Hall" at bounding box center [677, 255] width 250 height 31
checkbox input "false"
click at [562, 250] on div "Elaine Ladies Salon, NR Balaji Hall" at bounding box center [677, 255] width 250 height 31
checkbox input "true"
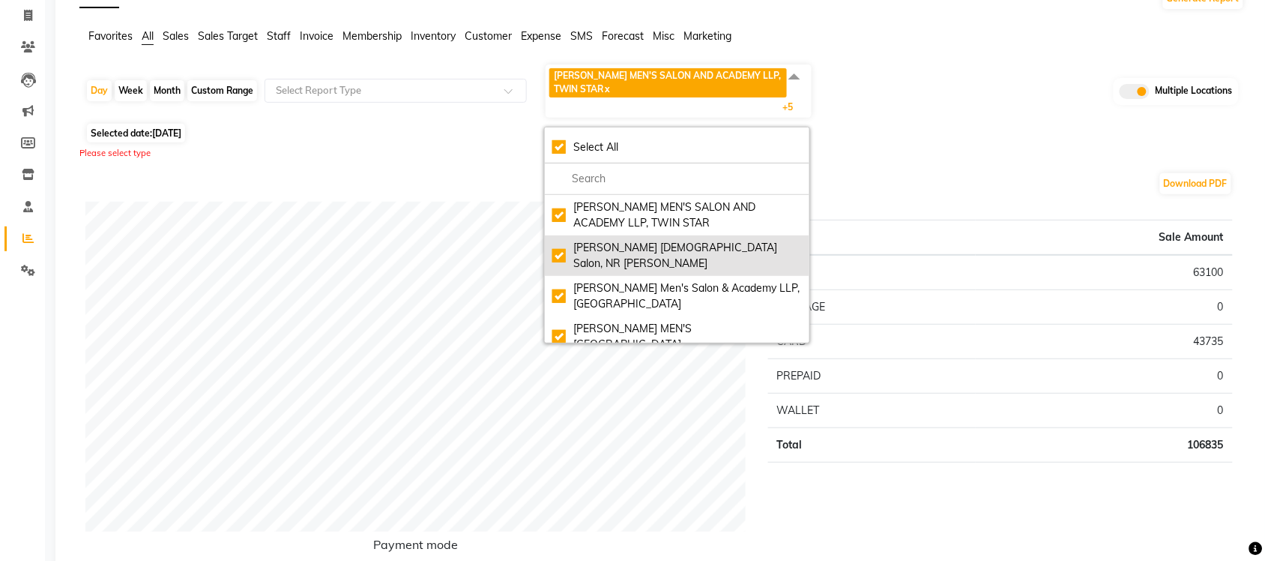
checkbox input "true"
click at [562, 250] on div "Elaine Ladies Salon, NR Balaji Hall" at bounding box center [677, 255] width 250 height 31
checkbox input "false"
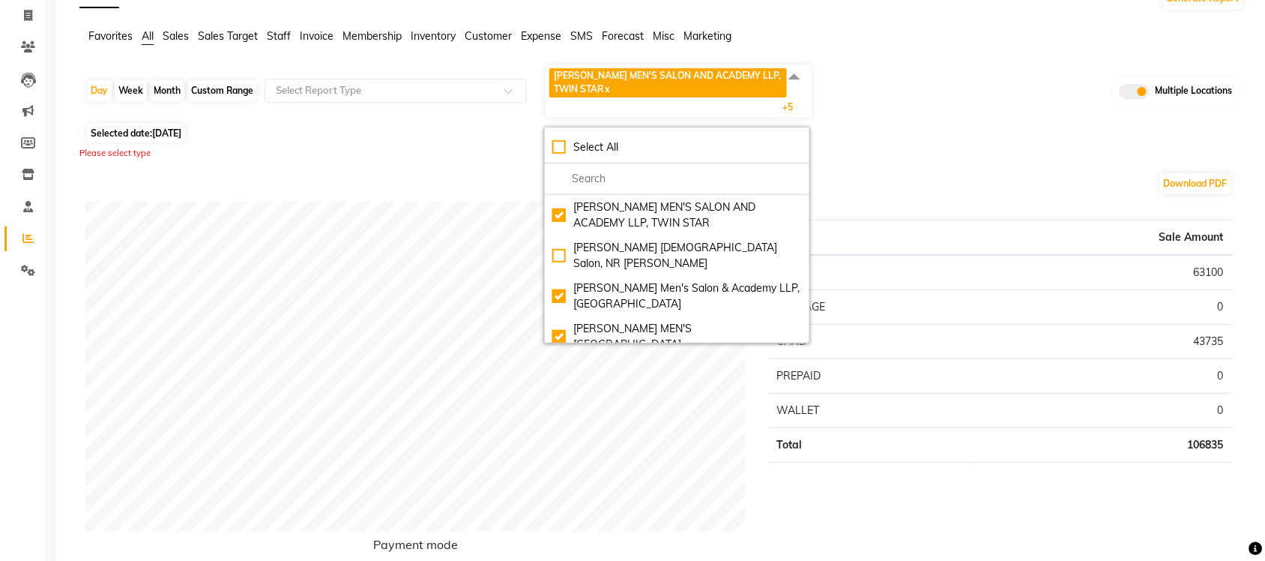
click at [953, 180] on div "Download PDF" at bounding box center [659, 184] width 1148 height 24
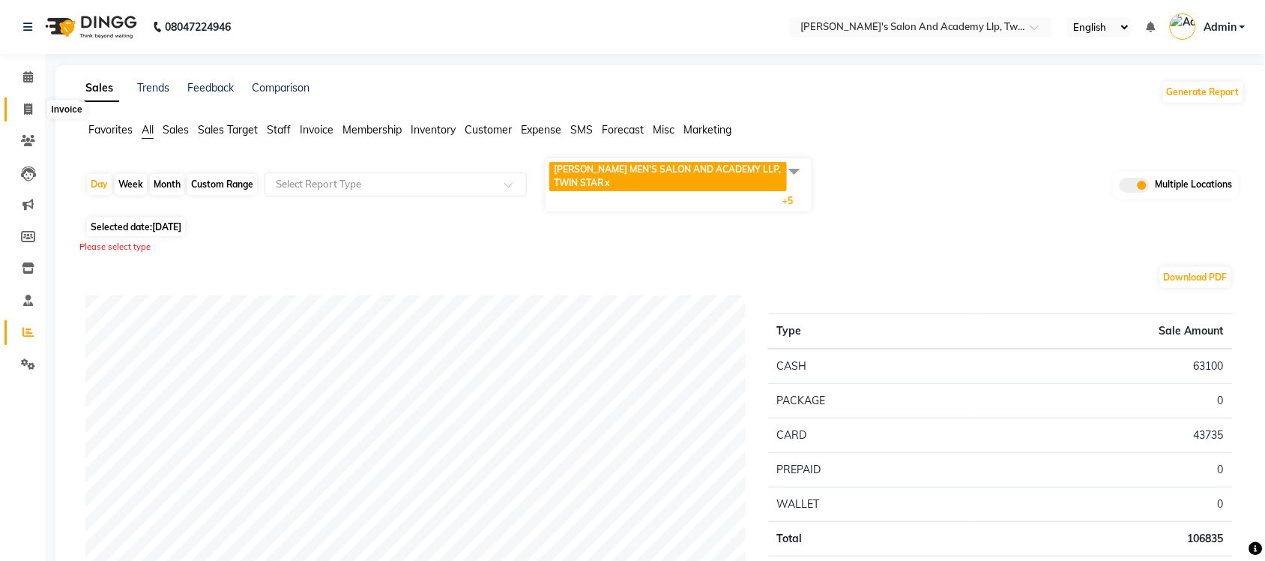
click at [17, 110] on span at bounding box center [28, 109] width 26 height 17
select select "service"
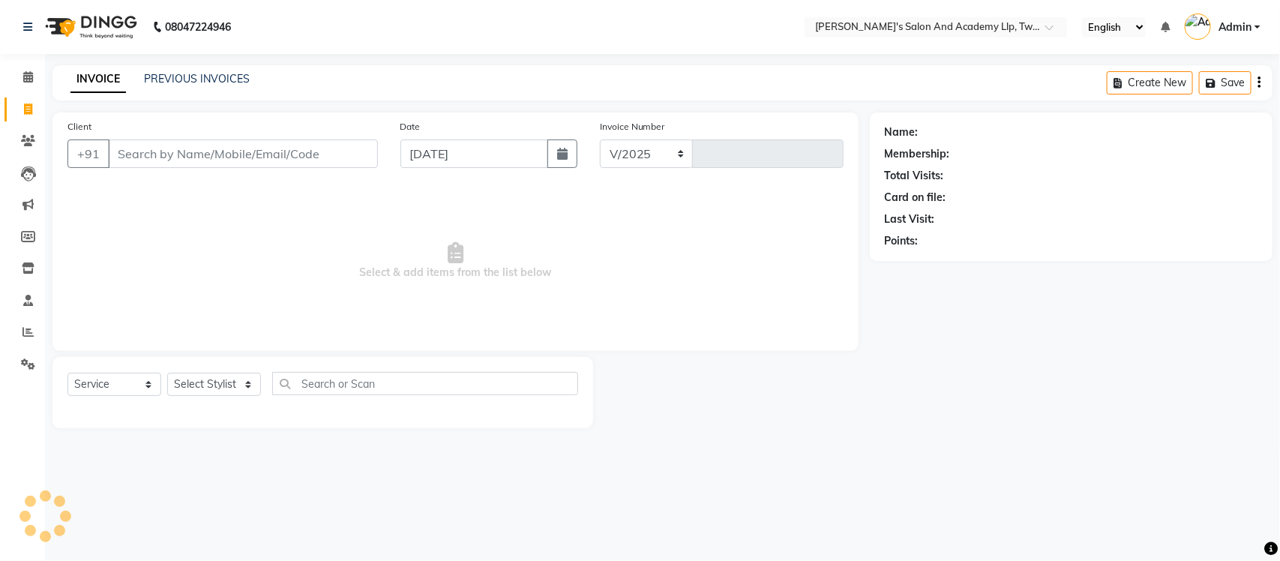
select select "6985"
type input "9467"
click at [167, 79] on link "PREVIOUS INVOICES" at bounding box center [197, 78] width 106 height 13
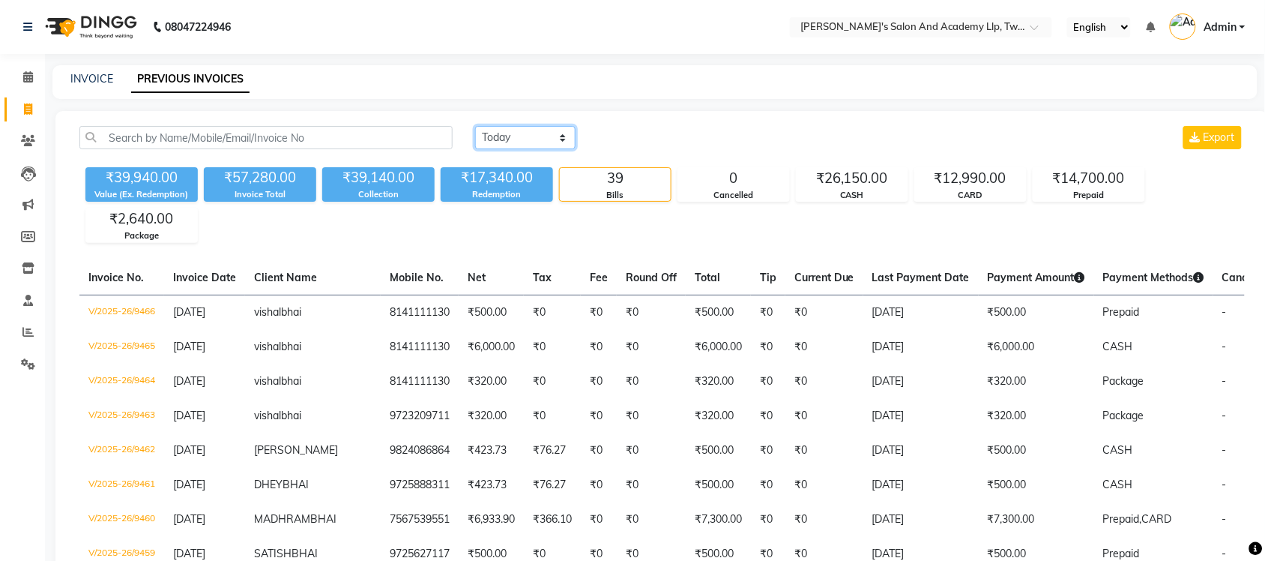
click at [540, 133] on select "Today Yesterday Custom Range" at bounding box center [525, 137] width 100 height 23
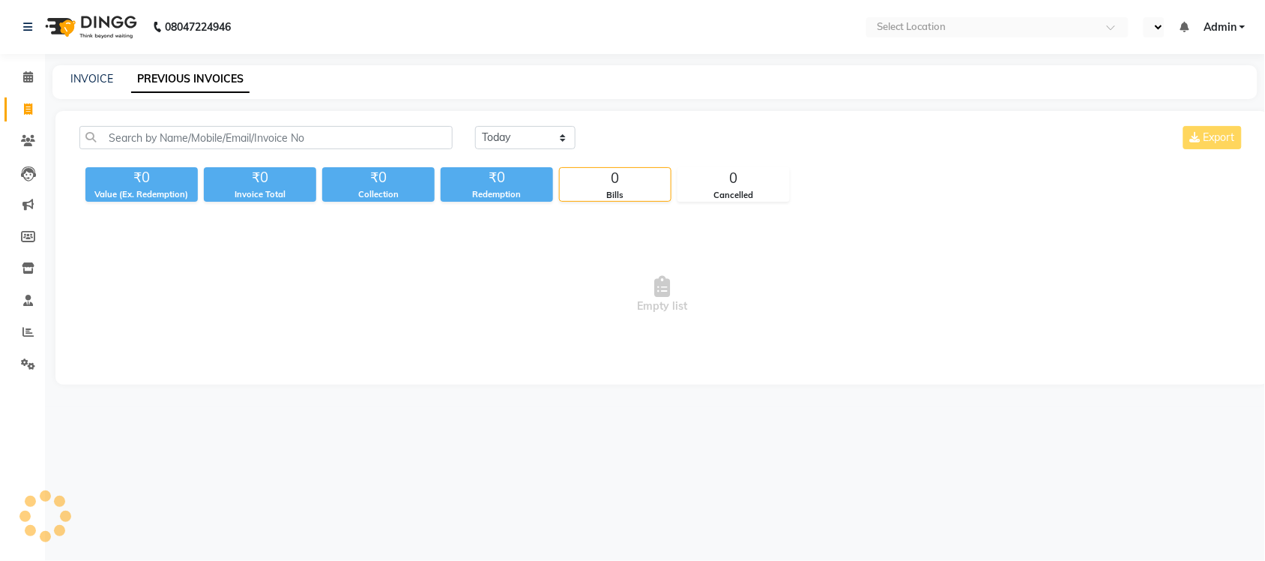
select select "en"
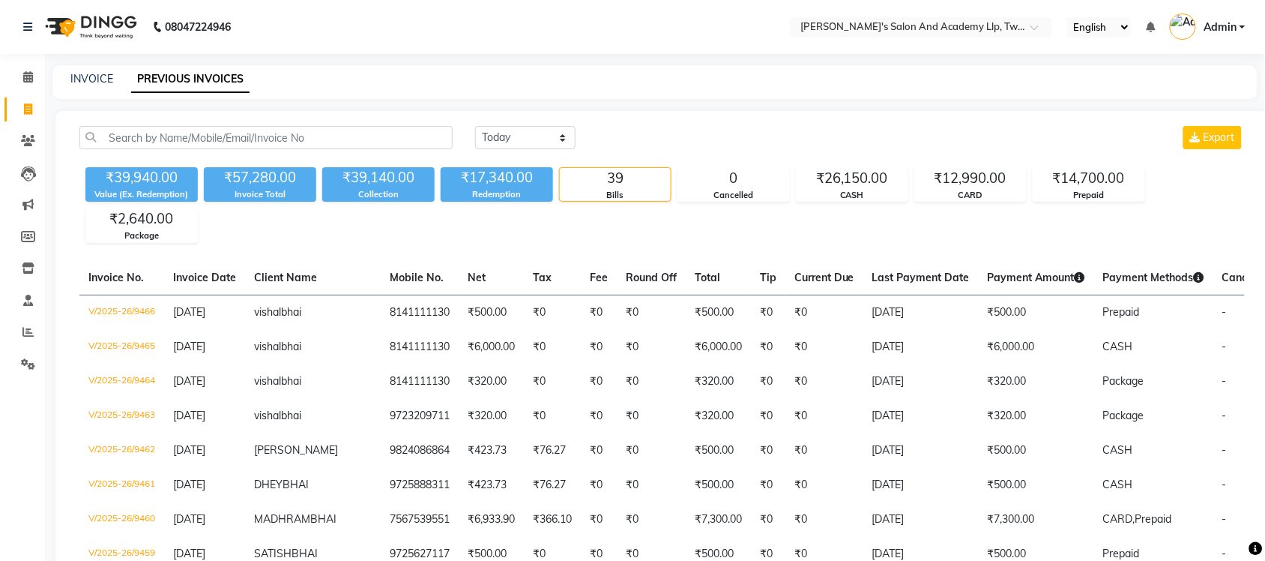
click at [514, 67] on div "INVOICE PREVIOUS INVOICES" at bounding box center [654, 82] width 1205 height 34
click at [968, 26] on input "text" at bounding box center [906, 28] width 217 height 15
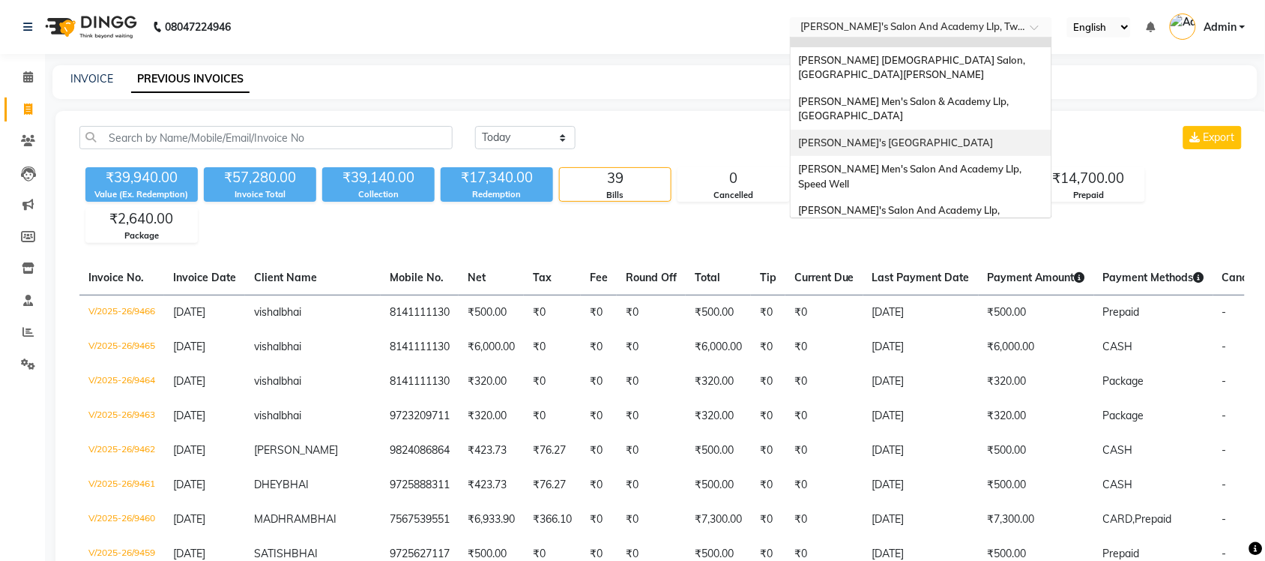
scroll to position [49, 0]
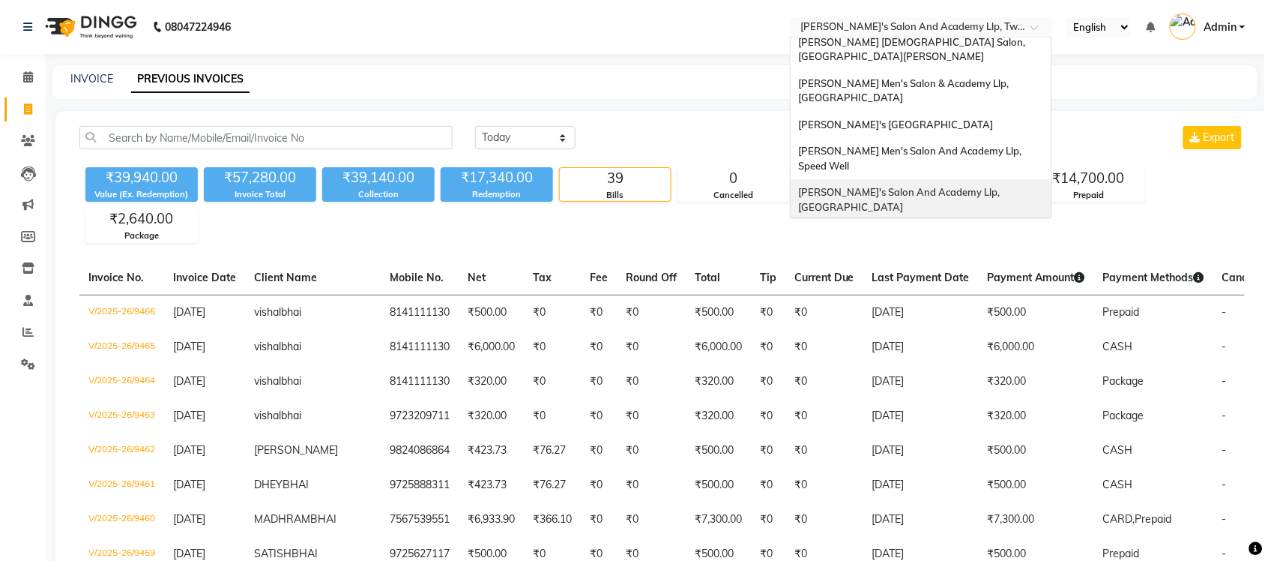
click at [967, 179] on div "[PERSON_NAME]'s Salon And Academy Llp, [GEOGRAPHIC_DATA]" at bounding box center [921, 199] width 261 height 41
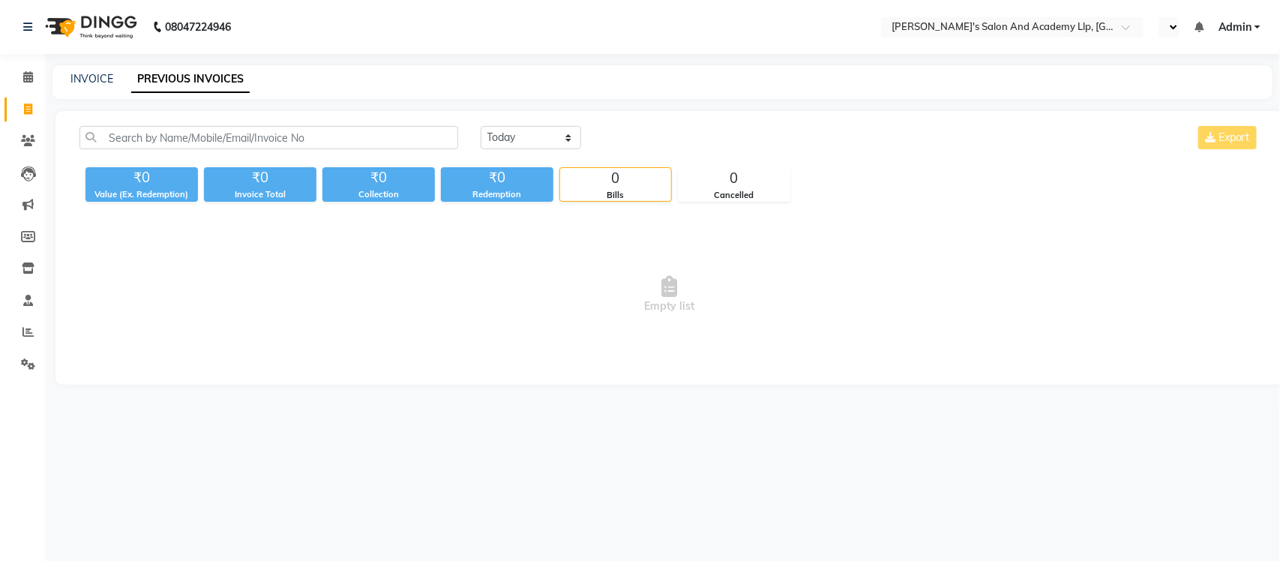
select select "en"
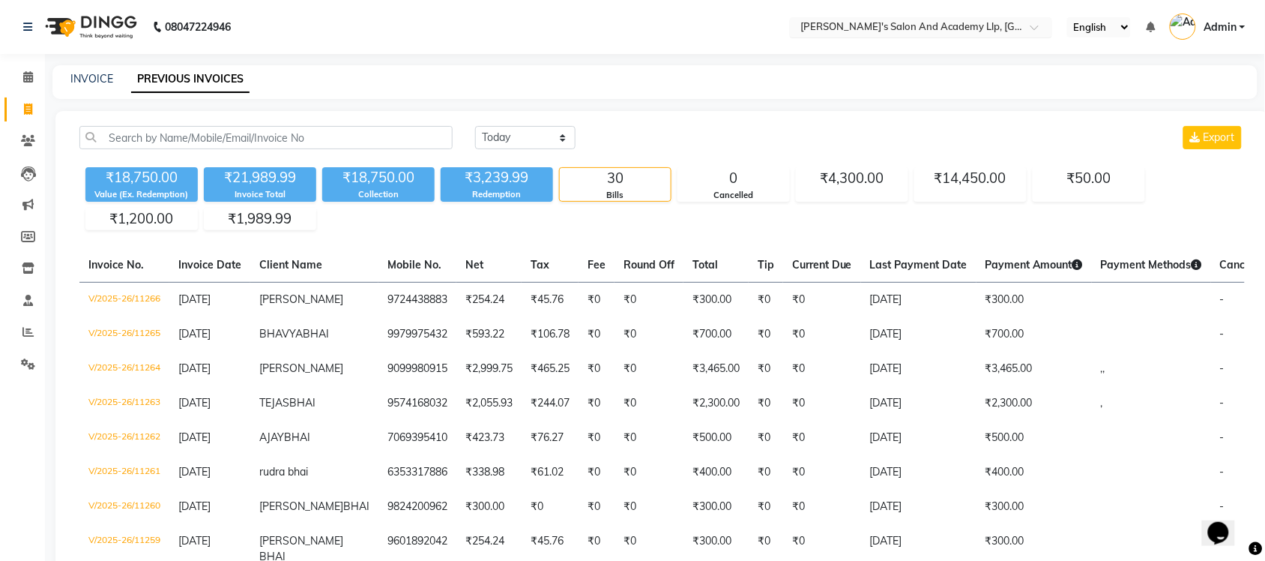
click at [965, 28] on input "text" at bounding box center [906, 28] width 217 height 15
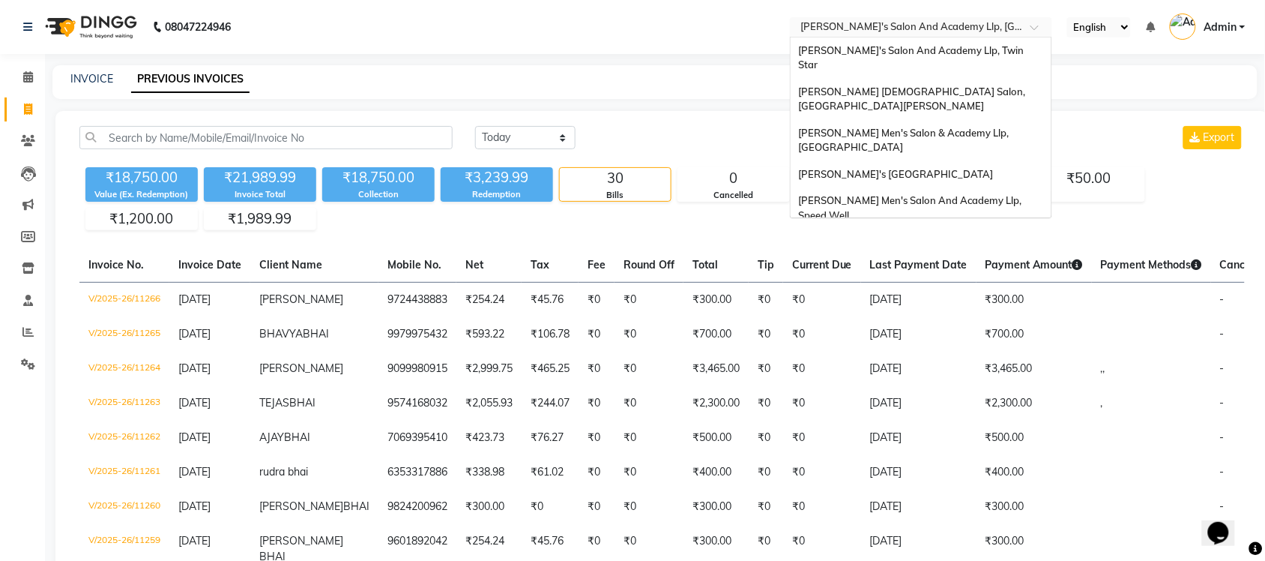
scroll to position [50, 0]
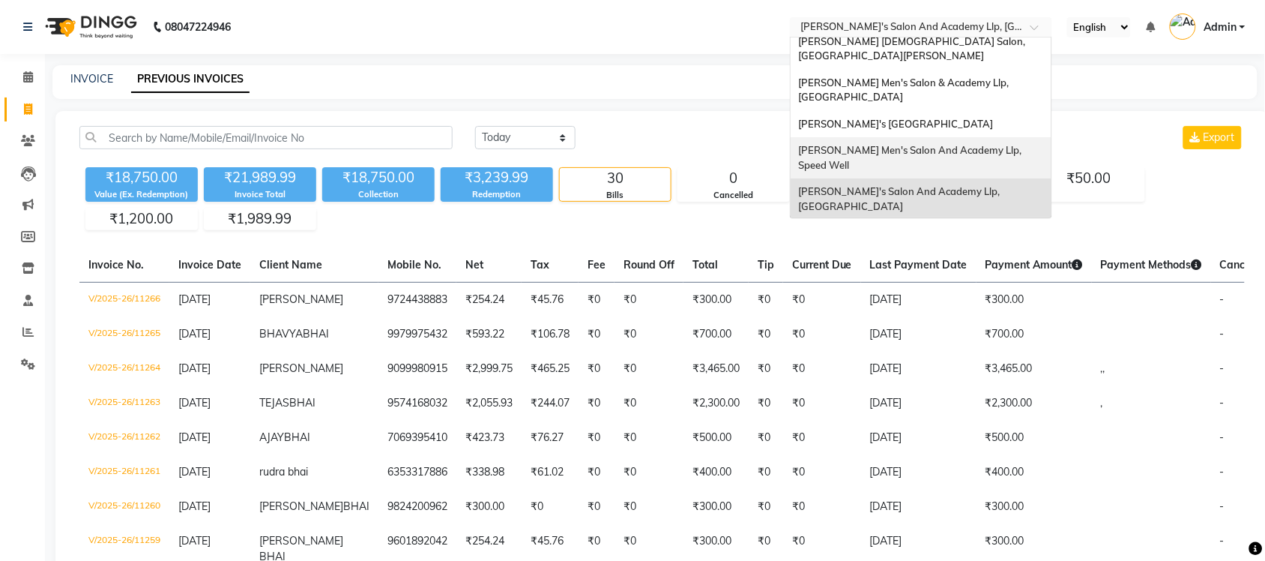
click at [965, 144] on span "[PERSON_NAME] Men's Salon And Academy Llp, Speed Well" at bounding box center [911, 157] width 226 height 27
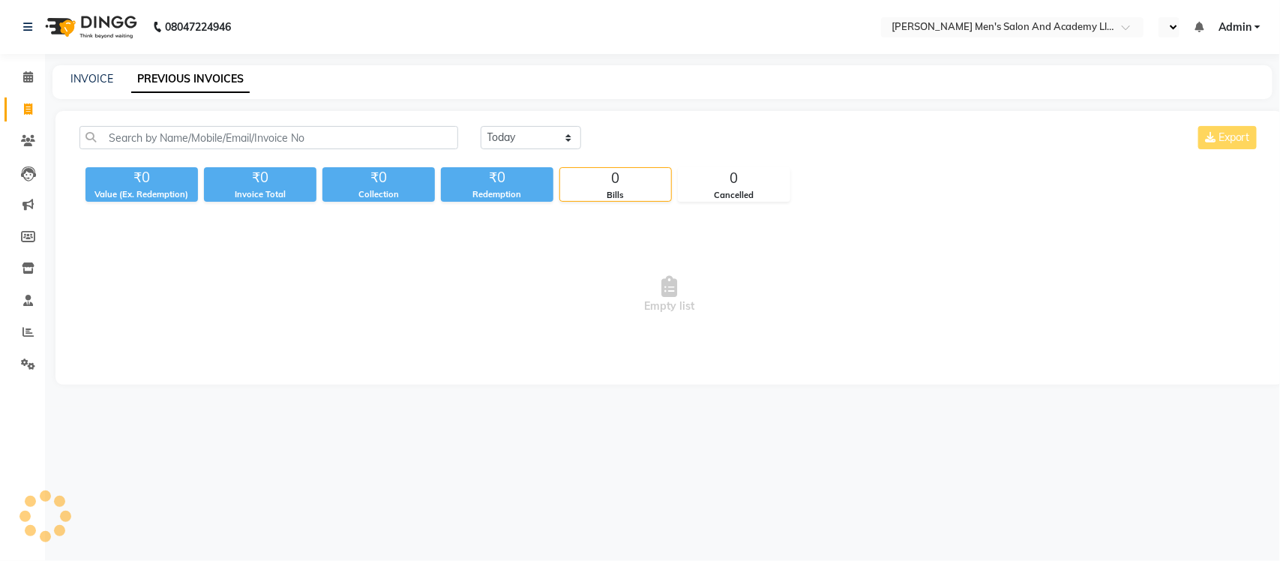
select select "en"
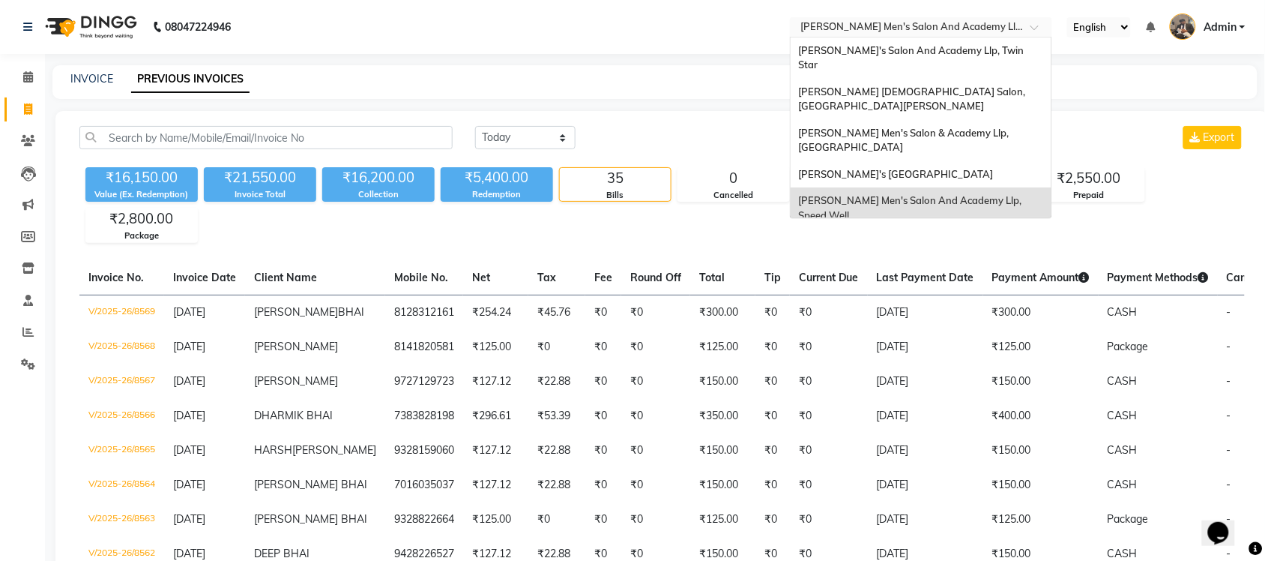
click at [967, 28] on input "text" at bounding box center [906, 28] width 217 height 15
click at [959, 168] on span "[PERSON_NAME]'s [GEOGRAPHIC_DATA]" at bounding box center [895, 174] width 195 height 12
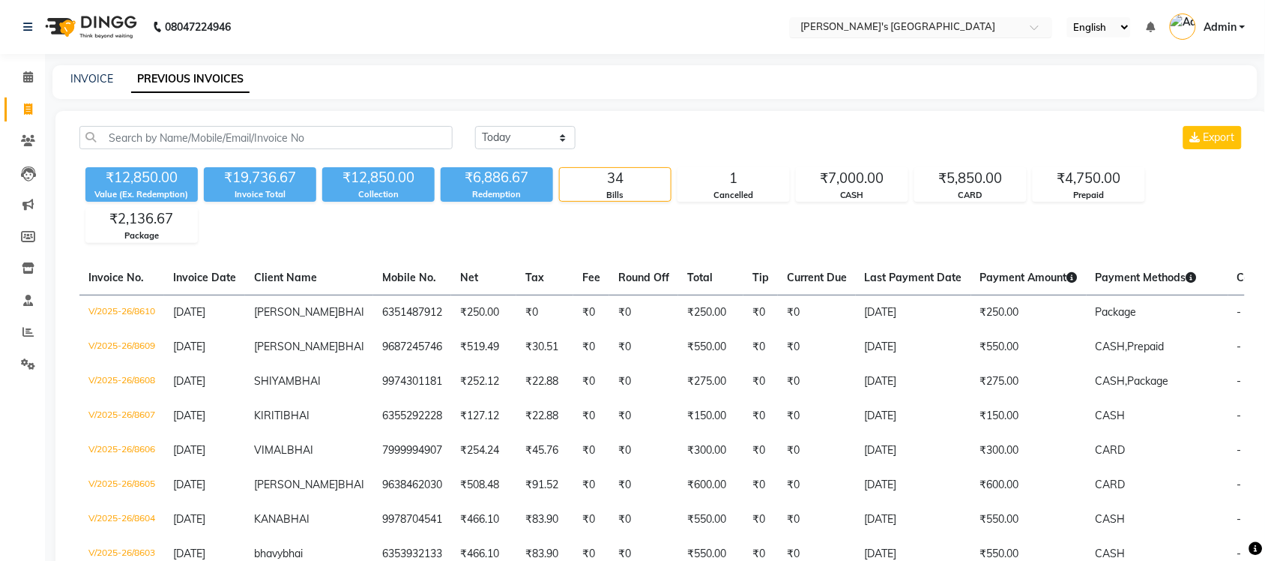
click at [945, 28] on input "text" at bounding box center [906, 28] width 217 height 15
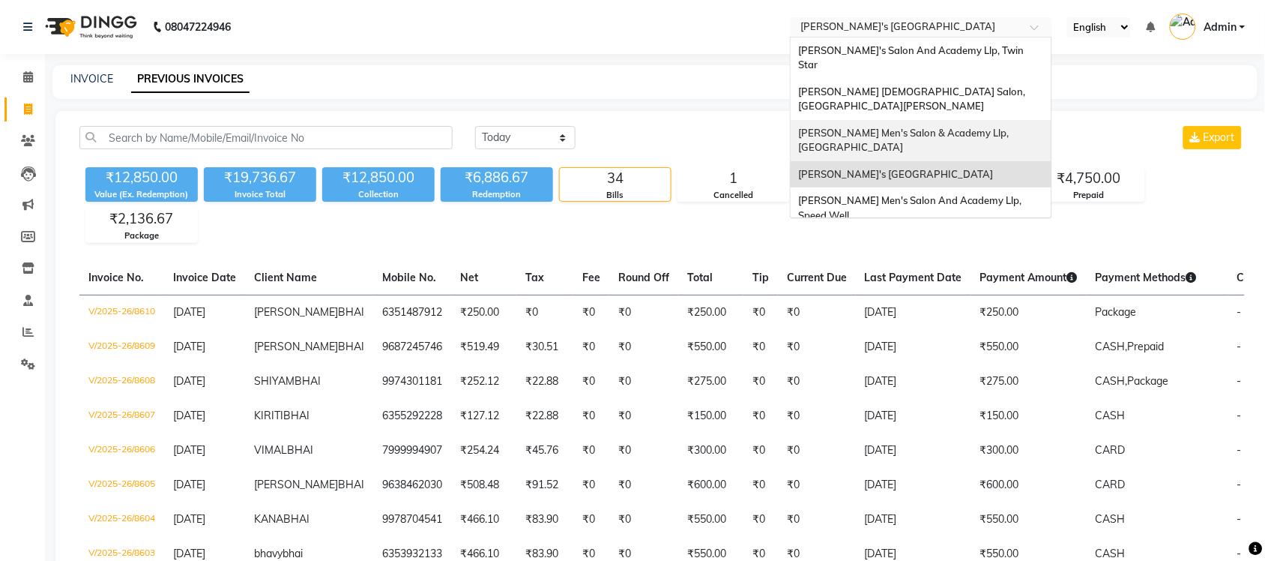
click at [959, 127] on span "[PERSON_NAME] Men's Salon & Academy Llp, [GEOGRAPHIC_DATA]" at bounding box center [904, 140] width 213 height 27
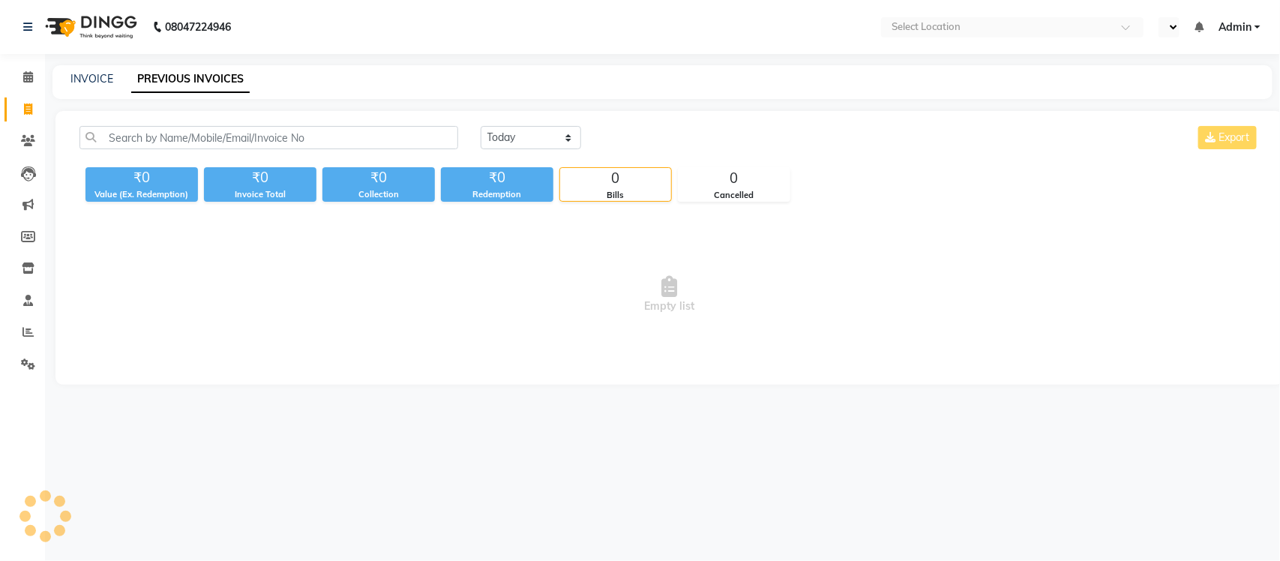
select select "en"
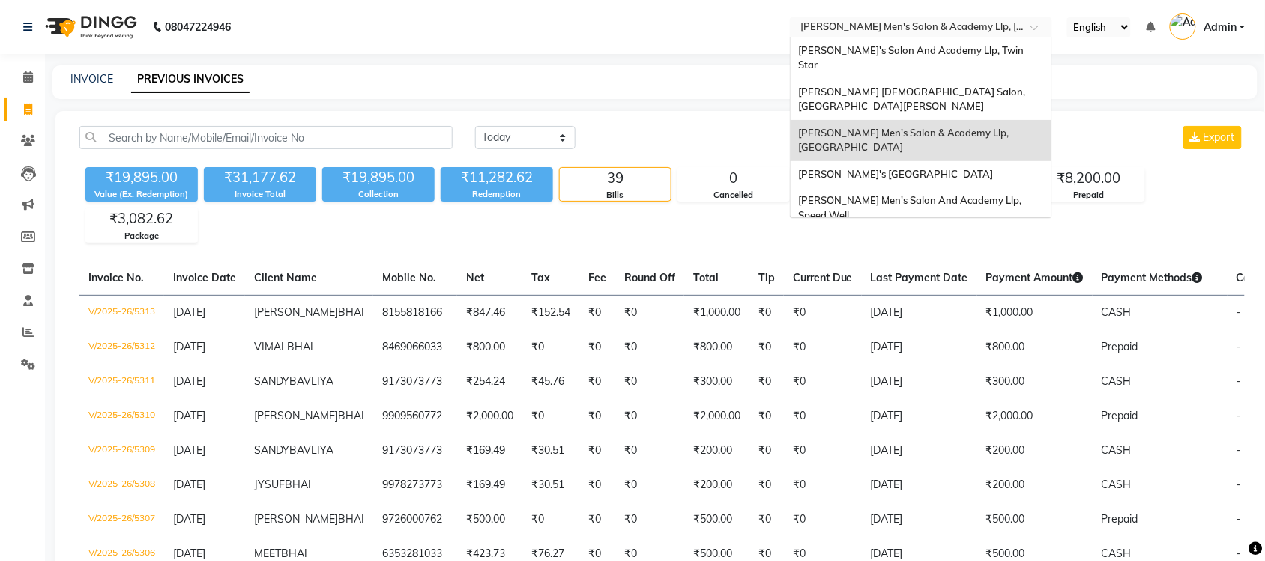
click at [941, 26] on input "text" at bounding box center [906, 28] width 217 height 15
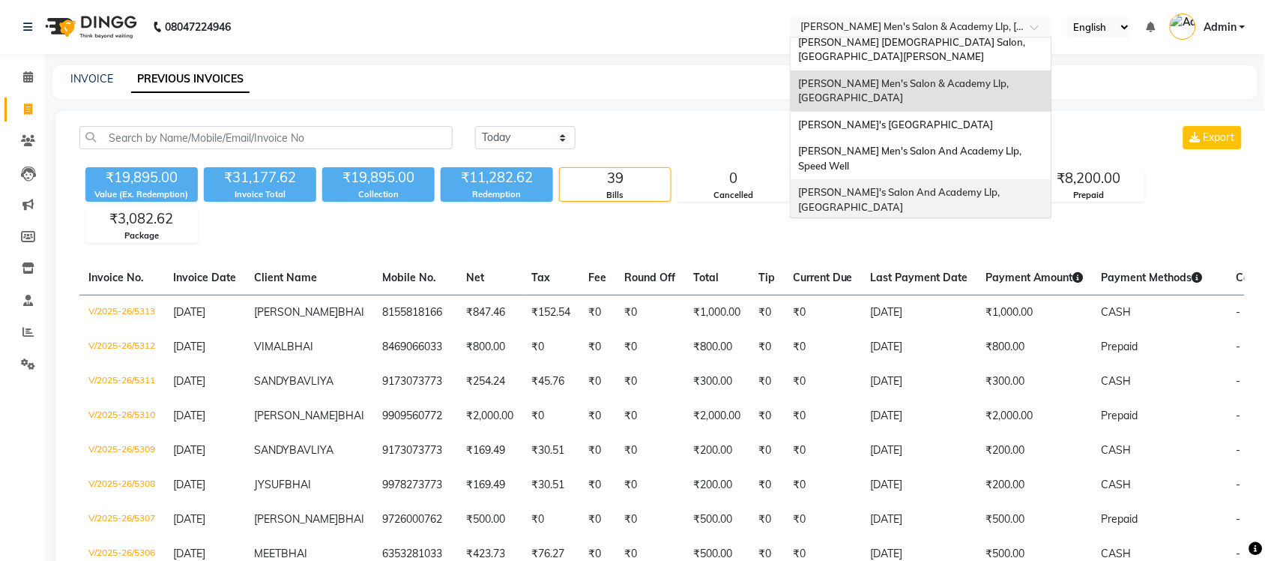
click at [939, 186] on span "[PERSON_NAME]'s Salon And Academy Llp, [GEOGRAPHIC_DATA]" at bounding box center [900, 199] width 204 height 27
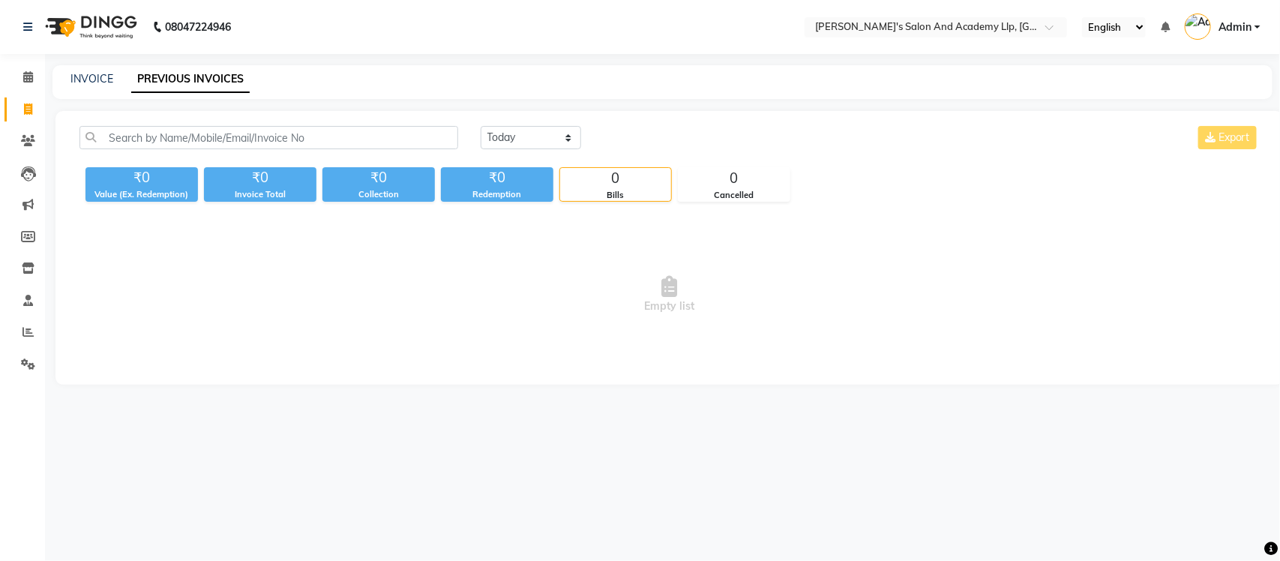
select select "en"
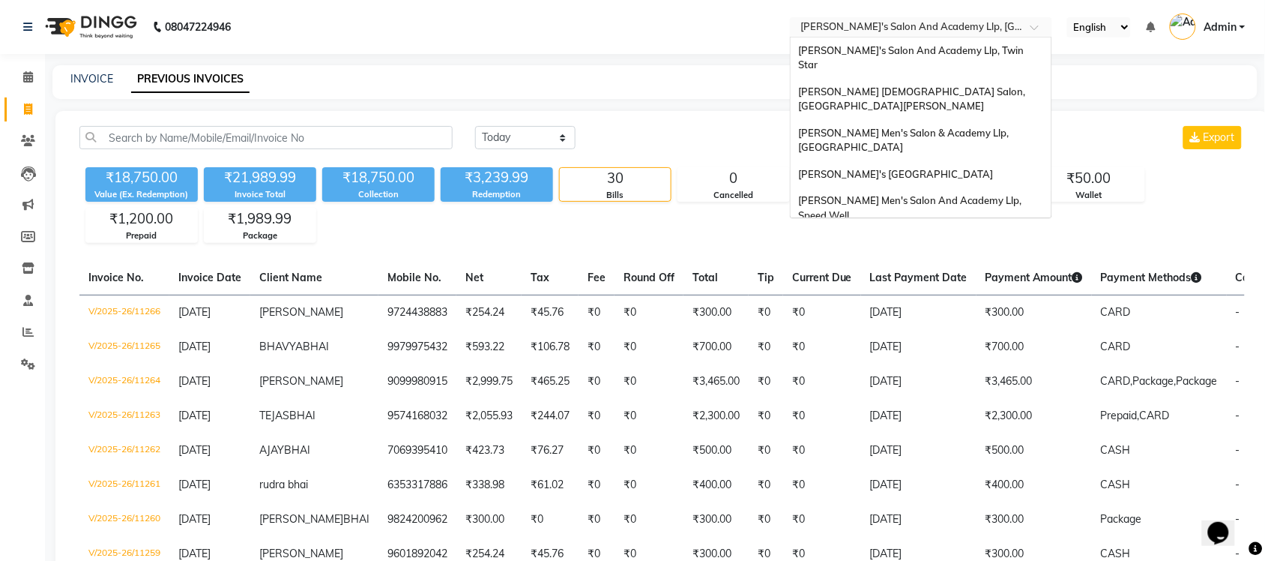
click at [965, 21] on input "text" at bounding box center [906, 28] width 217 height 15
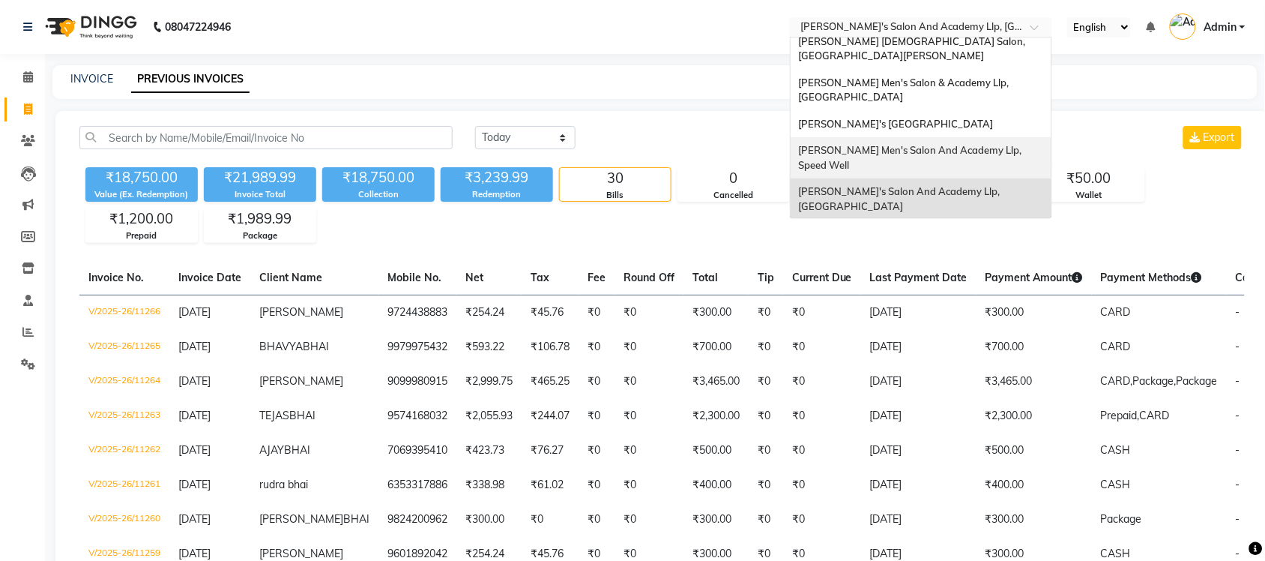
click at [952, 144] on span "[PERSON_NAME] Men's Salon And Academy Llp, Speed Well" at bounding box center [911, 157] width 226 height 27
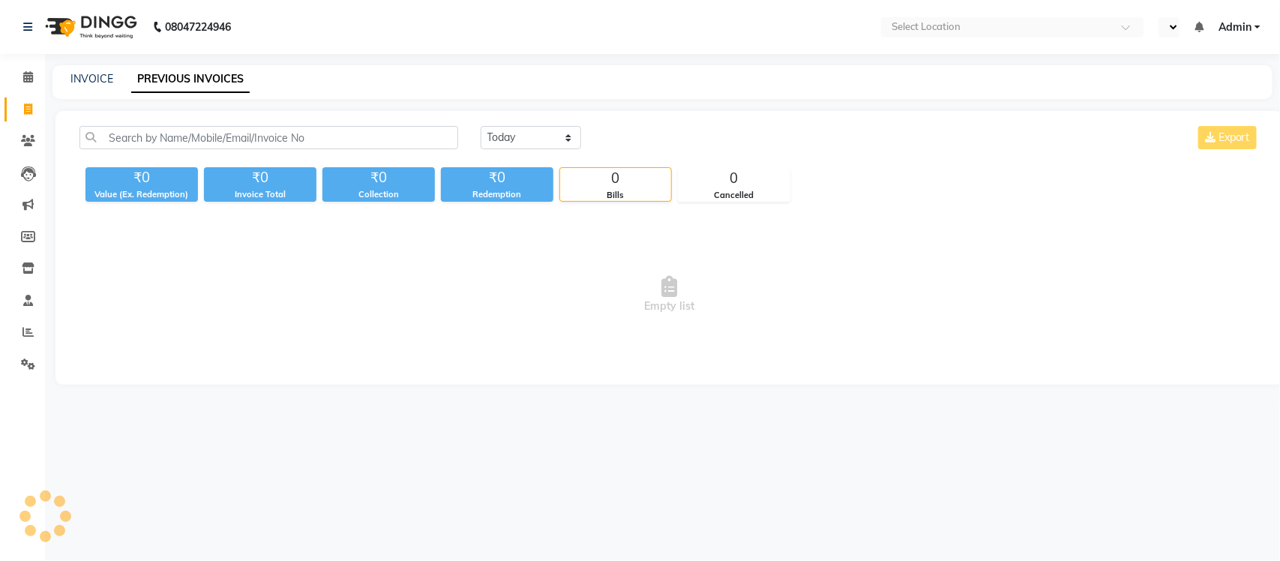
select select "en"
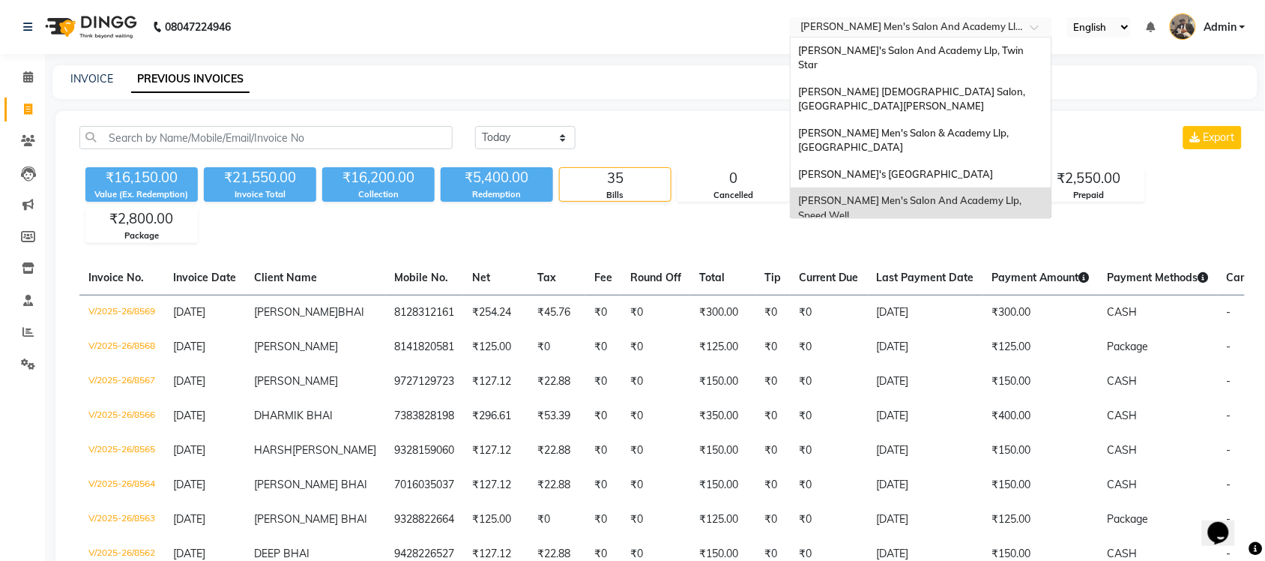
click at [983, 28] on input "text" at bounding box center [906, 28] width 217 height 15
click at [980, 168] on span "[PERSON_NAME]'s [GEOGRAPHIC_DATA]" at bounding box center [895, 174] width 195 height 12
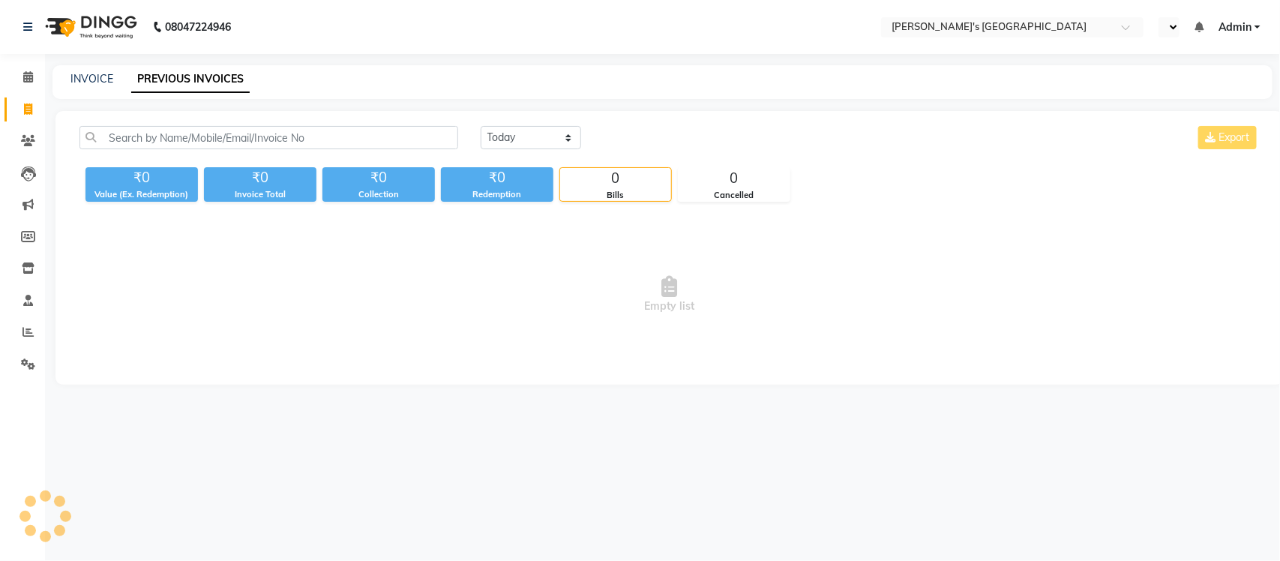
select select "en"
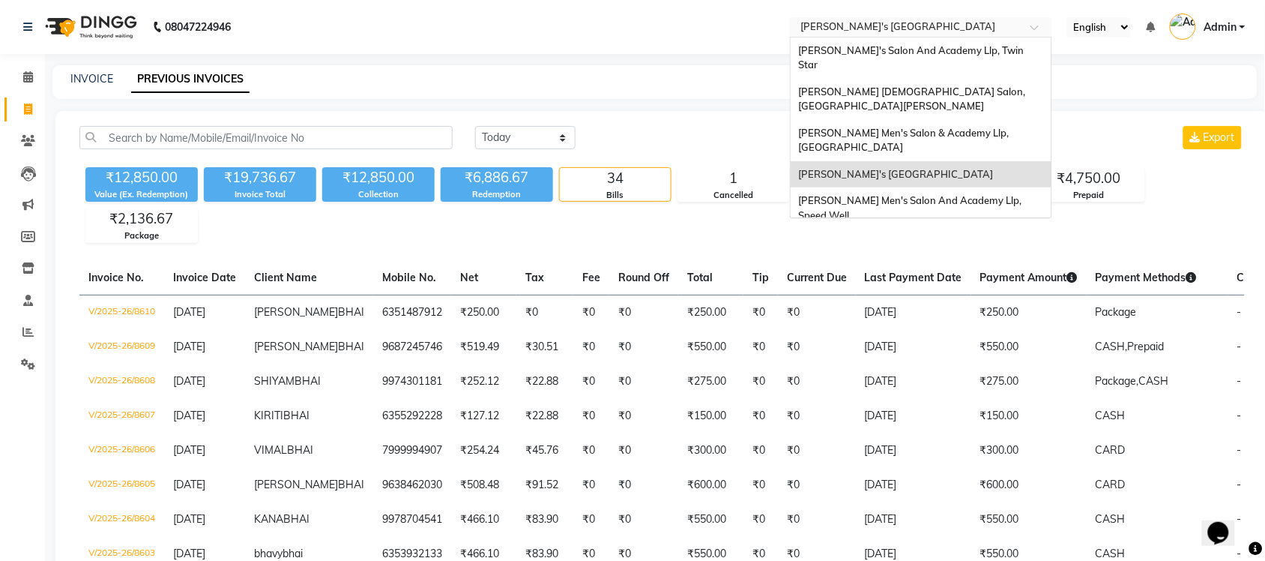
click at [959, 34] on input "text" at bounding box center [906, 28] width 217 height 15
click at [958, 127] on span "Sandy Men's Salon & Academy Llp, Ravapar Road" at bounding box center [904, 140] width 213 height 27
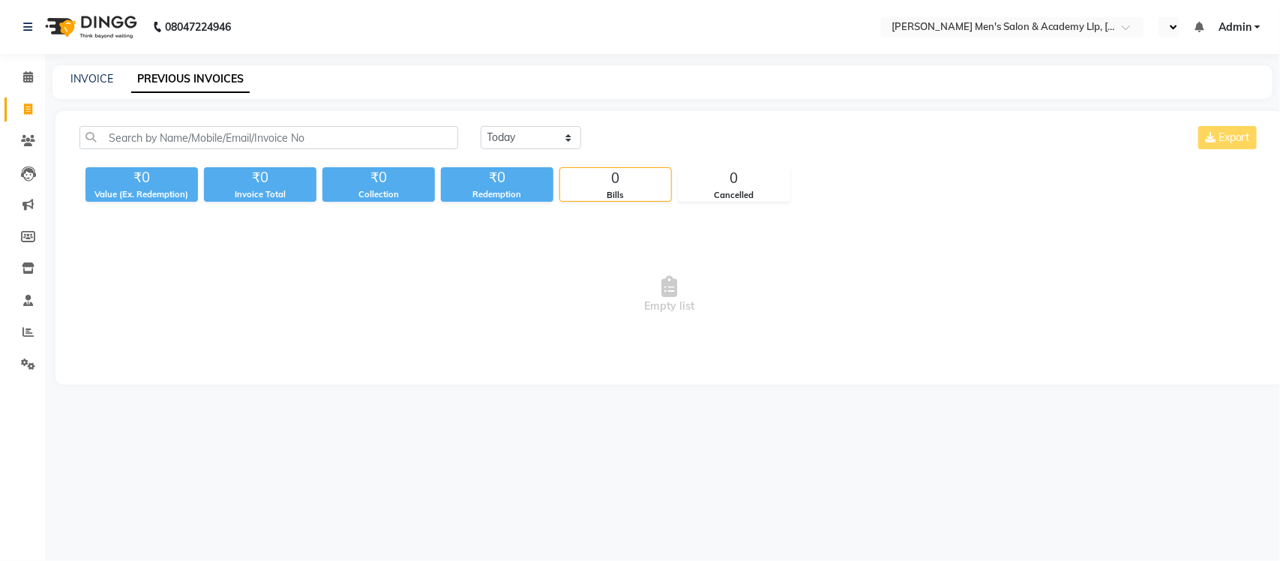
select select "en"
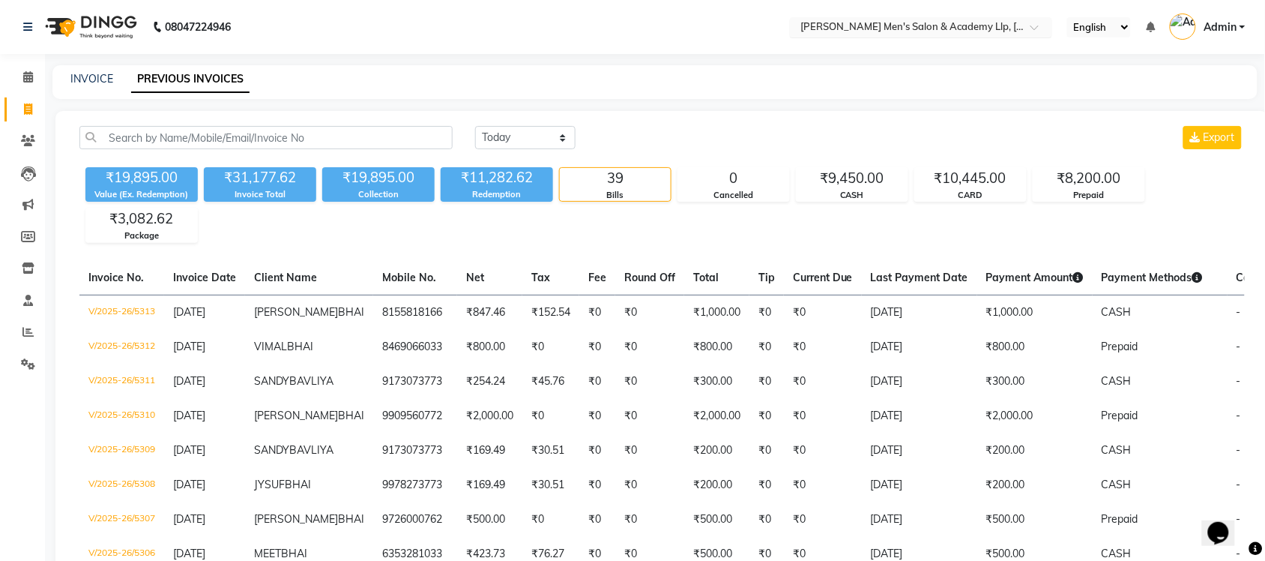
click at [971, 24] on input "text" at bounding box center [906, 28] width 217 height 15
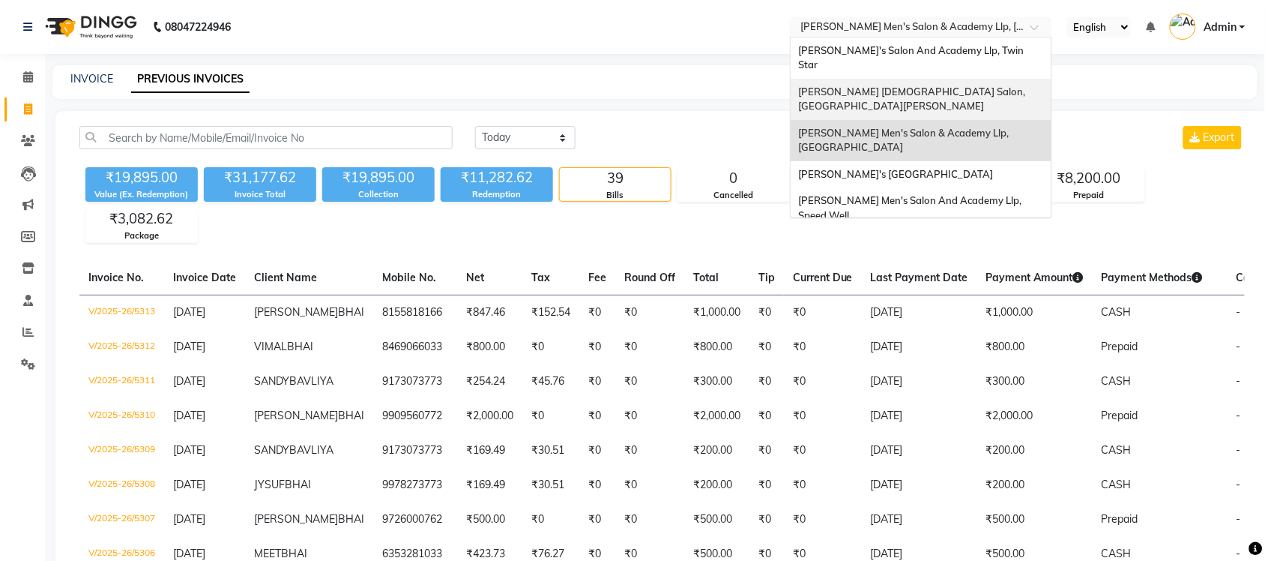
click at [964, 79] on div "[PERSON_NAME] [DEMOGRAPHIC_DATA] Salon, [GEOGRAPHIC_DATA][PERSON_NAME]" at bounding box center [921, 99] width 261 height 41
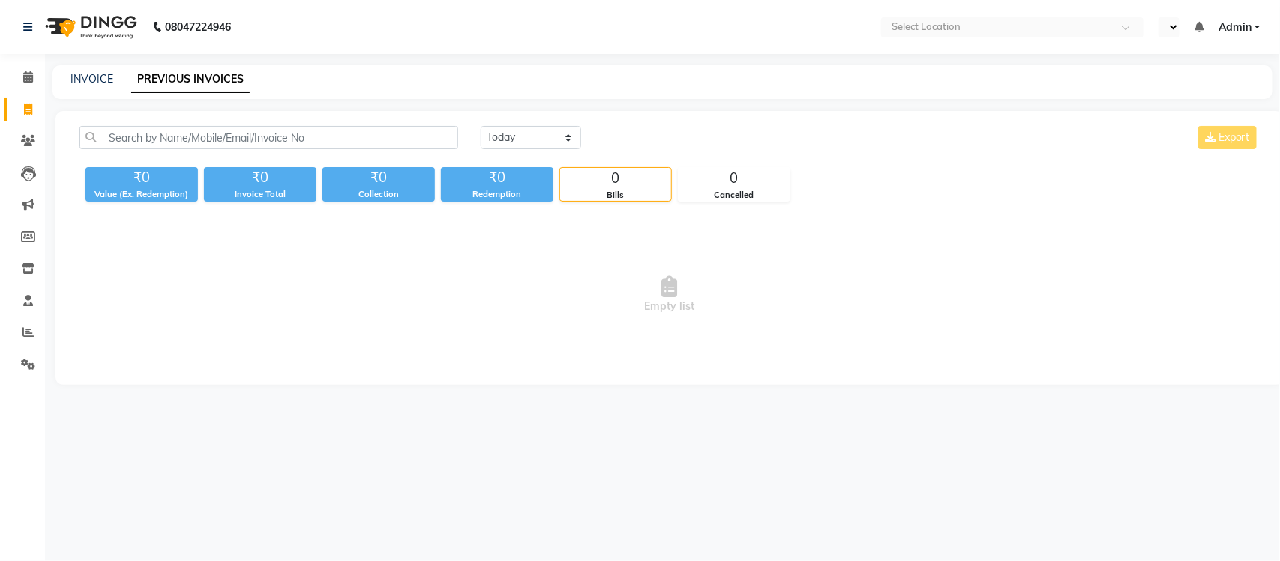
select select "en"
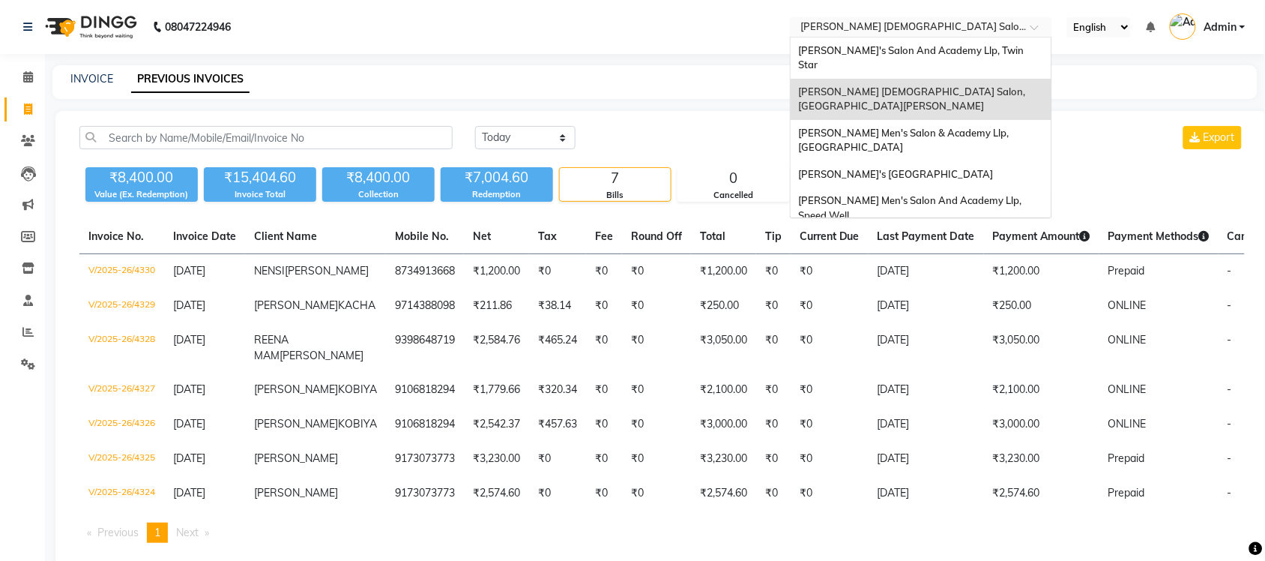
click at [958, 24] on input "text" at bounding box center [906, 28] width 217 height 15
click at [947, 47] on span "[PERSON_NAME]'s Salon And Academy Llp, Twin Star" at bounding box center [912, 57] width 228 height 27
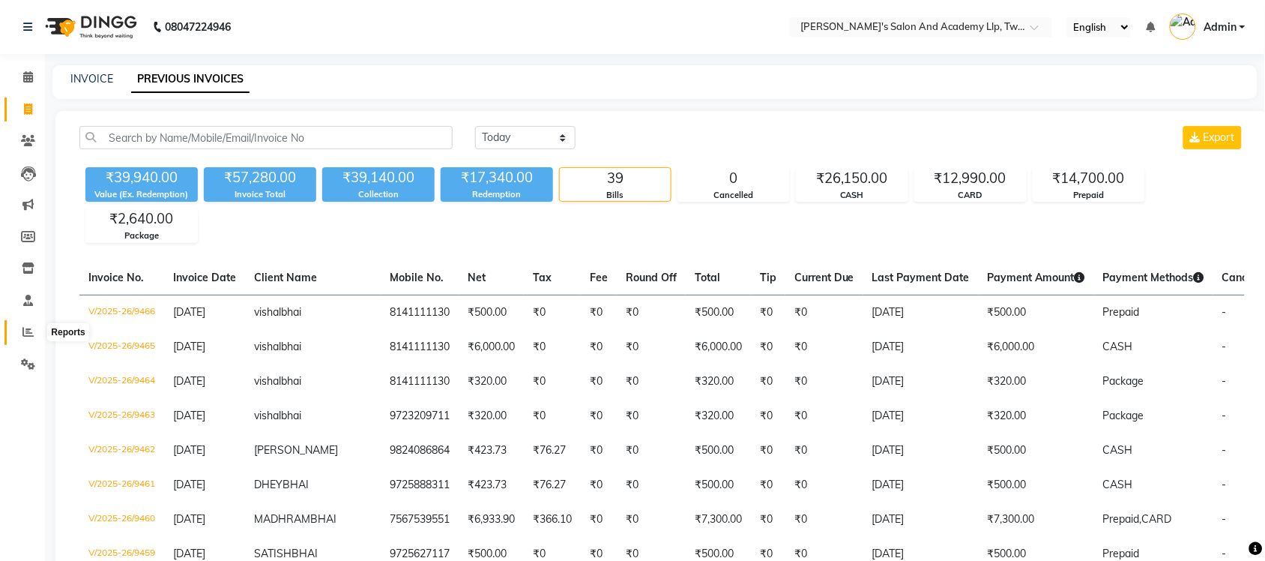
click at [16, 327] on span at bounding box center [28, 332] width 26 height 17
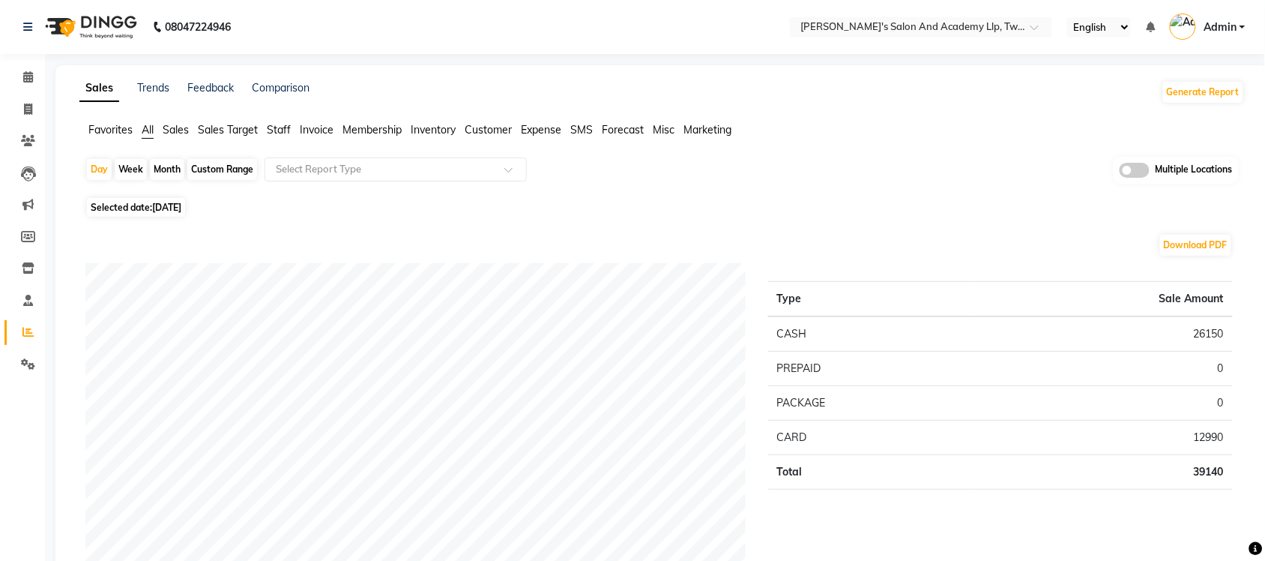
click at [1134, 172] on span at bounding box center [1135, 170] width 30 height 15
click at [1120, 172] on input "checkbox" at bounding box center [1120, 172] width 0 height 0
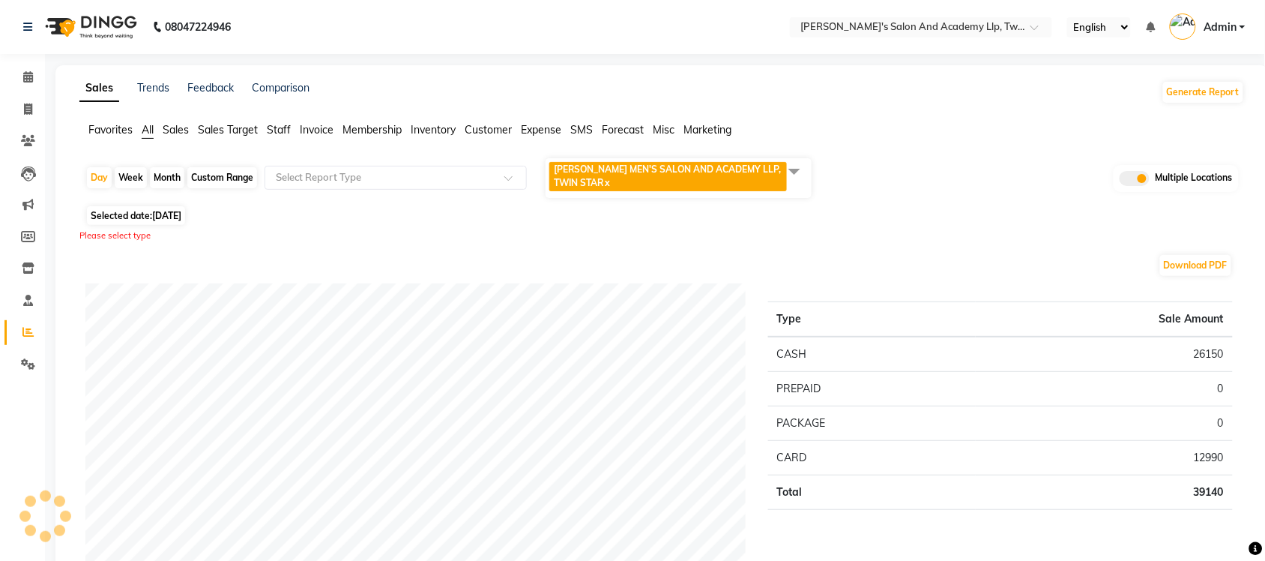
click at [796, 169] on span at bounding box center [795, 171] width 30 height 28
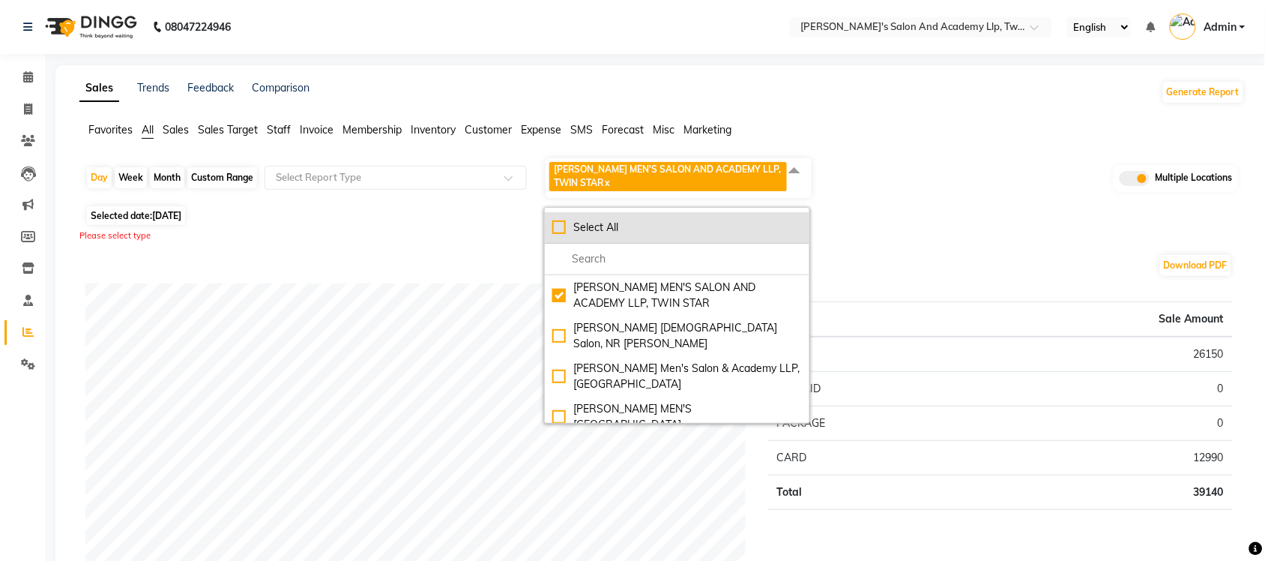
click at [570, 221] on div "Select All" at bounding box center [677, 228] width 250 height 16
checkbox input "true"
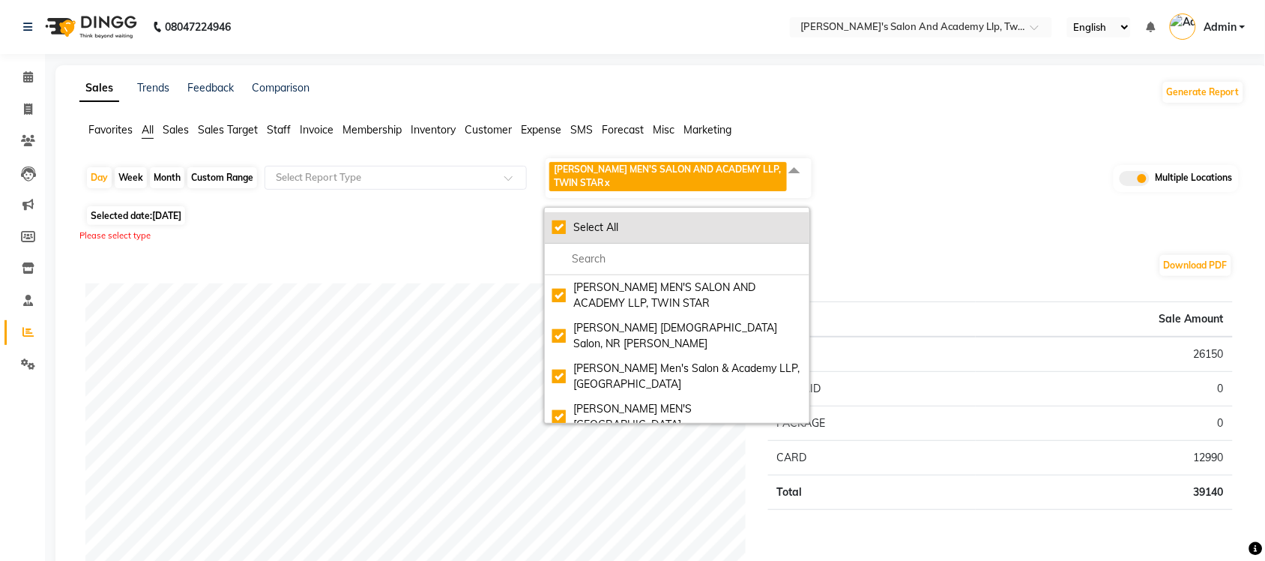
checkbox input "true"
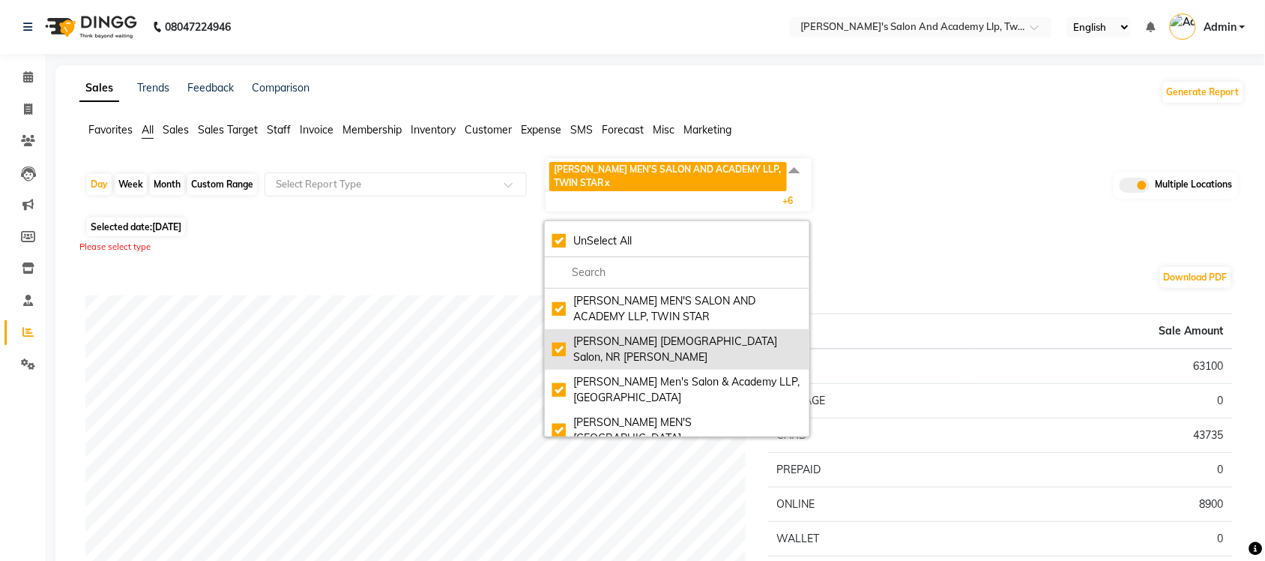
click at [564, 340] on div "Elaine Ladies Salon, NR Balaji Hall" at bounding box center [677, 349] width 250 height 31
checkbox input "false"
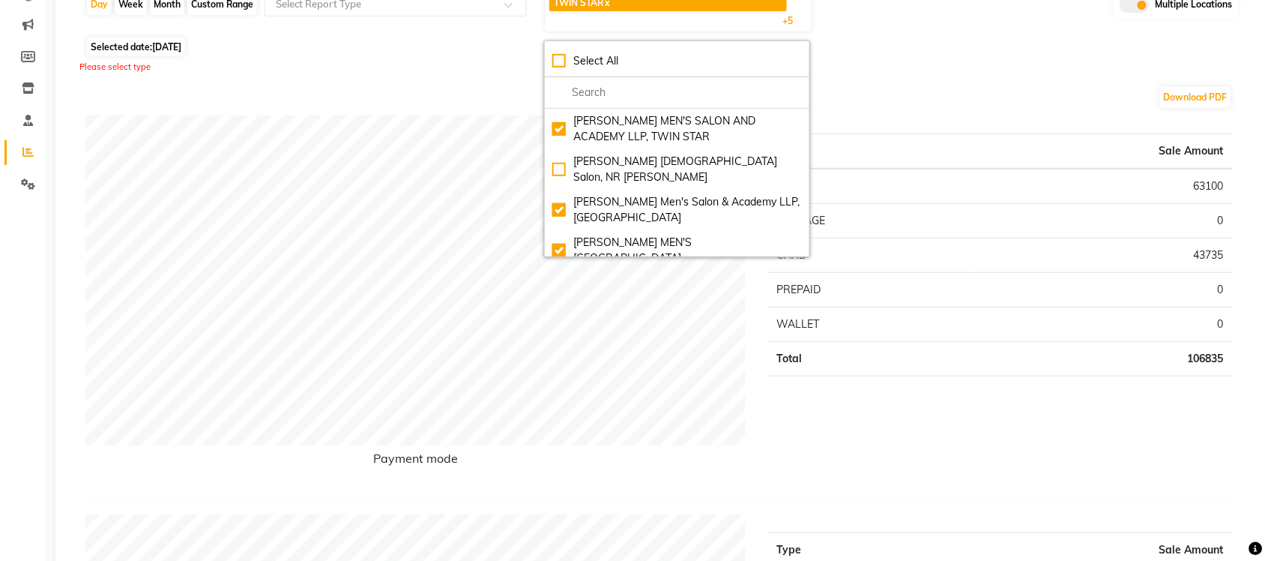
scroll to position [187, 0]
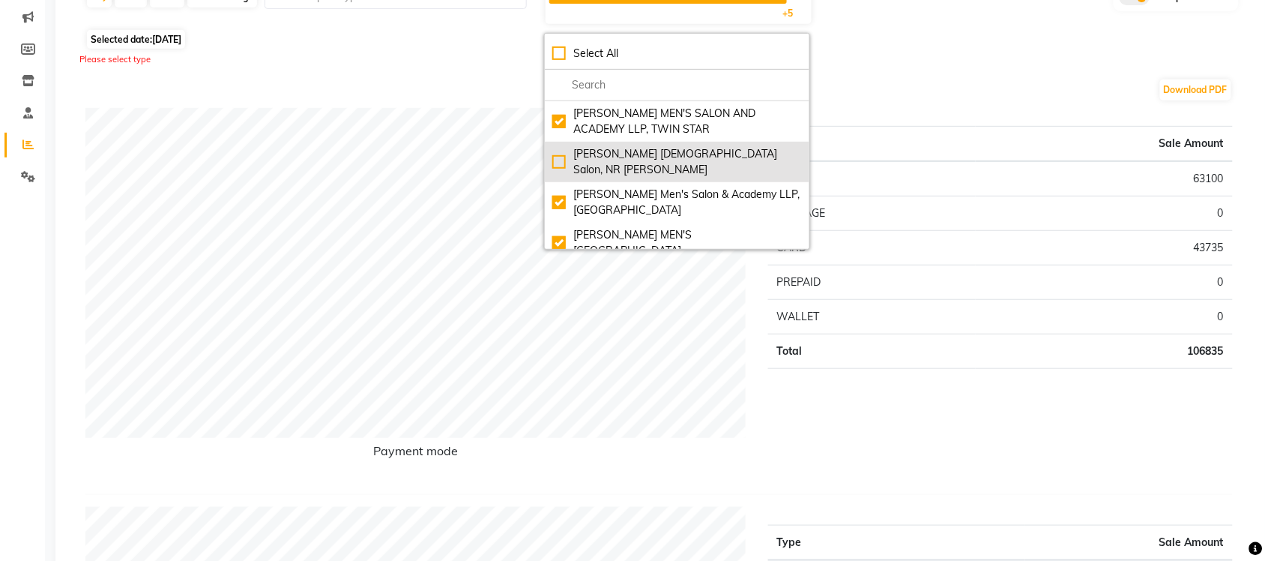
click at [561, 154] on div "Elaine Ladies Salon, NR Balaji Hall" at bounding box center [677, 161] width 250 height 31
checkbox input "true"
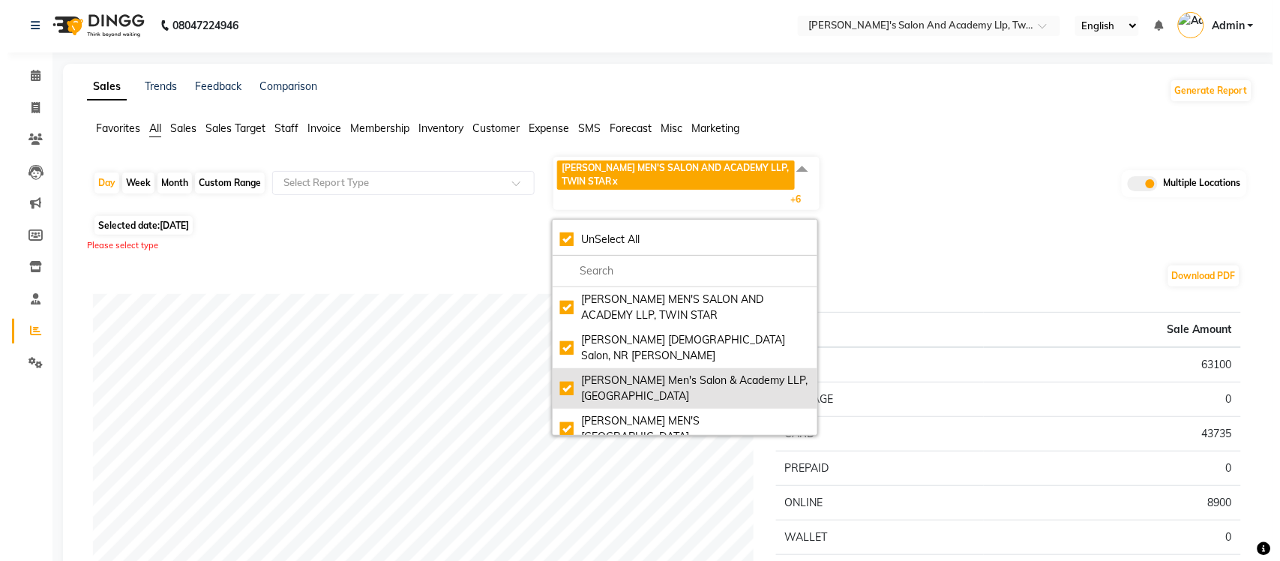
scroll to position [0, 0]
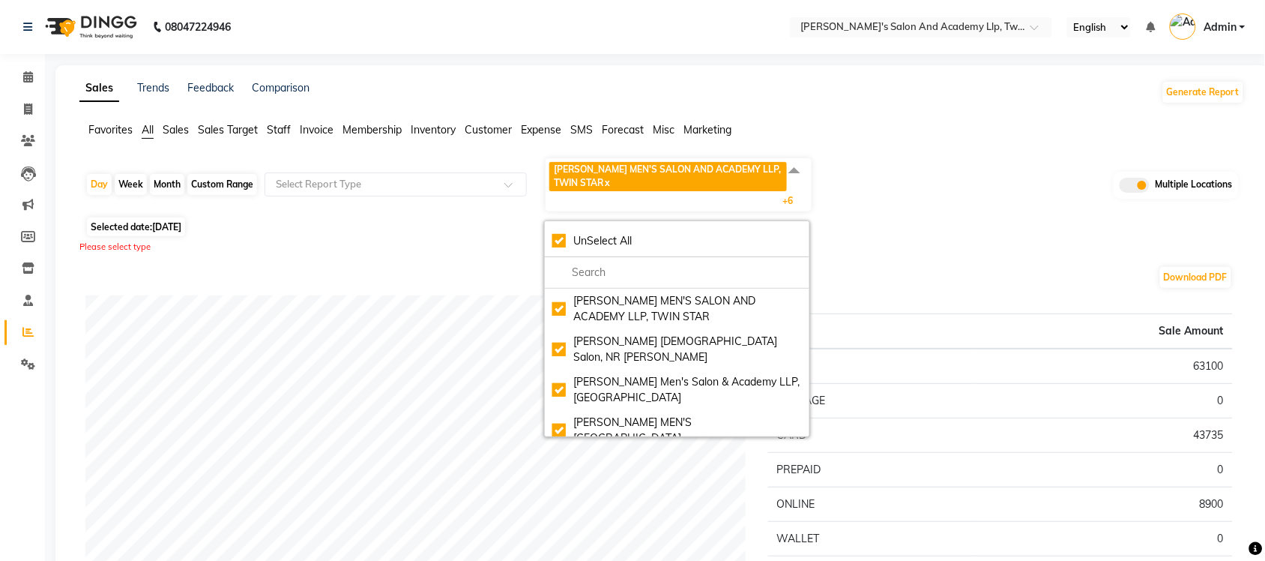
click at [934, 158] on div "Day Week Month Custom Range Select Report Type SANDY MEN'S SALON AND ACADEMY LL…" at bounding box center [662, 185] width 1154 height 56
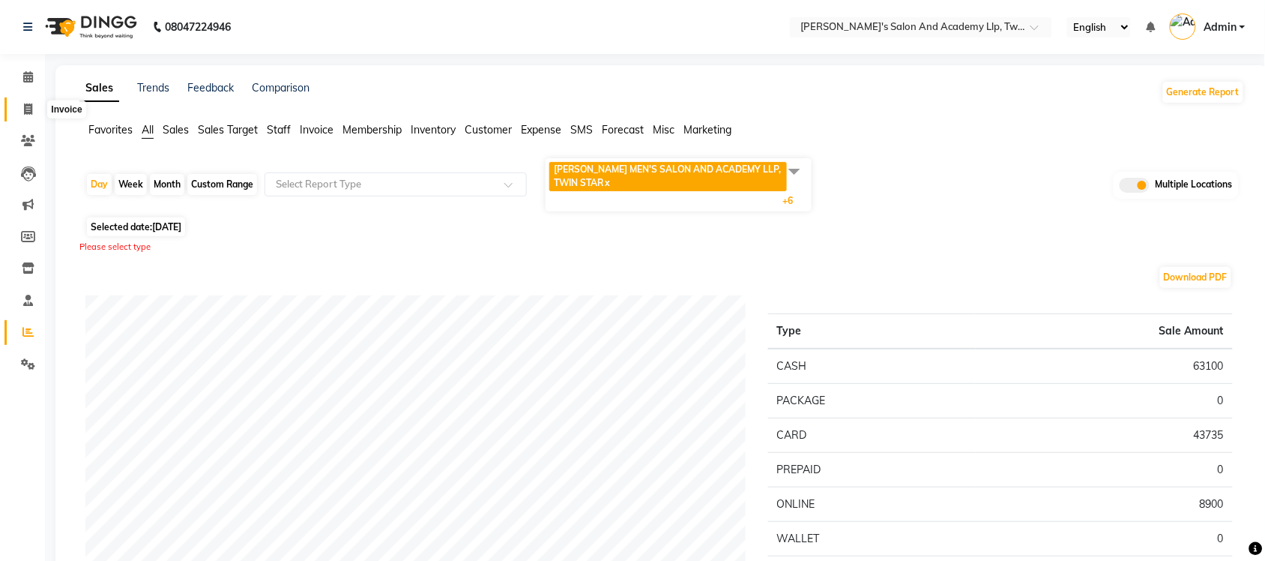
click at [20, 109] on span at bounding box center [28, 109] width 26 height 17
select select "service"
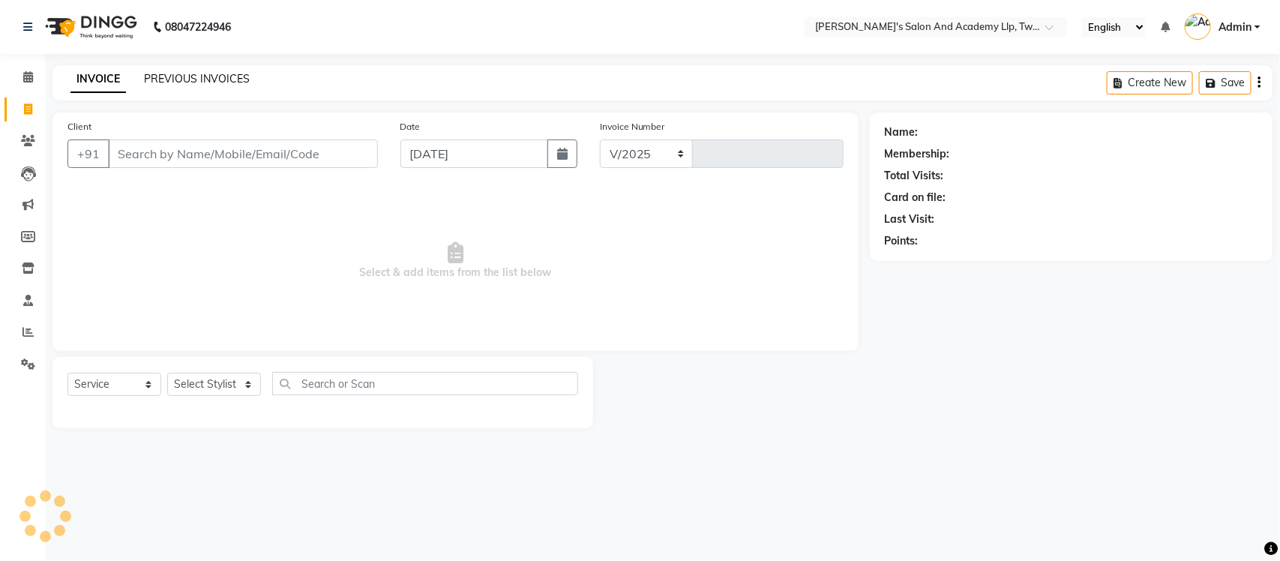
select select "6985"
type input "9467"
click at [178, 80] on link "PREVIOUS INVOICES" at bounding box center [197, 78] width 106 height 13
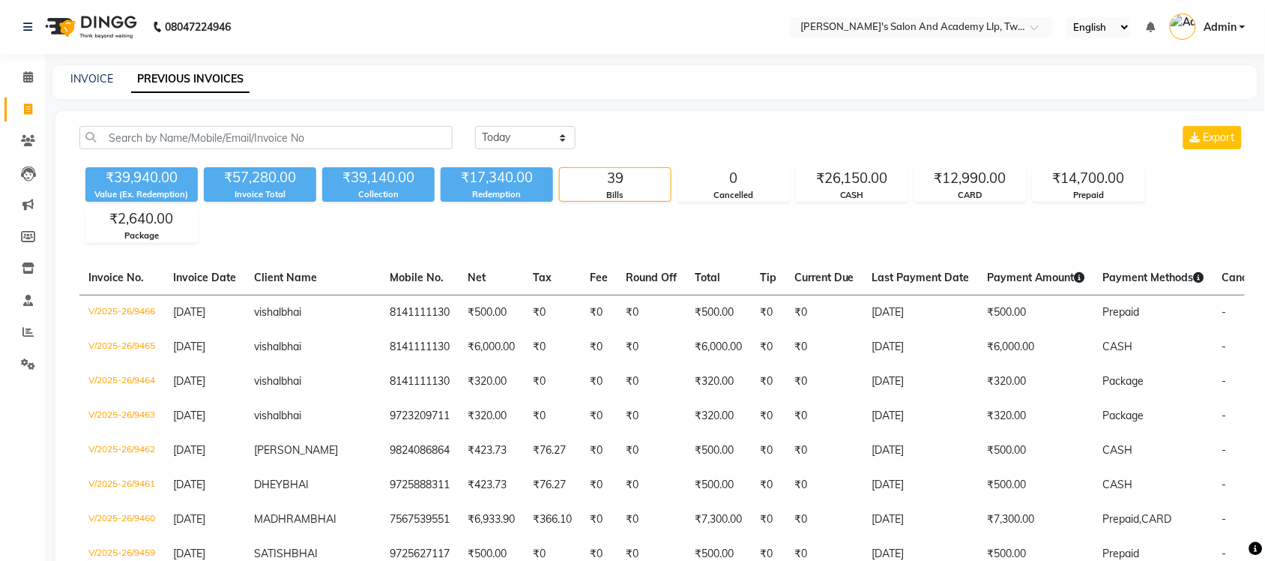
click at [1211, 26] on span "Admin" at bounding box center [1220, 27] width 33 height 16
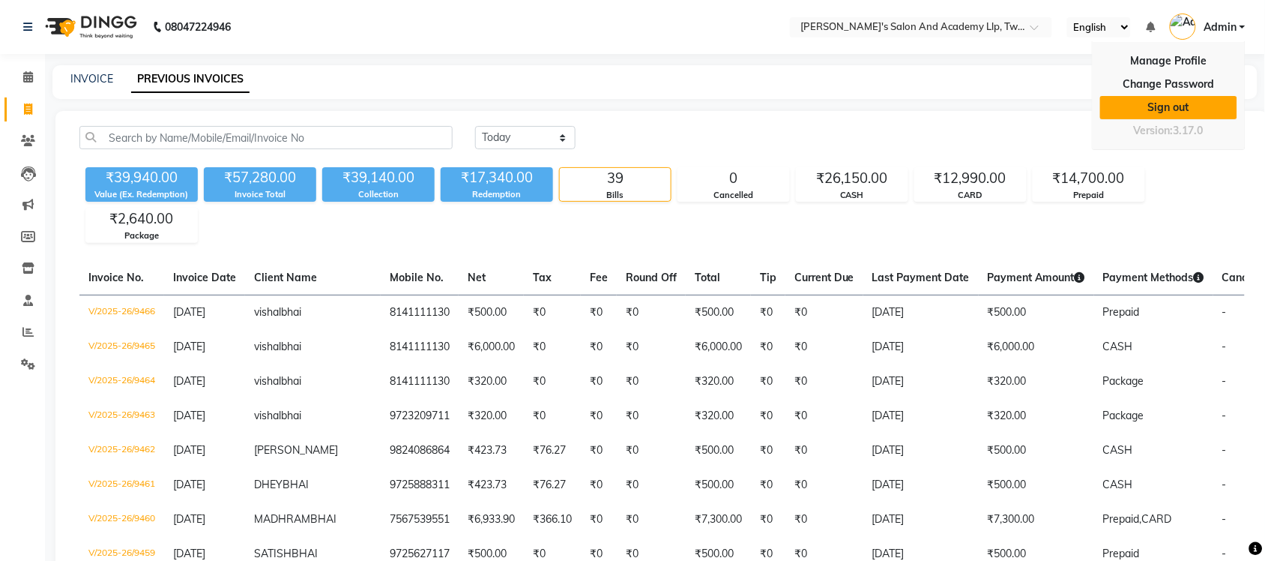
click at [1175, 109] on link "Sign out" at bounding box center [1168, 107] width 137 height 23
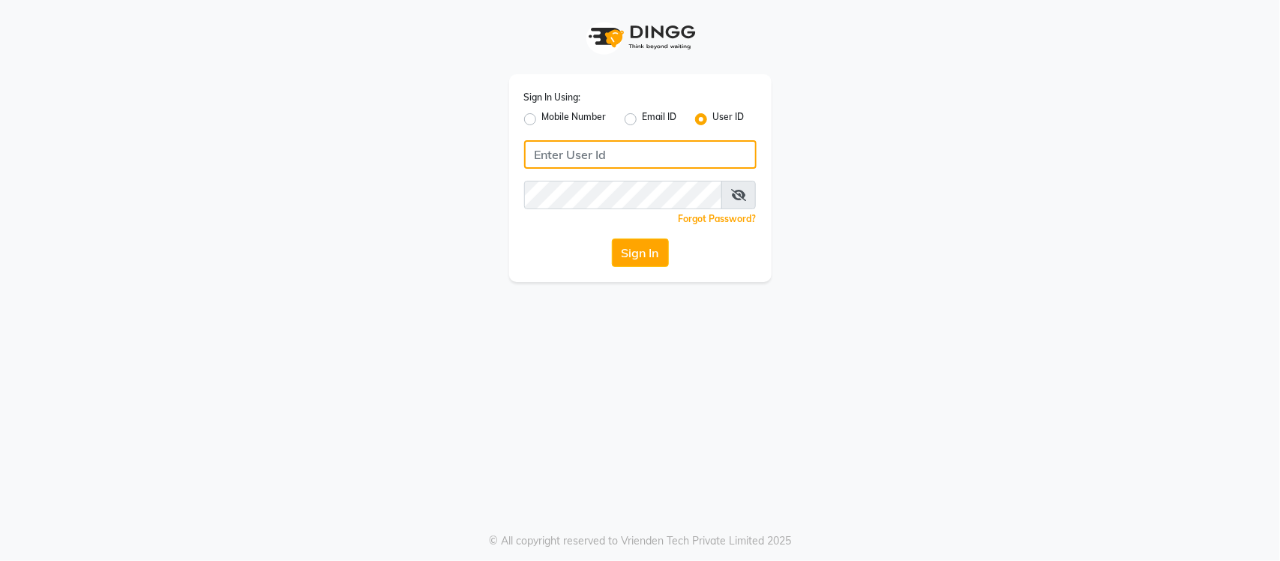
click at [538, 163] on input "Username" at bounding box center [640, 154] width 232 height 28
type input "s"
type input "SANDY"
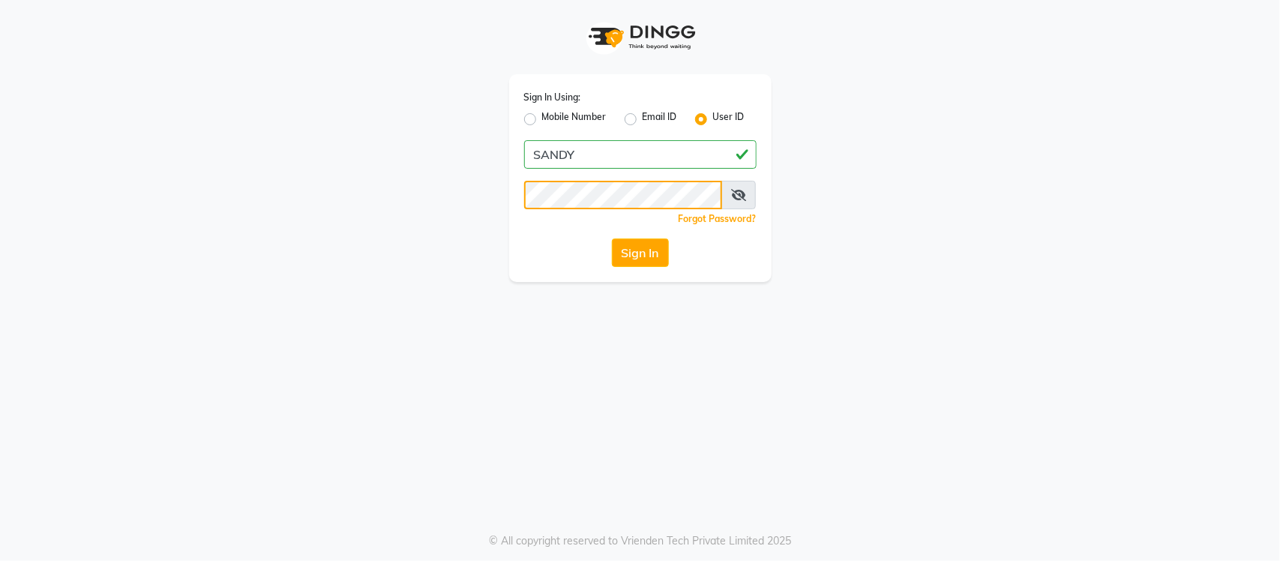
click at [612, 238] on button "Sign In" at bounding box center [640, 252] width 57 height 28
click at [636, 252] on button "Sign In" at bounding box center [640, 252] width 57 height 28
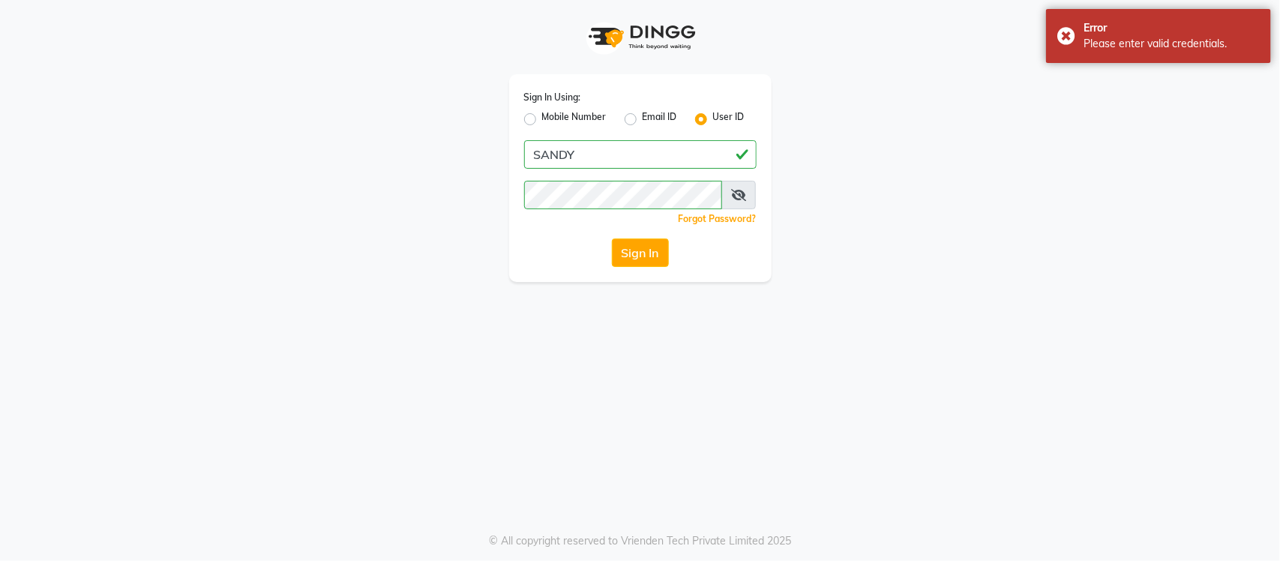
click at [738, 190] on icon at bounding box center [738, 195] width 15 height 12
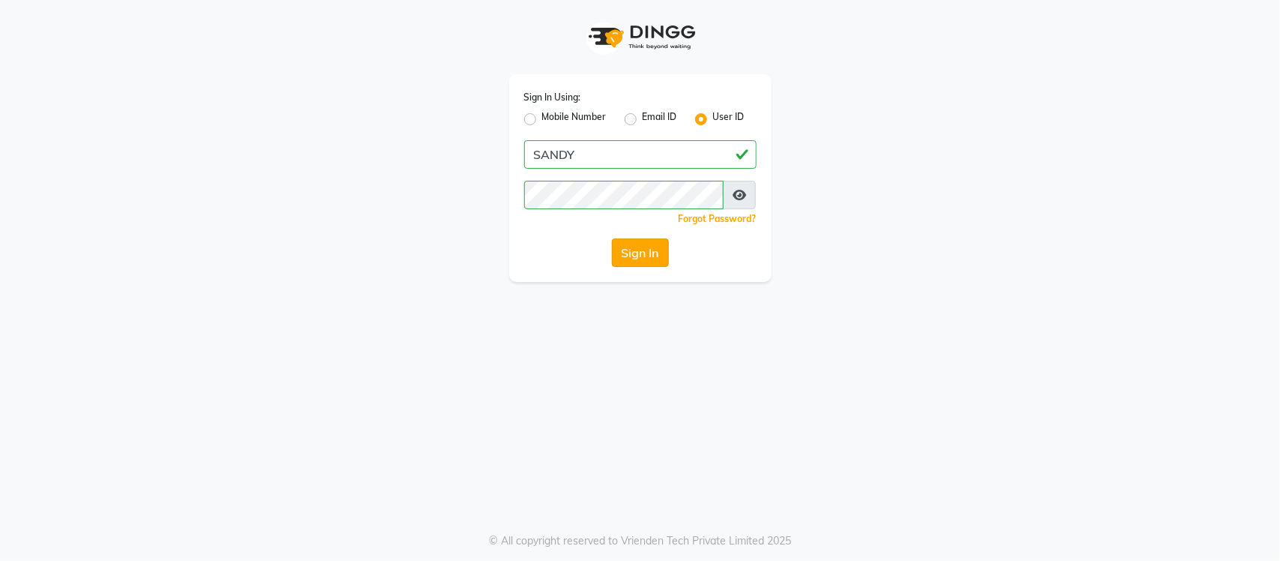
click at [636, 246] on button "Sign In" at bounding box center [640, 252] width 57 height 28
